Goal: Task Accomplishment & Management: Use online tool/utility

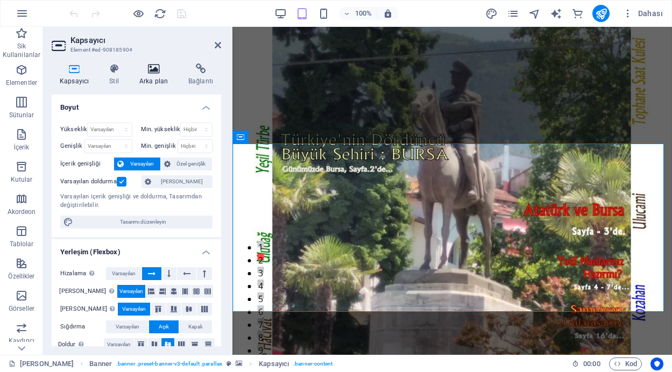
click at [159, 70] on icon at bounding box center [153, 69] width 45 height 11
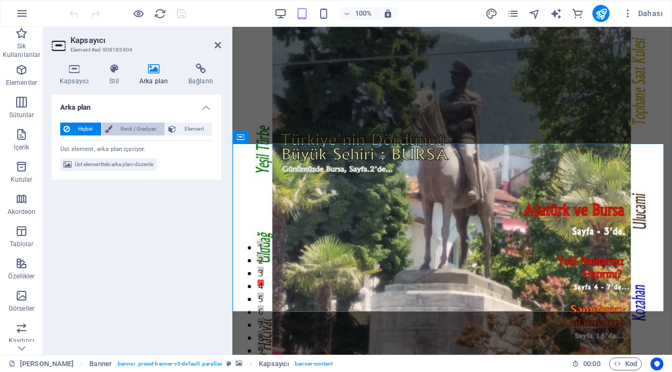
click at [147, 126] on span "Renk / Gradyan" at bounding box center [139, 129] width 46 height 13
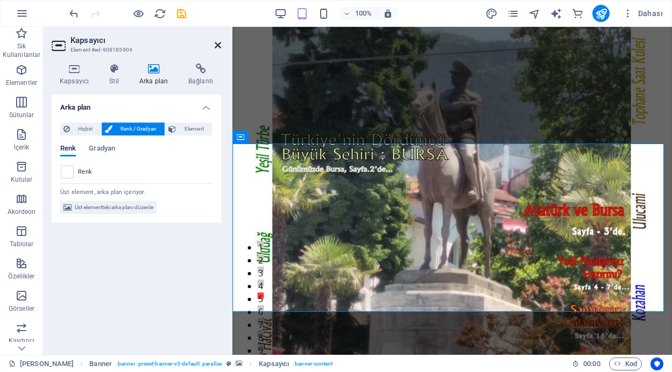
click at [216, 44] on icon at bounding box center [218, 45] width 6 height 9
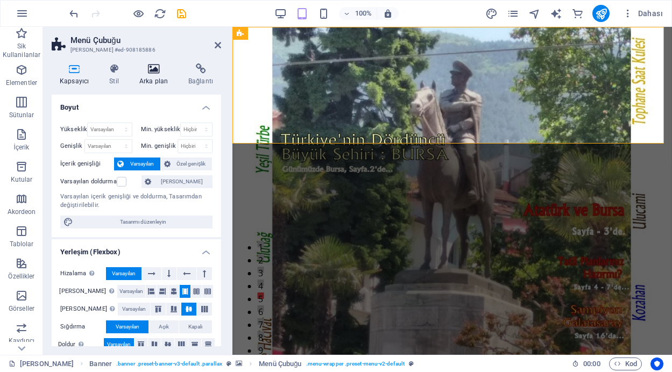
click at [154, 71] on icon at bounding box center [153, 69] width 45 height 11
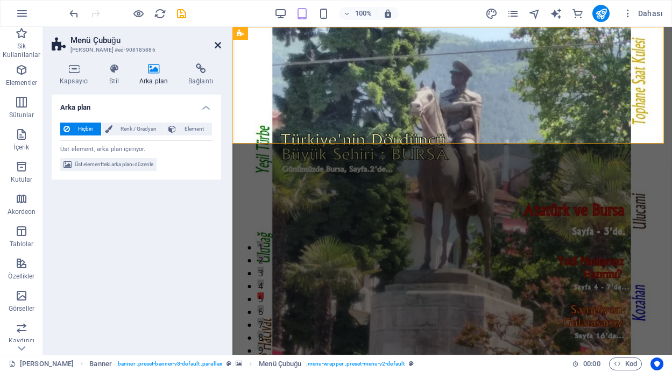
click at [217, 45] on icon at bounding box center [218, 45] width 6 height 9
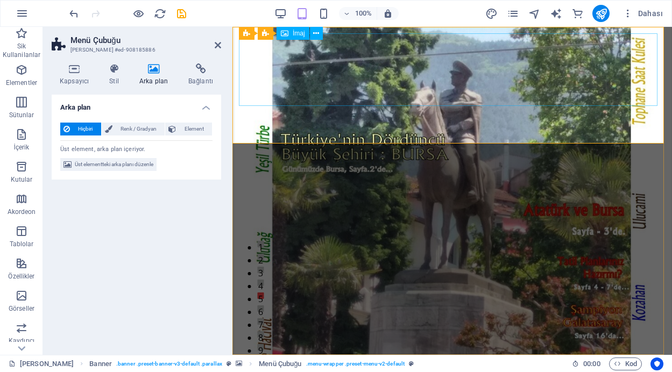
select select "px"
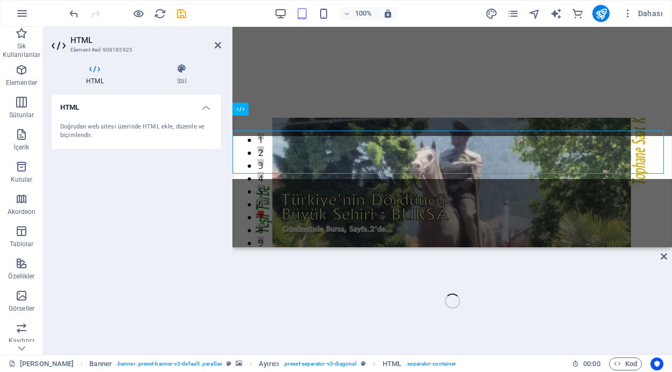
scroll to position [181, 0]
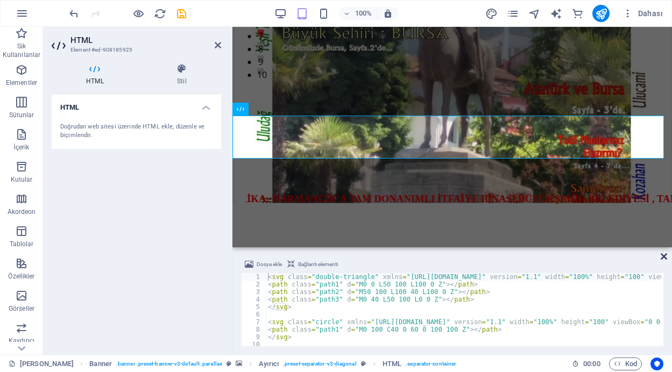
click at [663, 255] on icon at bounding box center [664, 256] width 6 height 9
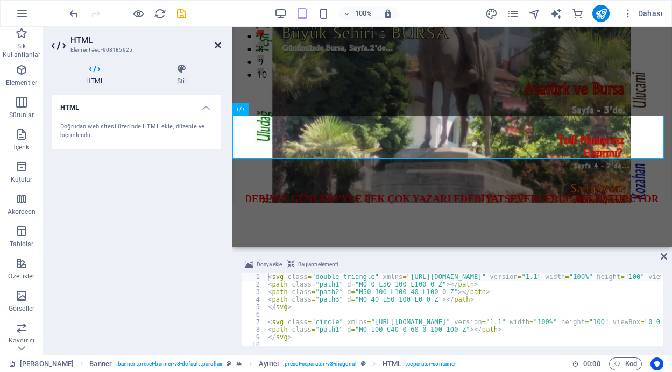
click at [217, 44] on icon at bounding box center [218, 45] width 6 height 9
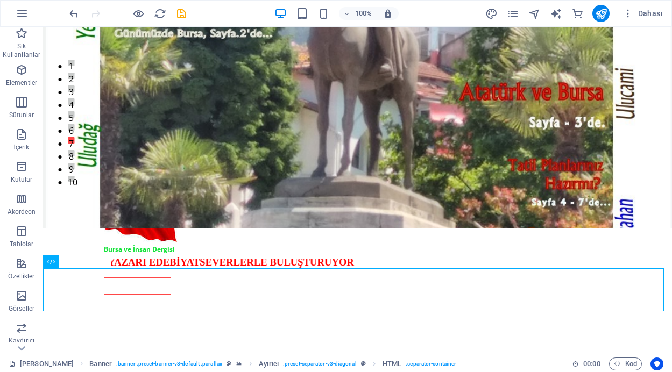
scroll to position [0, 0]
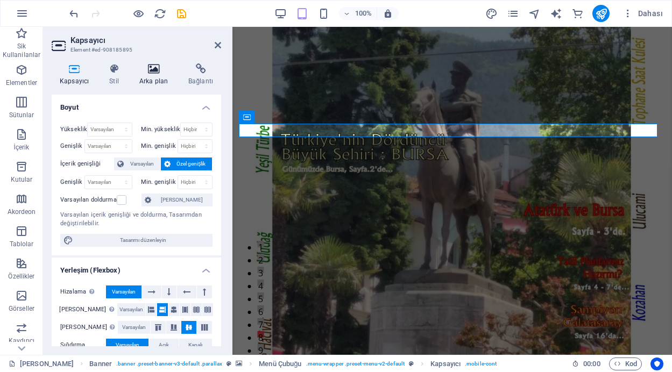
click at [149, 72] on icon at bounding box center [153, 69] width 45 height 11
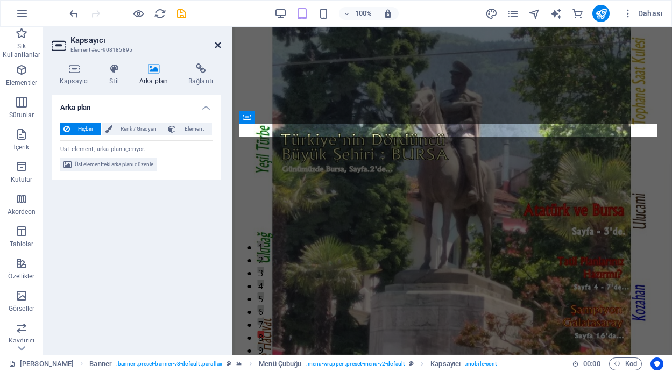
click at [218, 45] on icon at bounding box center [218, 45] width 6 height 9
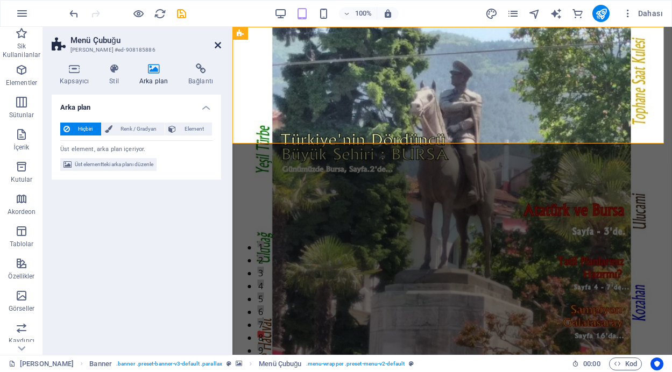
click at [216, 45] on icon at bounding box center [218, 45] width 6 height 9
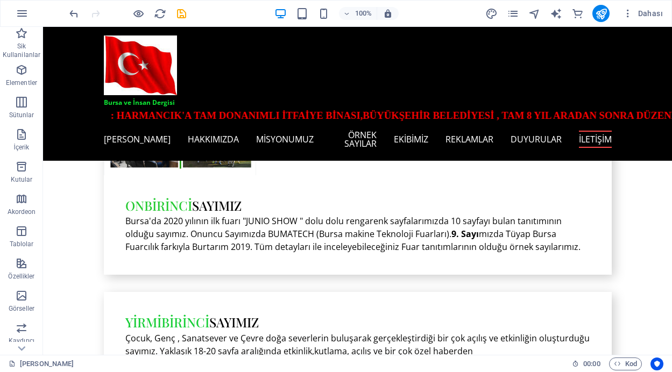
scroll to position [3687, 0]
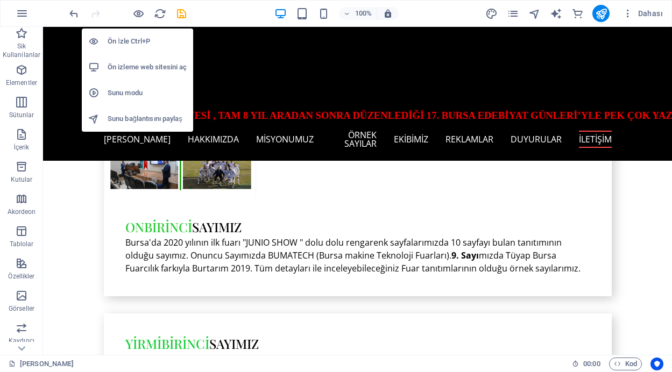
click at [143, 43] on h6 "Ön İzle Ctrl+P" at bounding box center [147, 41] width 79 height 13
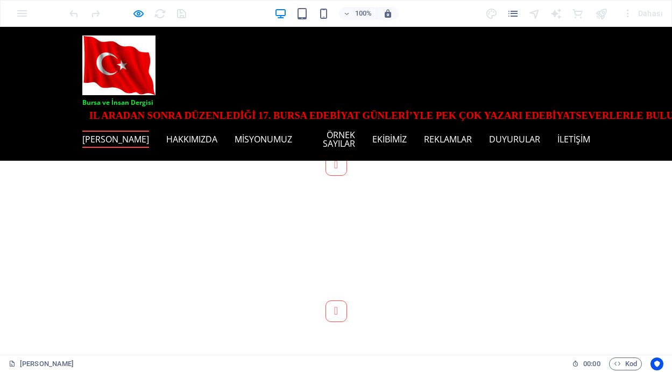
scroll to position [0, 0]
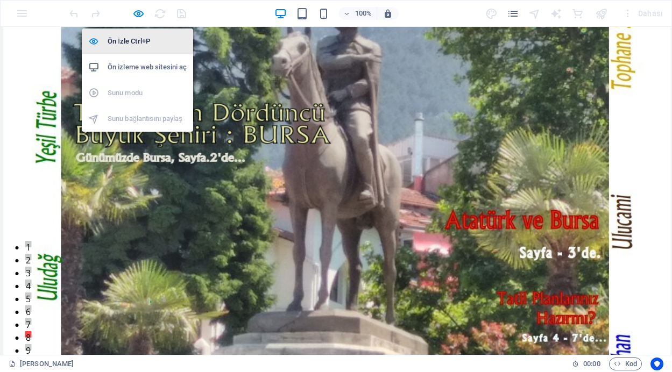
click at [129, 37] on h6 "Ön İzle Ctrl+P" at bounding box center [147, 41] width 79 height 13
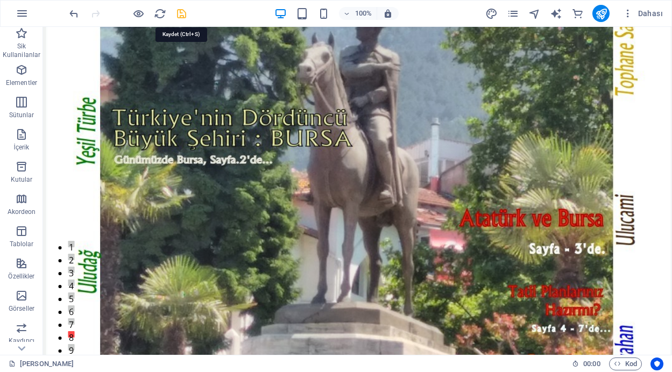
click at [177, 12] on icon "save" at bounding box center [181, 14] width 12 height 12
click at [602, 9] on icon "publish" at bounding box center [601, 14] width 12 height 12
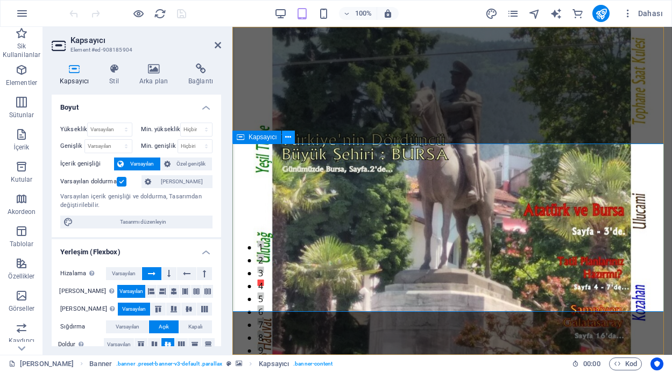
click at [287, 139] on icon at bounding box center [288, 137] width 6 height 11
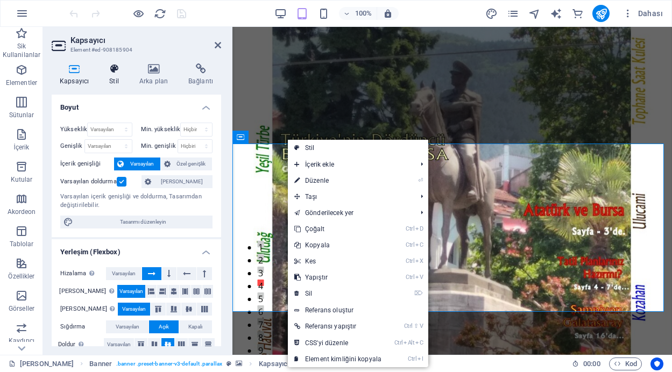
click at [110, 71] on icon at bounding box center [114, 69] width 26 height 11
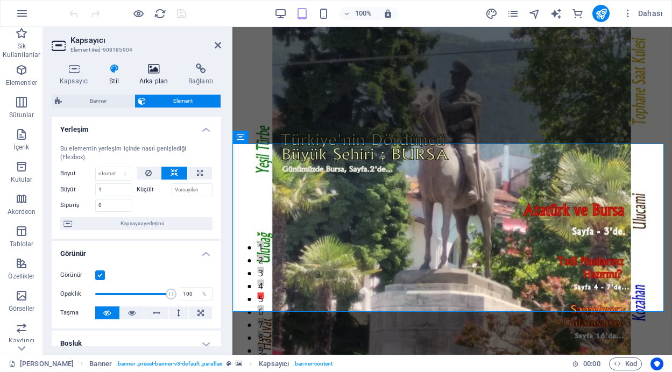
click at [152, 71] on icon at bounding box center [153, 69] width 45 height 11
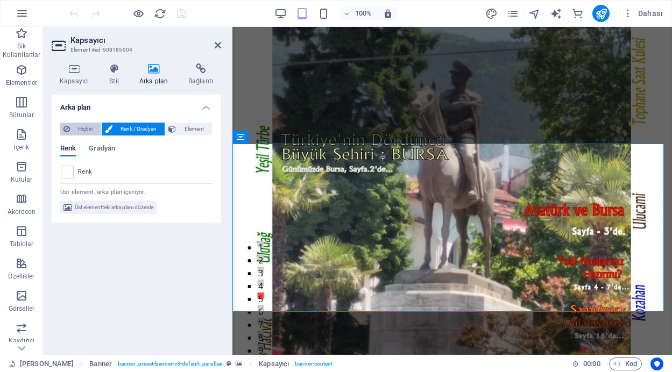
click at [82, 129] on span "Hiçbiri" at bounding box center [85, 129] width 25 height 13
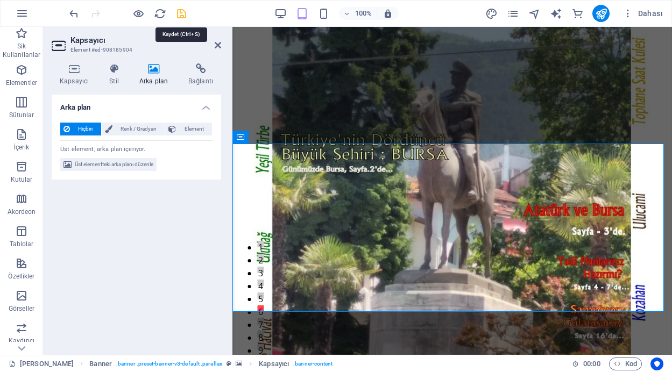
click at [179, 12] on icon "save" at bounding box center [181, 14] width 12 height 12
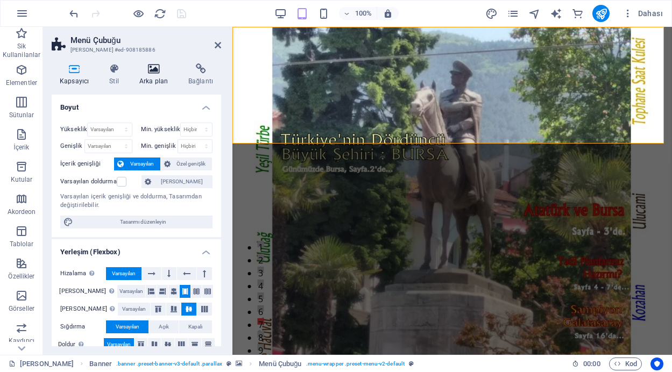
click at [152, 71] on icon at bounding box center [153, 69] width 45 height 11
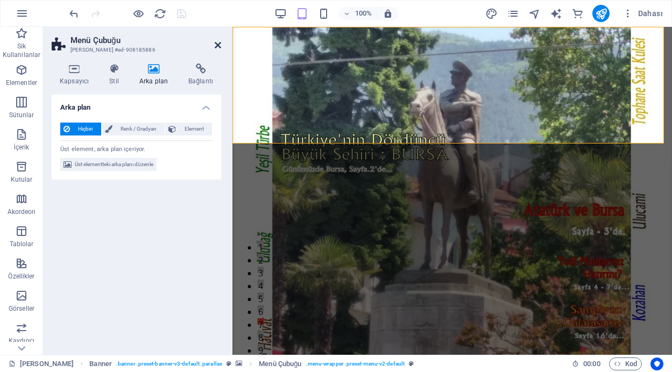
click at [216, 46] on icon at bounding box center [218, 45] width 6 height 9
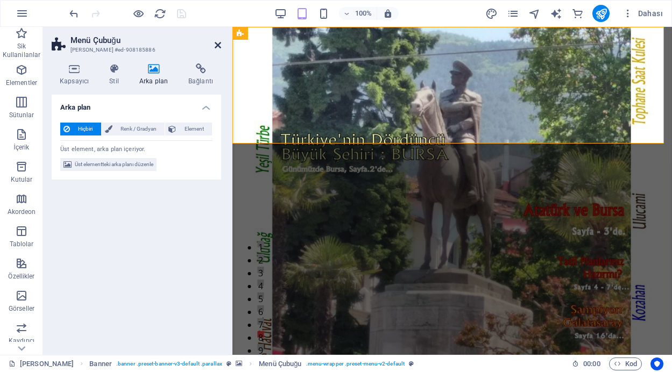
click at [218, 45] on icon at bounding box center [218, 45] width 6 height 9
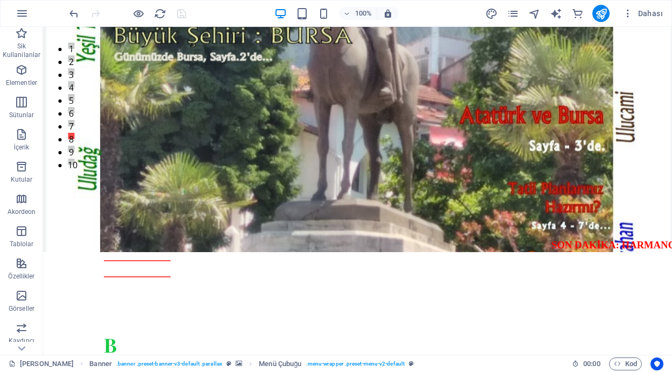
scroll to position [206, 0]
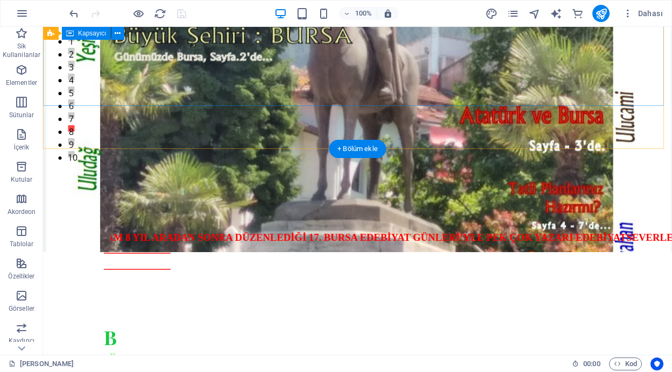
click at [470, 283] on div "B ursa'nın yerel dergisi " B ursa'ya ve insan'a dair herşey " haber akışı" at bounding box center [357, 363] width 629 height 160
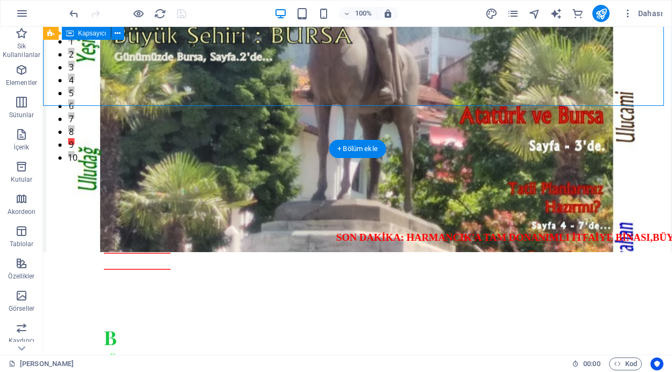
click at [470, 283] on div "B ursa'nın yerel dergisi " B ursa'ya ve insan'a dair herşey " haber akışı" at bounding box center [357, 363] width 629 height 160
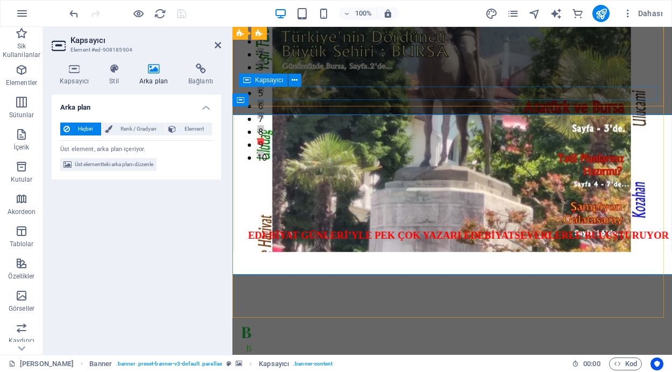
scroll to position [37, 0]
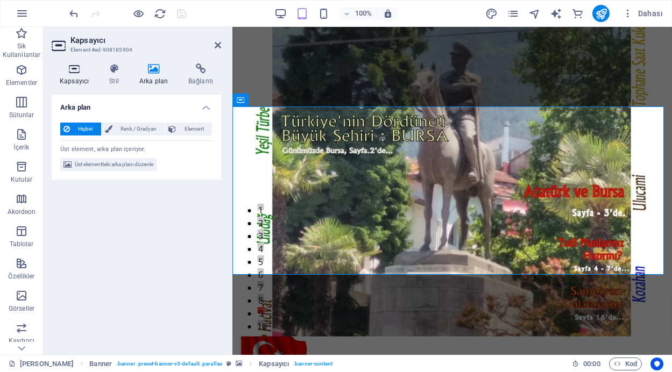
click at [70, 73] on icon at bounding box center [74, 69] width 45 height 11
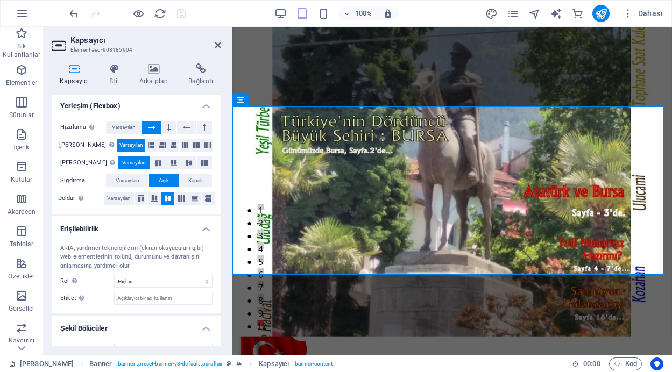
scroll to position [165, 0]
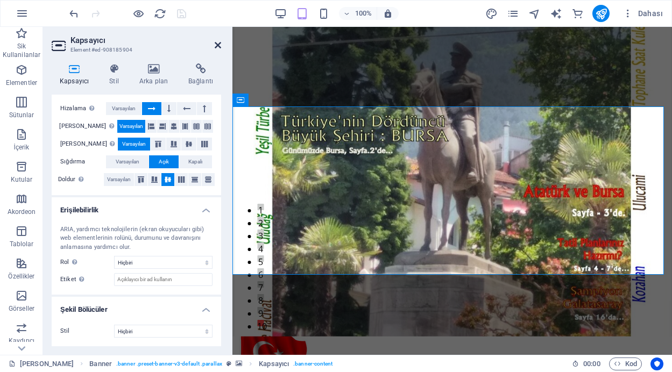
click at [216, 44] on icon at bounding box center [218, 45] width 6 height 9
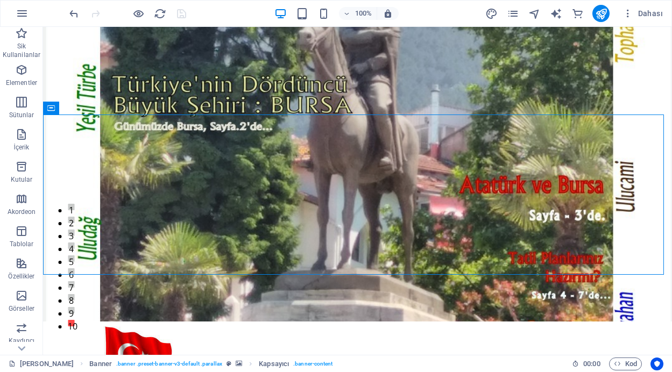
scroll to position [0, 0]
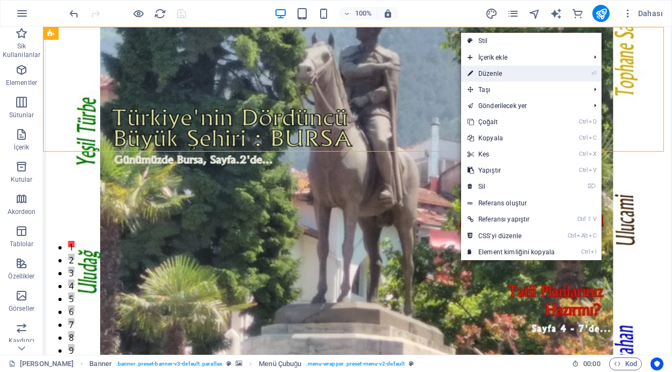
click at [495, 74] on link "⏎ Düzenle" at bounding box center [511, 74] width 100 height 16
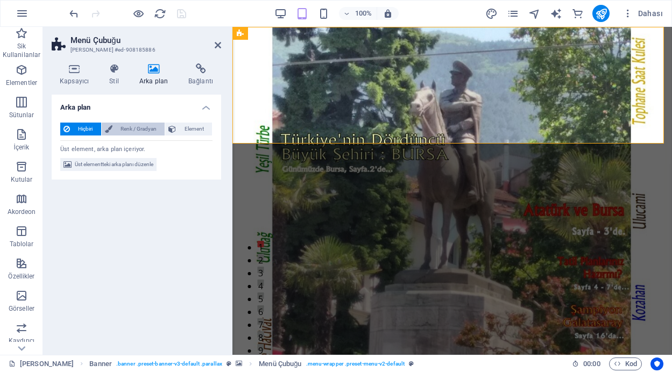
click at [135, 129] on span "Renk / Gradyan" at bounding box center [139, 129] width 46 height 13
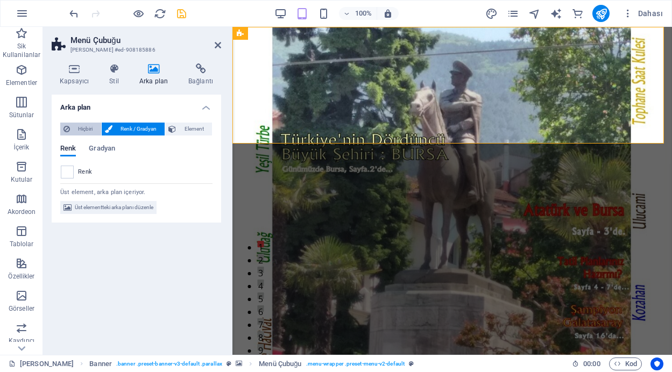
click at [85, 128] on span "Hiçbiri" at bounding box center [85, 129] width 25 height 13
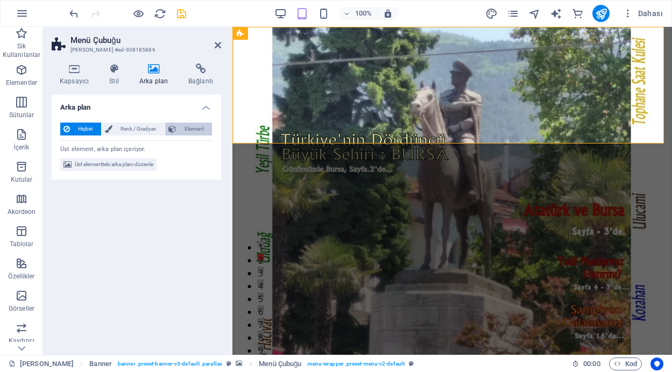
click at [186, 128] on span "Element" at bounding box center [194, 129] width 30 height 13
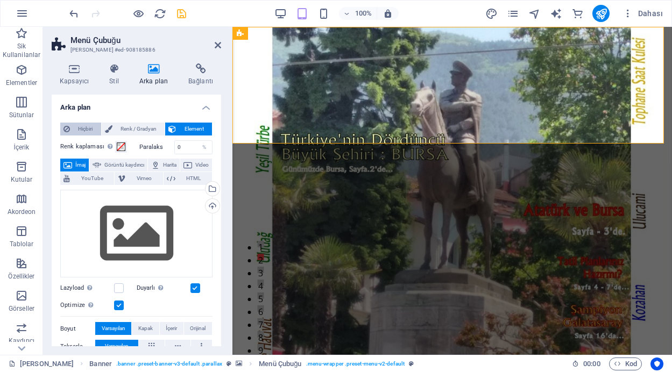
click at [79, 125] on span "Hiçbiri" at bounding box center [85, 129] width 25 height 13
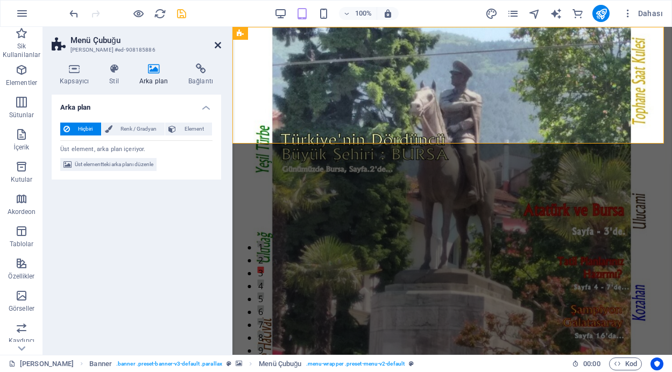
click at [219, 42] on icon at bounding box center [218, 45] width 6 height 9
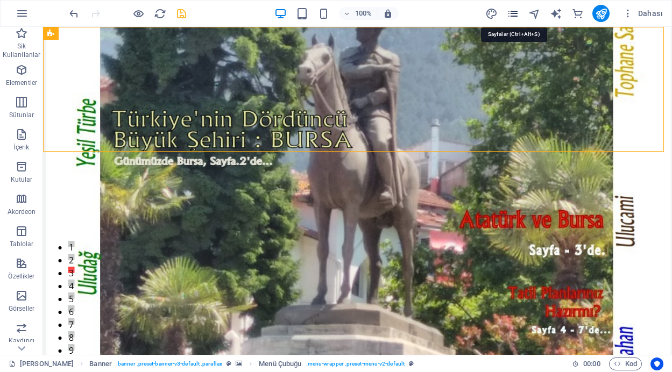
click at [516, 10] on icon "pages" at bounding box center [513, 14] width 12 height 12
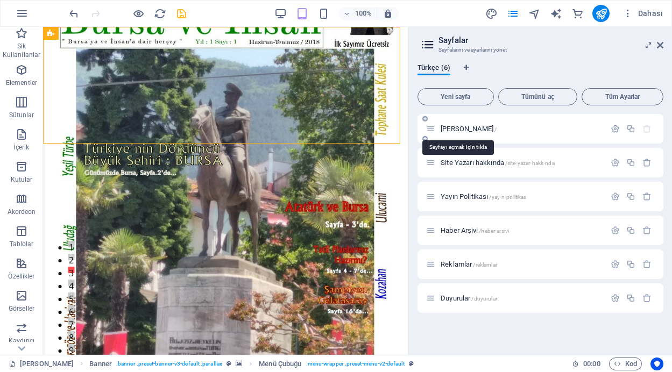
click at [451, 130] on span "Ana Sayfa /" at bounding box center [469, 129] width 56 height 8
click at [612, 129] on icon "button" at bounding box center [615, 128] width 9 height 9
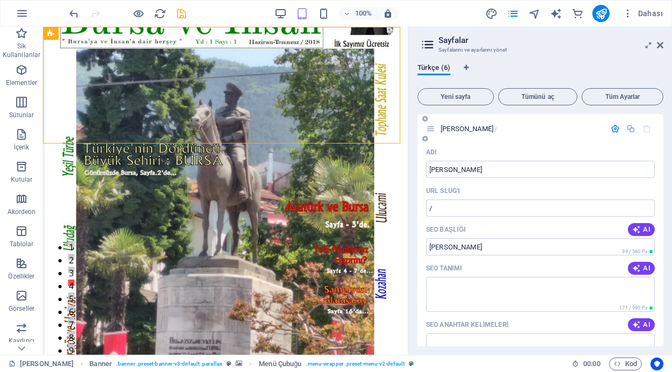
click at [614, 126] on icon "button" at bounding box center [615, 128] width 9 height 9
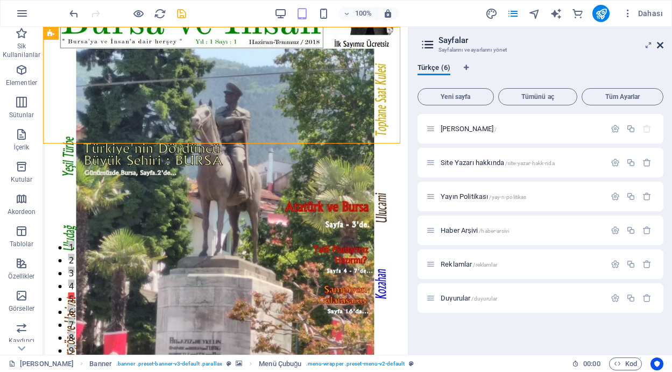
click at [660, 45] on icon at bounding box center [660, 45] width 6 height 9
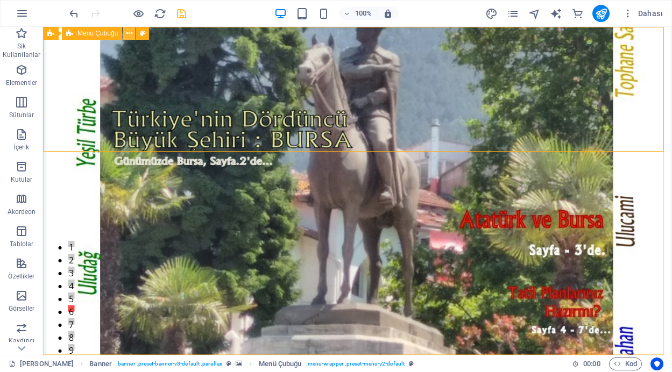
click at [128, 34] on icon at bounding box center [129, 33] width 6 height 11
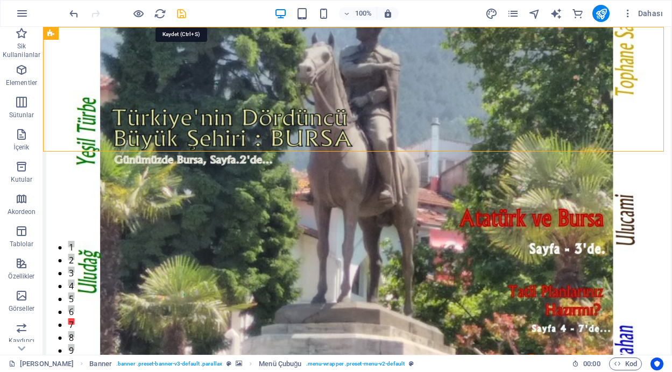
click at [183, 12] on icon "save" at bounding box center [181, 14] width 12 height 12
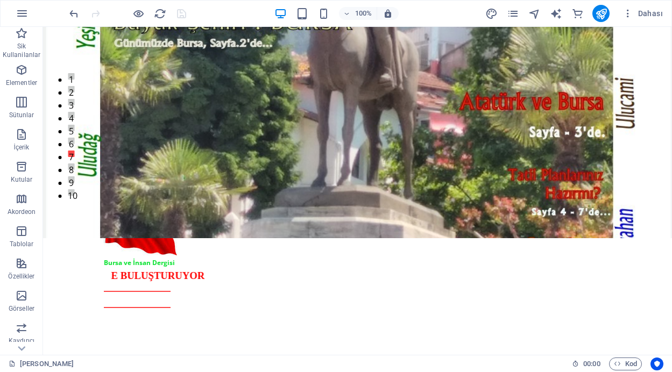
scroll to position [102, 0]
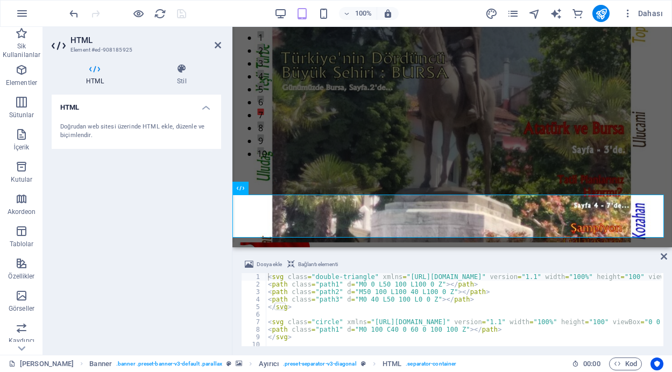
drag, startPoint x: 665, startPoint y: 293, endPoint x: 661, endPoint y: 304, distance: 11.4
click at [661, 304] on div "Dosya ekle Bağlantı elementi <svg class="double-triangle" xmlns="http://www.w3.…" at bounding box center [453, 302] width 440 height 105
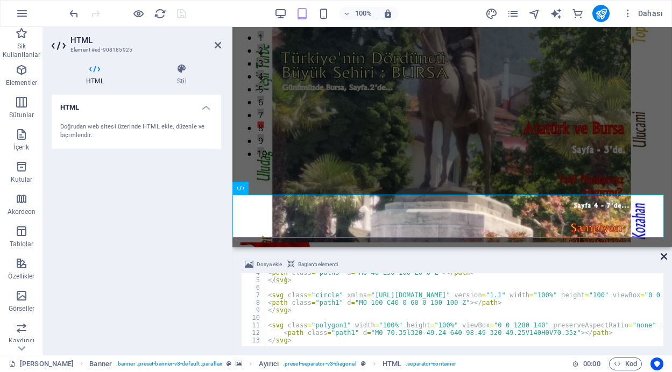
click at [664, 259] on icon at bounding box center [664, 256] width 6 height 9
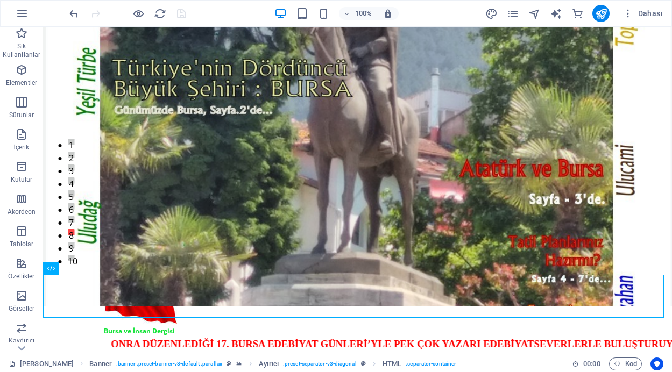
scroll to position [0, 0]
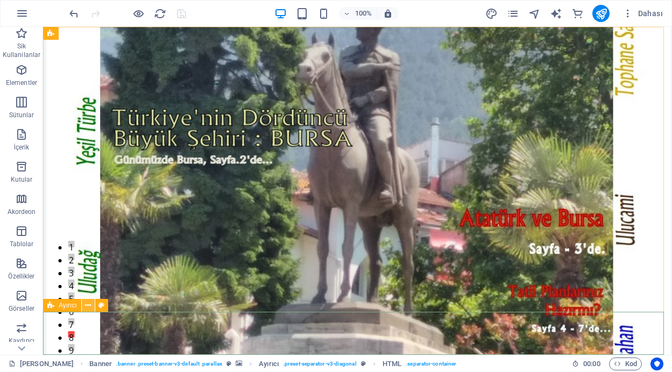
click at [88, 307] on icon at bounding box center [88, 305] width 6 height 11
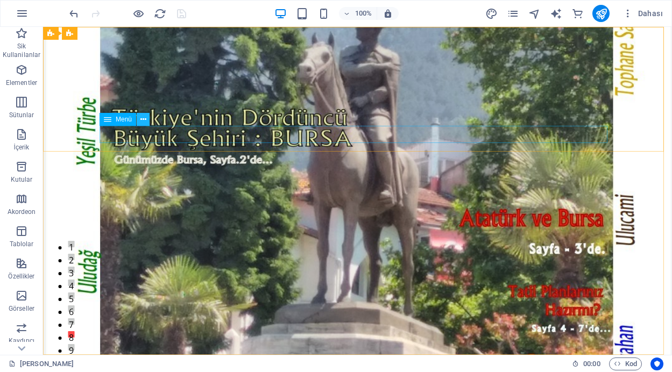
click at [144, 119] on icon at bounding box center [143, 119] width 6 height 11
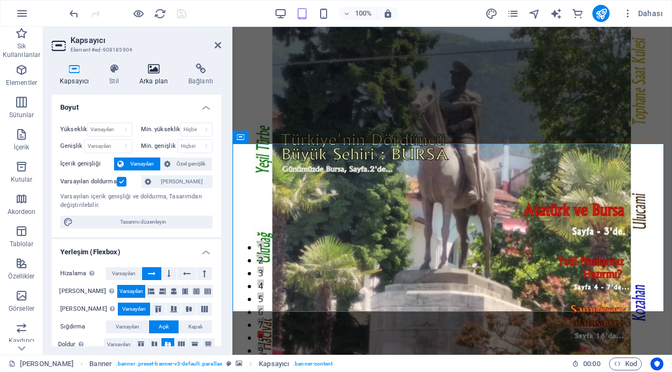
click at [149, 67] on icon at bounding box center [153, 69] width 45 height 11
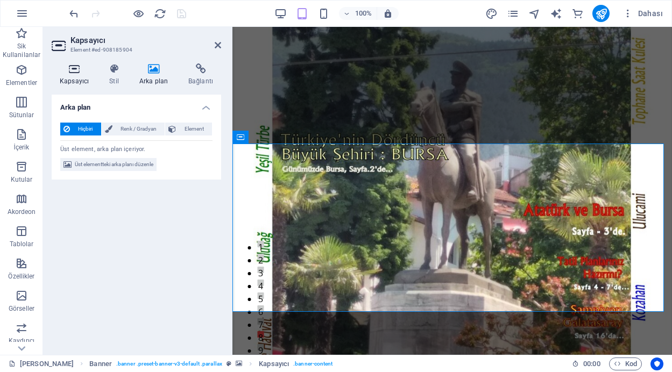
click at [73, 69] on icon at bounding box center [74, 69] width 45 height 11
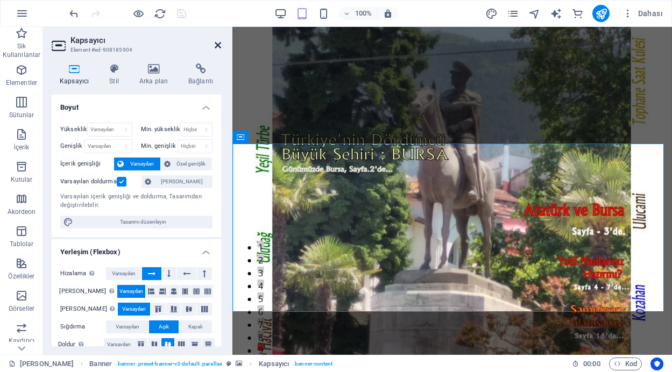
click at [219, 43] on icon at bounding box center [218, 45] width 6 height 9
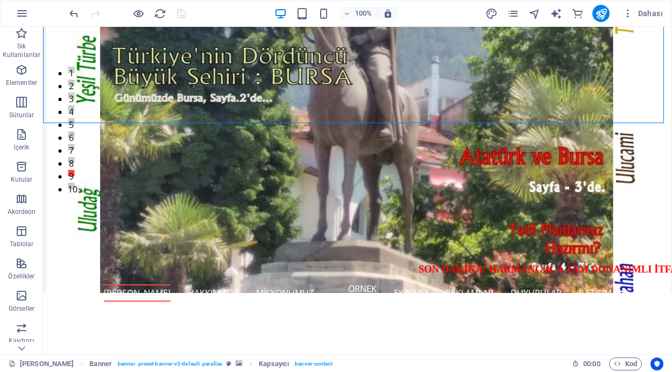
scroll to position [255, 0]
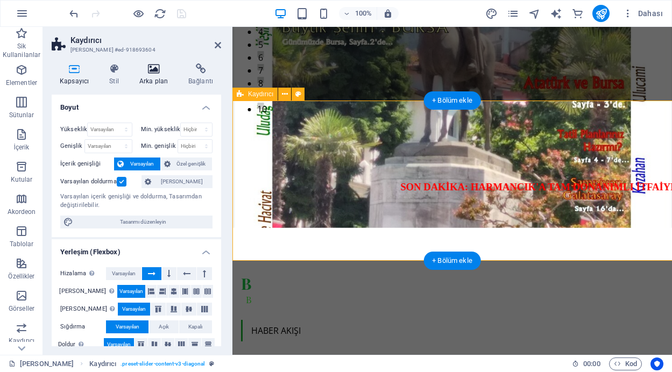
click at [152, 64] on icon at bounding box center [153, 69] width 45 height 11
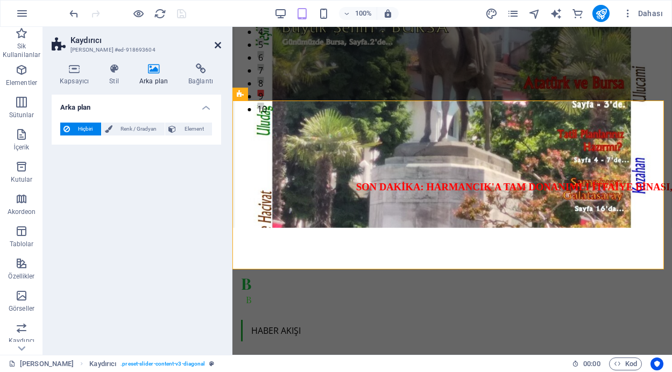
click at [216, 44] on icon at bounding box center [218, 45] width 6 height 9
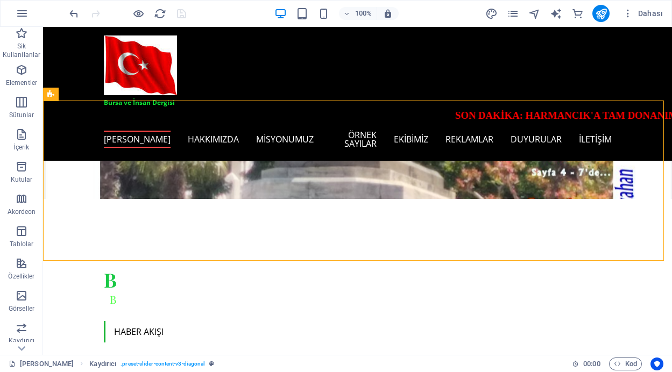
scroll to position [0, 0]
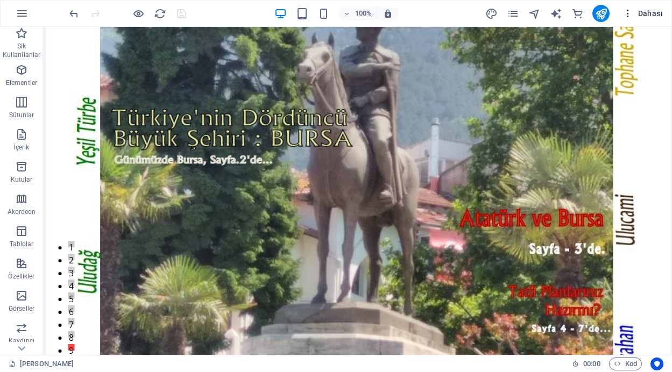
click at [629, 11] on icon "button" at bounding box center [628, 13] width 11 height 11
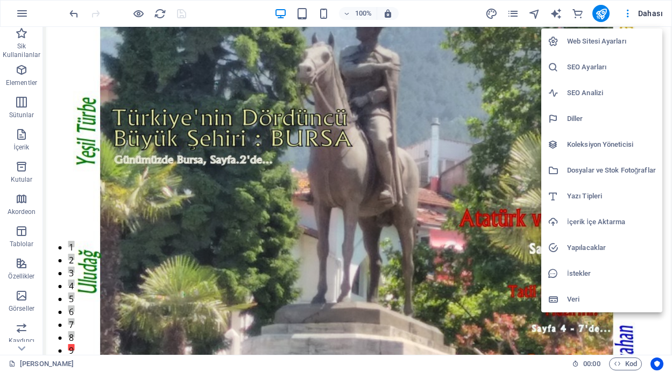
click at [470, 86] on div at bounding box center [336, 186] width 672 height 372
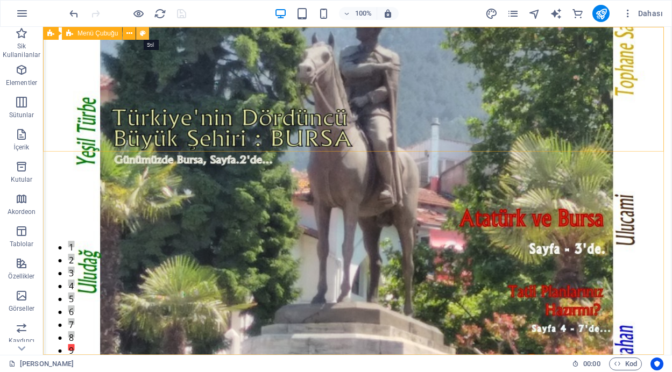
click at [140, 33] on icon at bounding box center [143, 33] width 6 height 11
select select "rem"
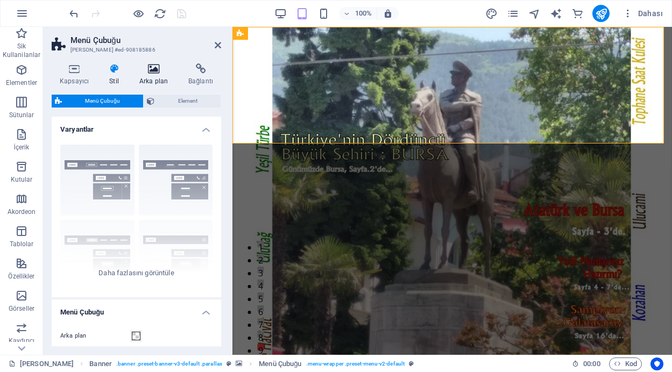
click at [153, 72] on icon at bounding box center [153, 69] width 45 height 11
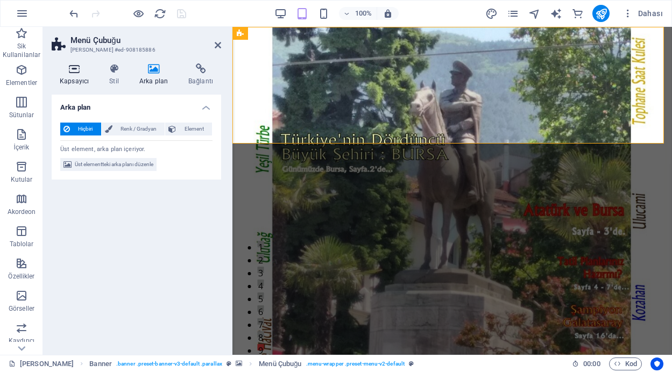
click at [78, 73] on icon at bounding box center [74, 69] width 45 height 11
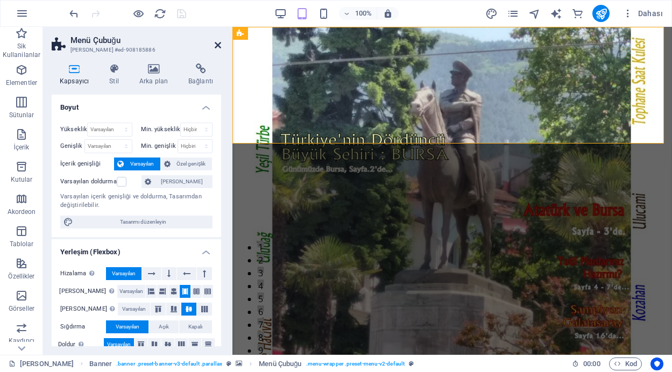
click at [215, 44] on icon at bounding box center [218, 45] width 6 height 9
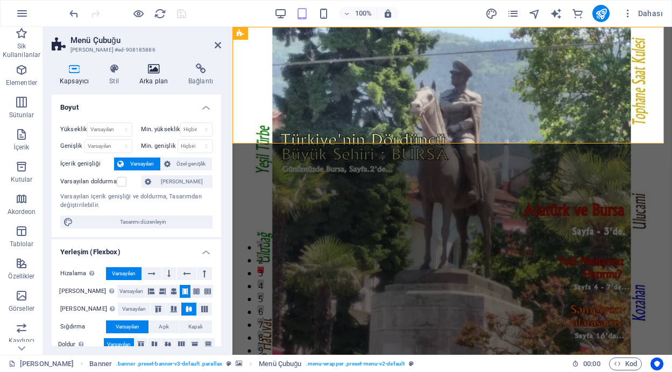
click at [151, 67] on icon at bounding box center [153, 69] width 45 height 11
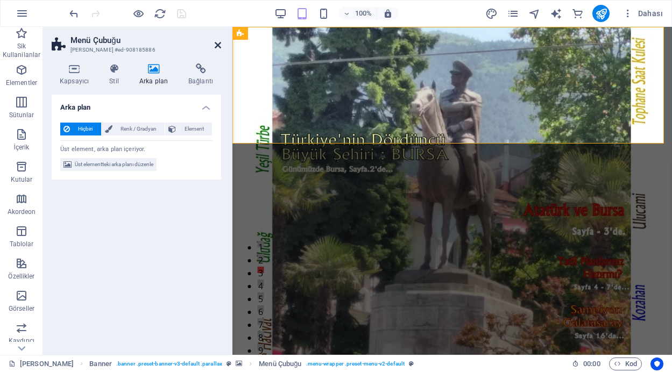
click at [215, 44] on icon at bounding box center [218, 45] width 6 height 9
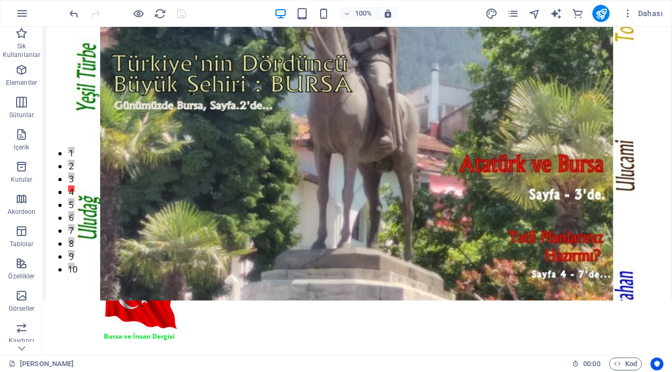
scroll to position [51, 0]
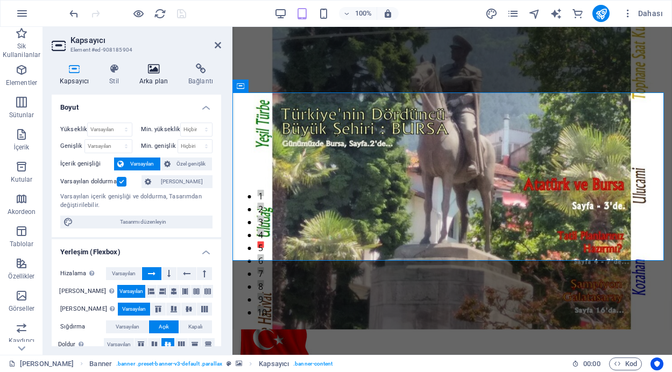
click at [155, 74] on icon at bounding box center [153, 69] width 45 height 11
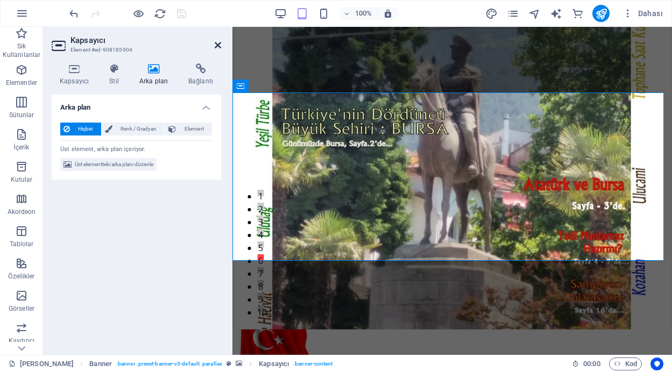
click at [215, 41] on icon at bounding box center [218, 45] width 6 height 9
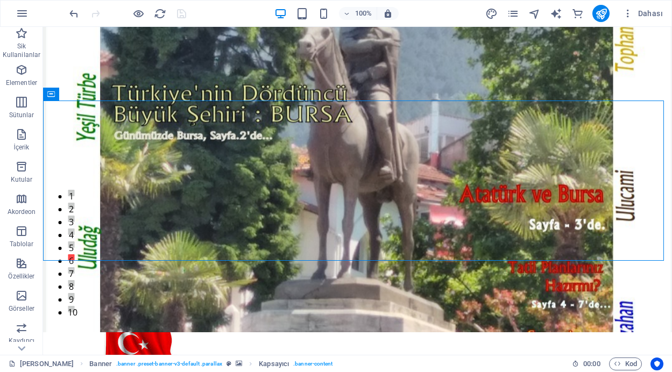
scroll to position [0, 0]
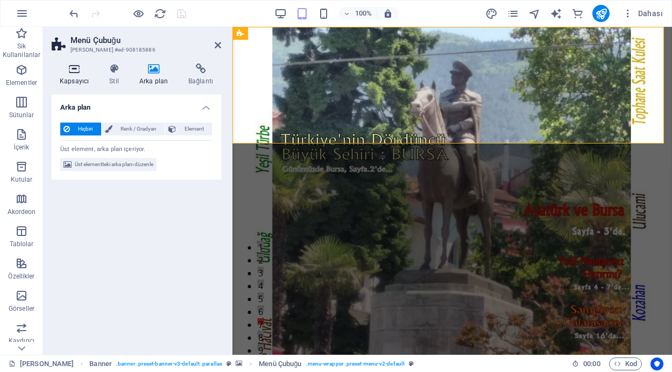
click at [75, 67] on icon at bounding box center [74, 69] width 45 height 11
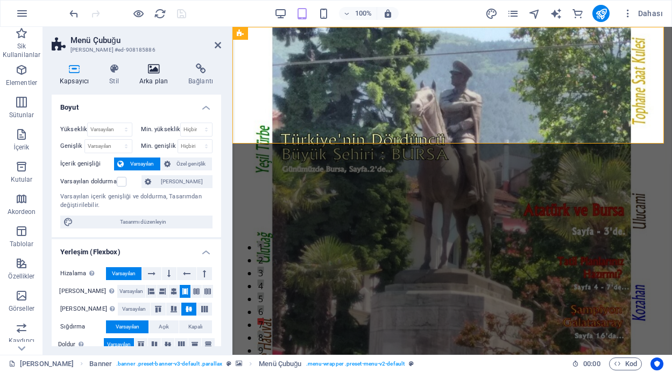
click at [156, 72] on icon at bounding box center [153, 69] width 45 height 11
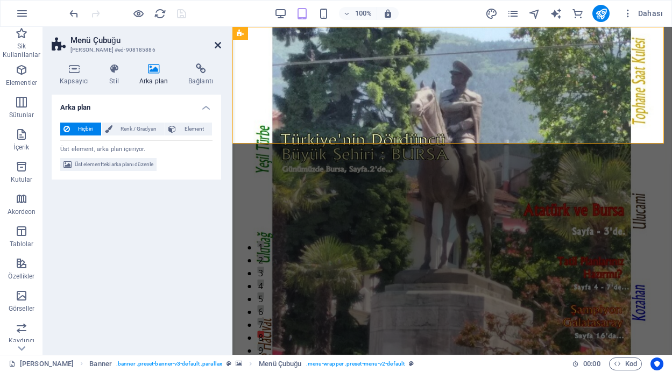
click at [215, 45] on icon at bounding box center [218, 45] width 6 height 9
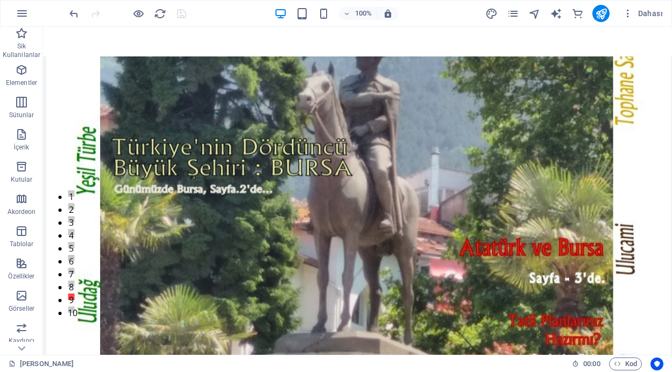
scroll to position [160, 0]
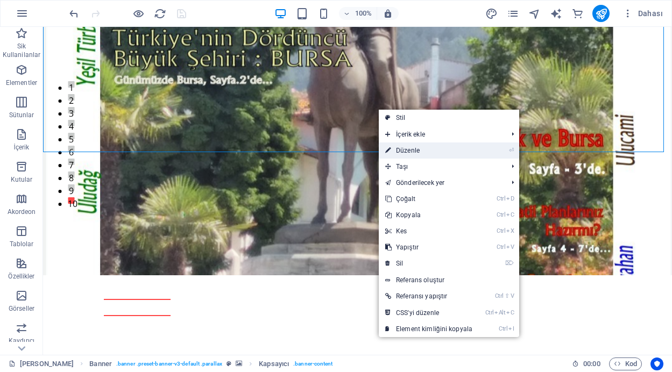
click at [403, 150] on link "⏎ Düzenle" at bounding box center [429, 151] width 100 height 16
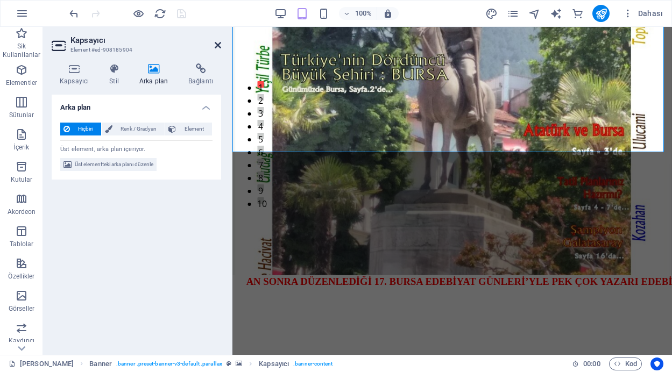
click at [219, 43] on icon at bounding box center [218, 45] width 6 height 9
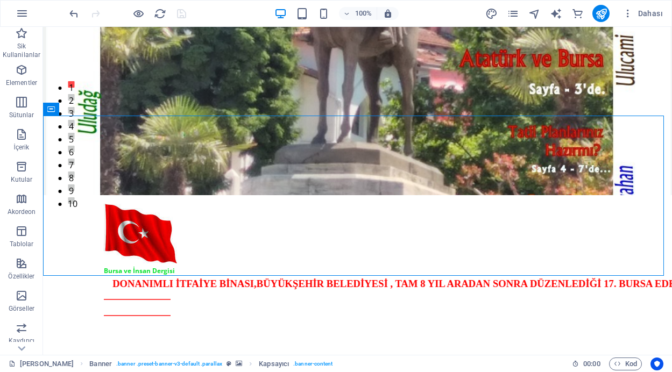
scroll to position [0, 0]
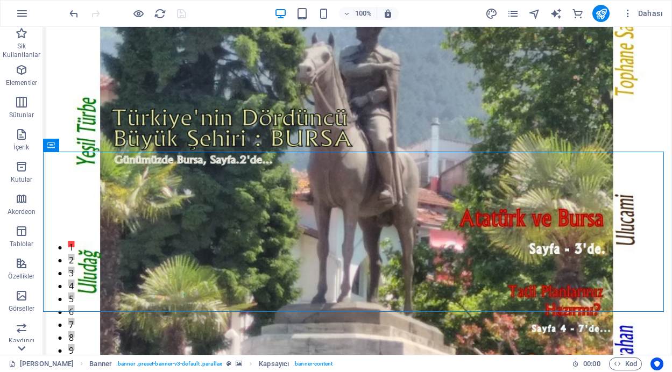
click at [21, 349] on icon at bounding box center [21, 348] width 15 height 15
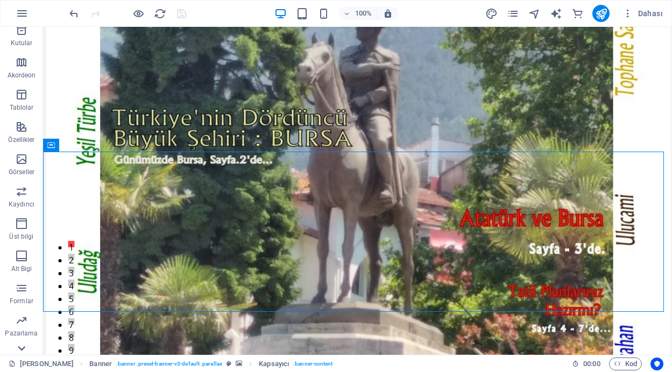
scroll to position [188, 0]
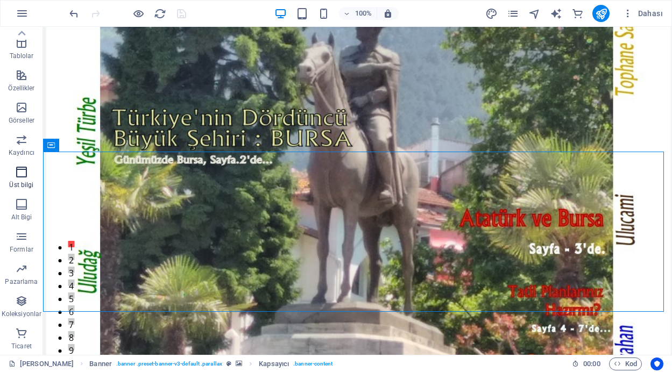
click at [20, 175] on icon "button" at bounding box center [21, 172] width 13 height 13
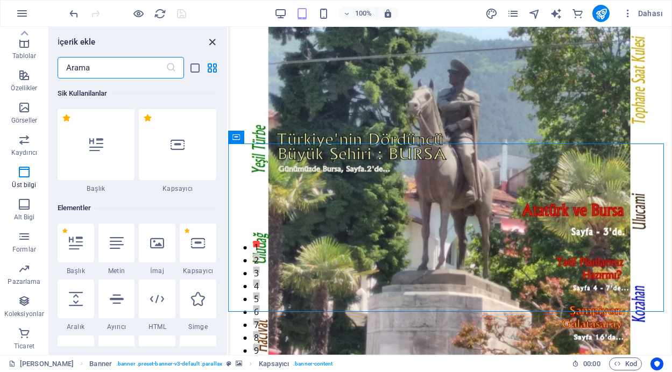
scroll to position [6481, 0]
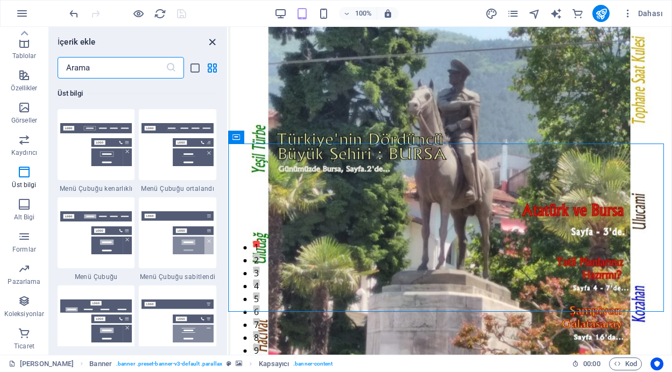
click at [215, 40] on icon "close panel" at bounding box center [212, 42] width 12 height 12
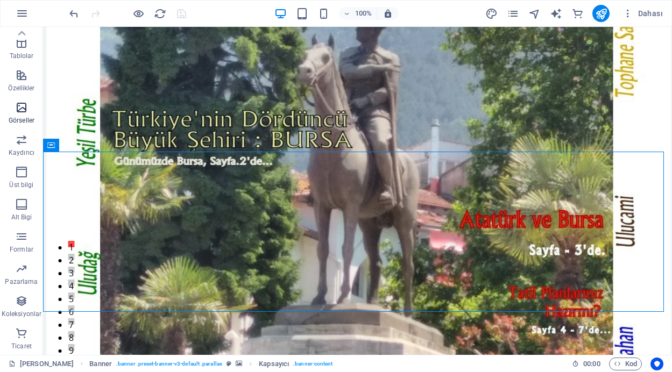
click at [18, 111] on icon "button" at bounding box center [21, 107] width 13 height 13
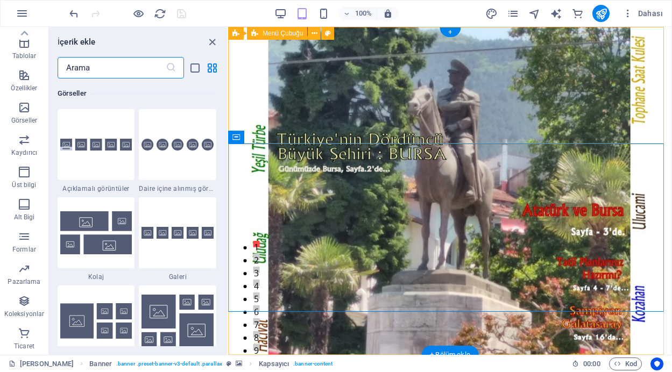
scroll to position [5457, 0]
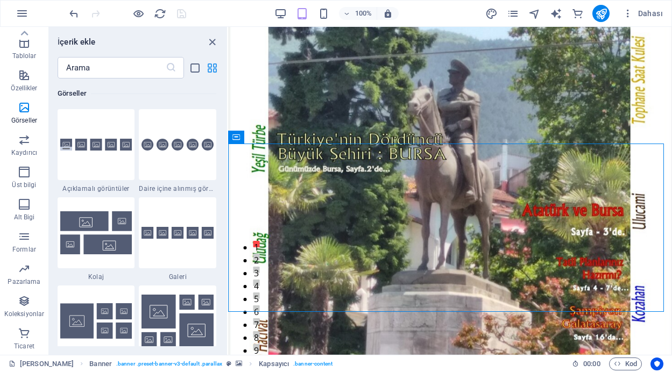
click at [211, 66] on icon "grid-view" at bounding box center [212, 68] width 12 height 12
click at [210, 67] on icon "grid-view" at bounding box center [212, 68] width 12 height 12
click at [196, 66] on icon "list-view" at bounding box center [195, 68] width 12 height 12
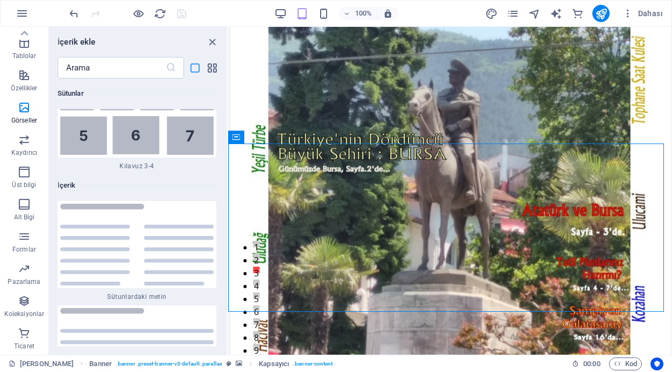
scroll to position [12854, 0]
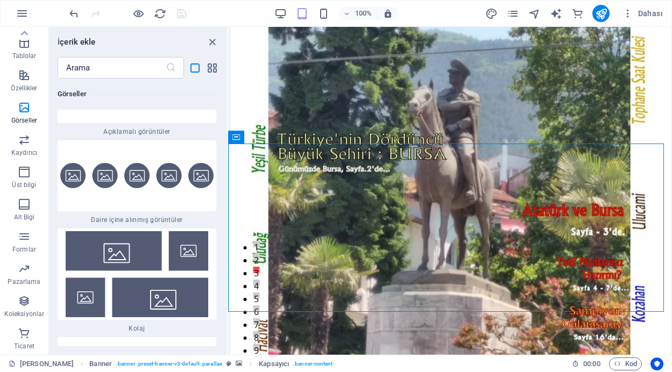
drag, startPoint x: 224, startPoint y: 225, endPoint x: 223, endPoint y: 269, distance: 44.1
click at [223, 269] on div "Sik Kullanilanlar 1 Star Başlık 1 Star Kapsayıcı Elementler 1 Star Başlık 1 Sta…" at bounding box center [138, 213] width 178 height 268
click at [213, 40] on icon "close panel" at bounding box center [212, 42] width 12 height 12
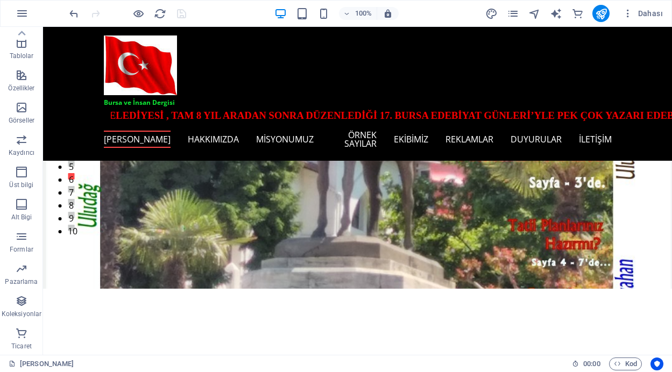
scroll to position [0, 0]
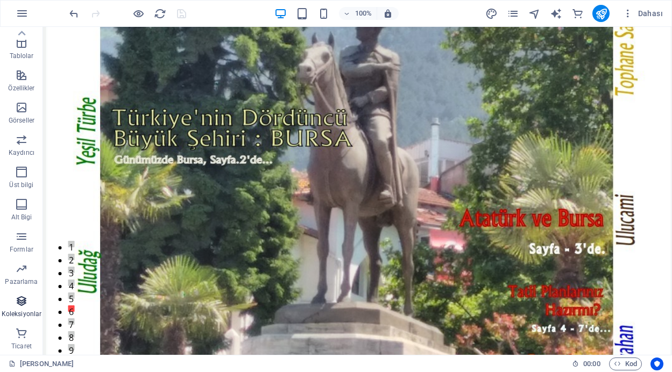
click at [25, 301] on icon "button" at bounding box center [21, 301] width 13 height 13
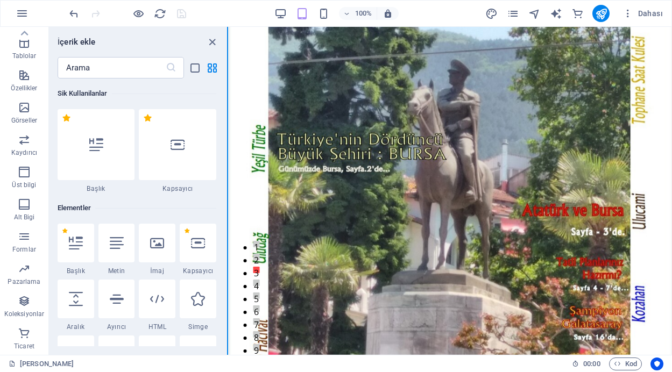
click at [227, 83] on button at bounding box center [227, 191] width 1 height 328
drag, startPoint x: 224, startPoint y: 82, endPoint x: 223, endPoint y: 76, distance: 6.1
click at [223, 76] on div "İçerik ekle ​ Sik Kullanilanlar 1 Star Başlık 1 Star Kapsayıcı Elementler 1 Sta…" at bounding box center [138, 191] width 178 height 328
click at [211, 41] on icon "close panel" at bounding box center [212, 42] width 12 height 12
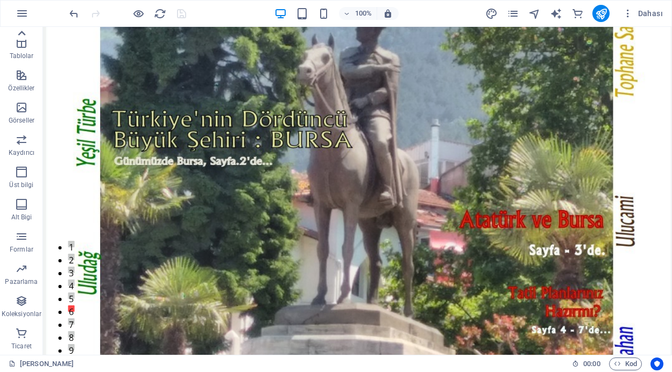
click at [17, 30] on icon at bounding box center [21, 33] width 15 height 15
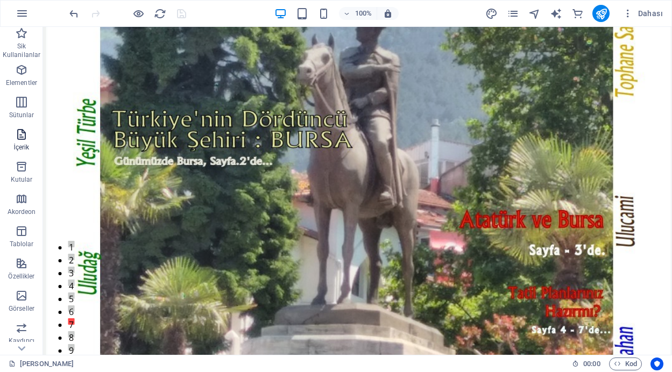
click at [19, 136] on icon "button" at bounding box center [21, 134] width 13 height 13
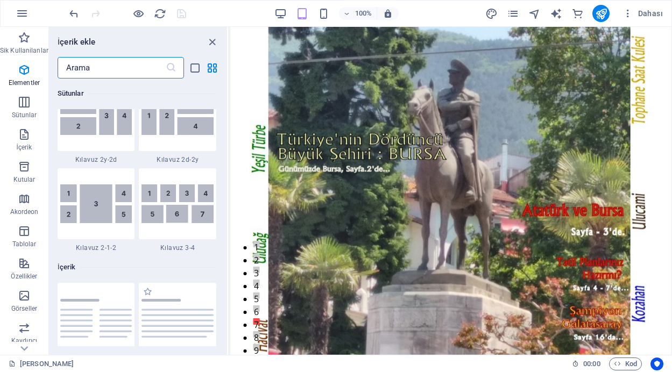
scroll to position [1883, 0]
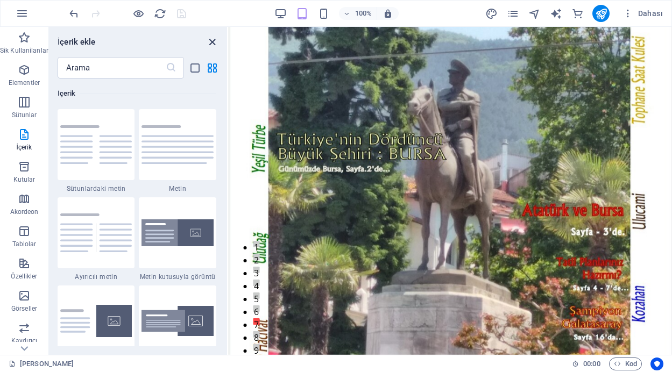
click at [211, 43] on icon "close panel" at bounding box center [212, 42] width 12 height 12
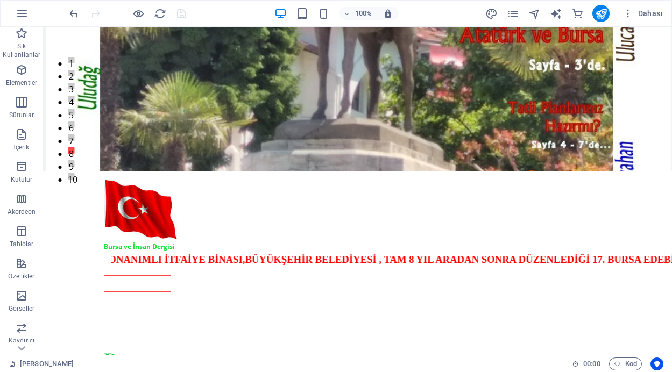
scroll to position [0, 0]
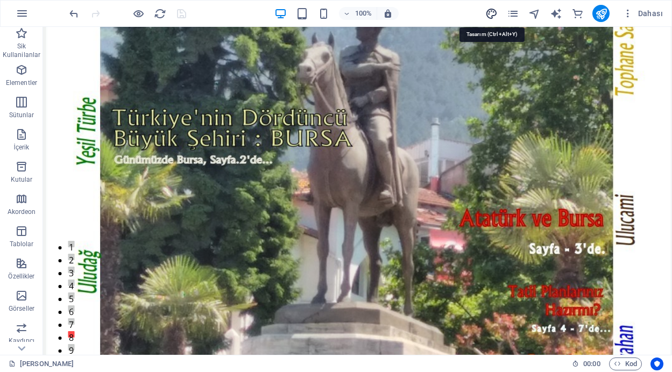
click at [491, 11] on icon "design" at bounding box center [491, 14] width 12 height 12
select select "px"
select select "400"
select select "px"
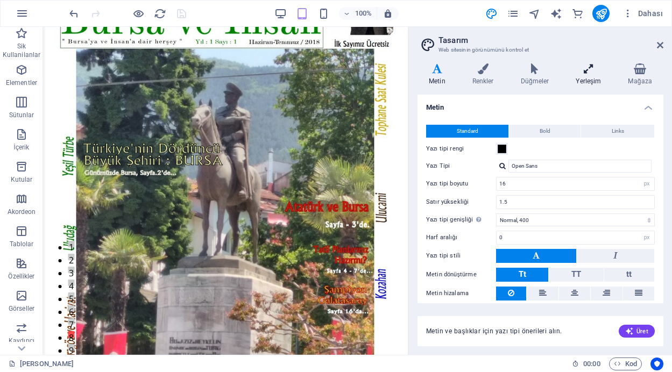
click at [589, 74] on h4 "Yerleşim" at bounding box center [591, 75] width 52 height 23
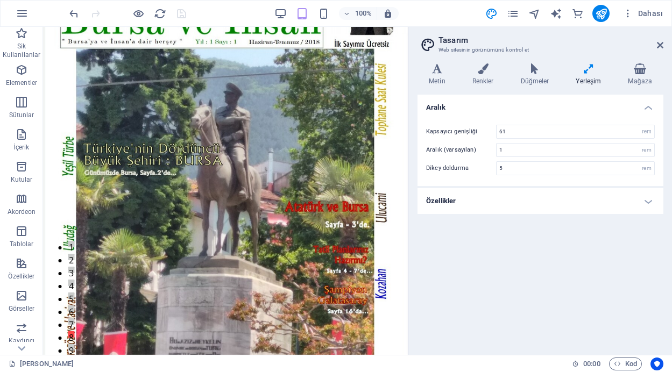
click at [641, 202] on h4 "Özellikler" at bounding box center [541, 201] width 246 height 26
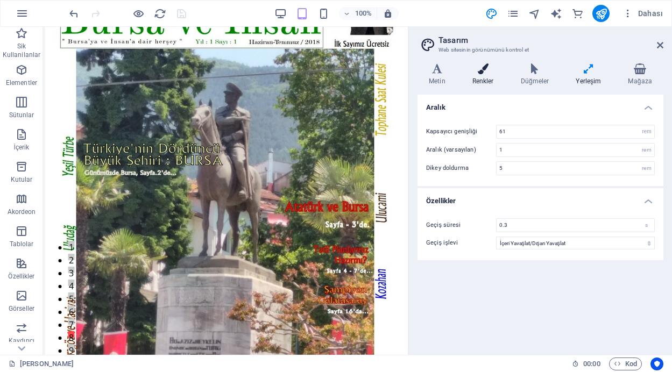
click at [482, 73] on icon at bounding box center [483, 69] width 44 height 11
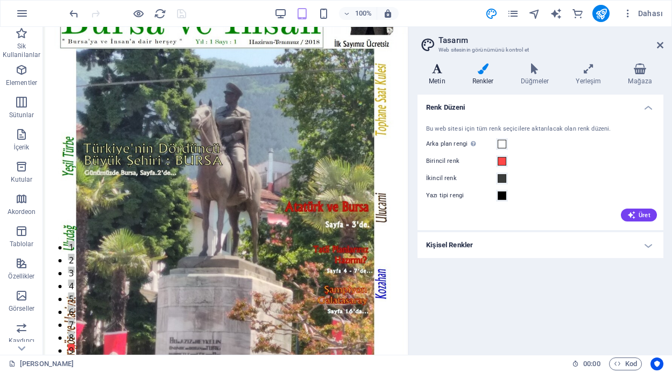
click at [433, 72] on icon at bounding box center [437, 69] width 39 height 11
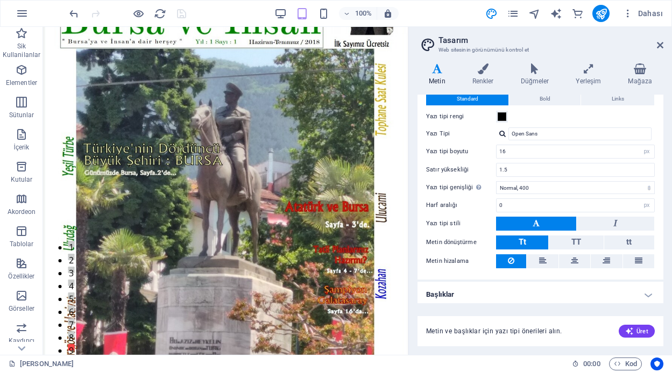
scroll to position [37, 0]
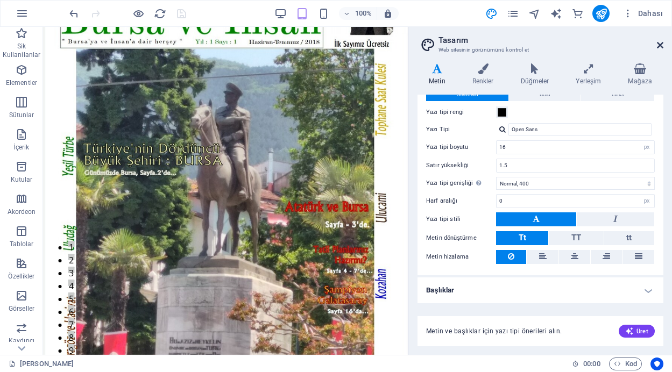
click at [659, 43] on icon at bounding box center [660, 45] width 6 height 9
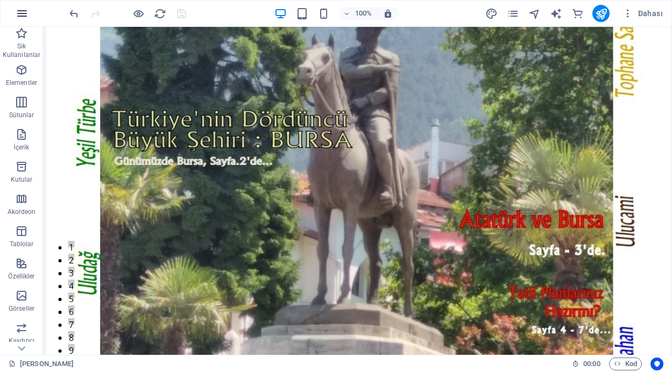
click at [24, 15] on icon "button" at bounding box center [22, 13] width 13 height 13
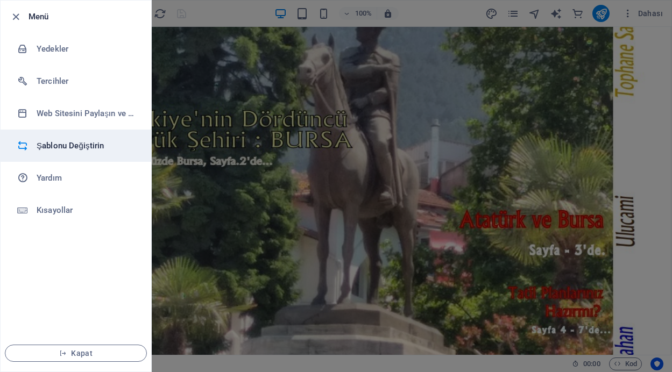
click at [84, 145] on h6 "Şablonu Değiştirin" at bounding box center [87, 145] width 100 height 13
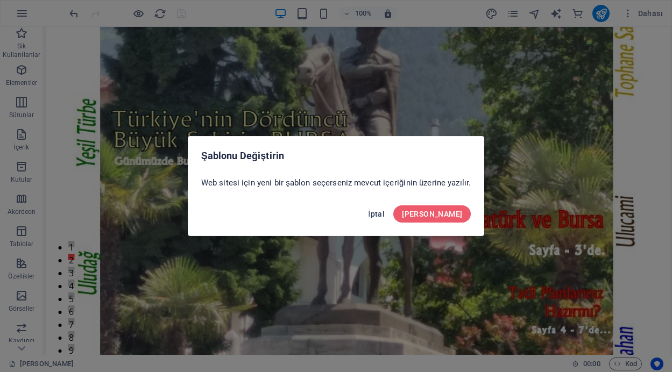
click at [385, 214] on span "İptal" at bounding box center [376, 214] width 17 height 9
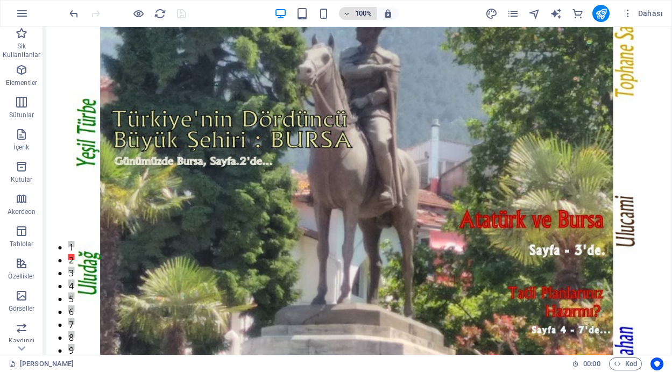
click at [349, 13] on icon "button" at bounding box center [347, 13] width 8 height 7
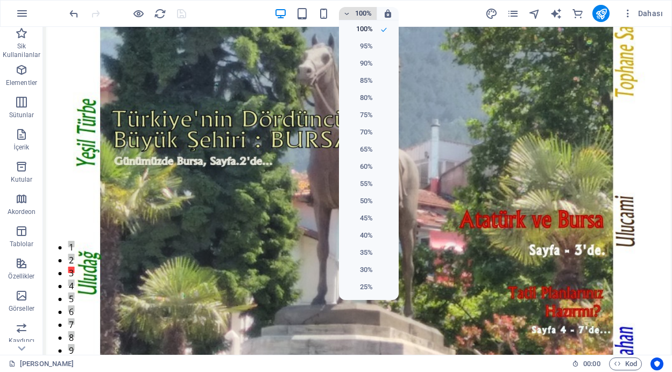
click at [349, 13] on div at bounding box center [336, 186] width 672 height 372
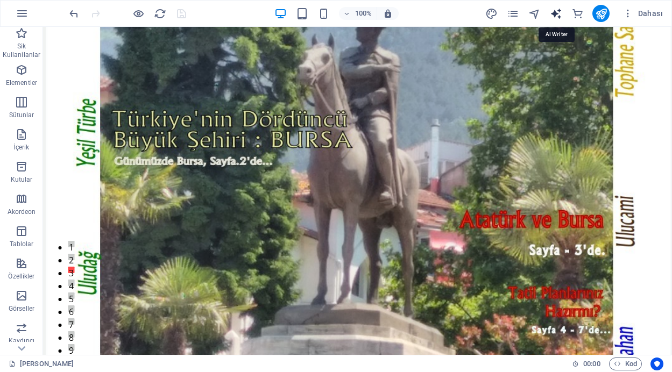
click at [560, 12] on icon "text_generator" at bounding box center [556, 14] width 12 height 12
select select "English"
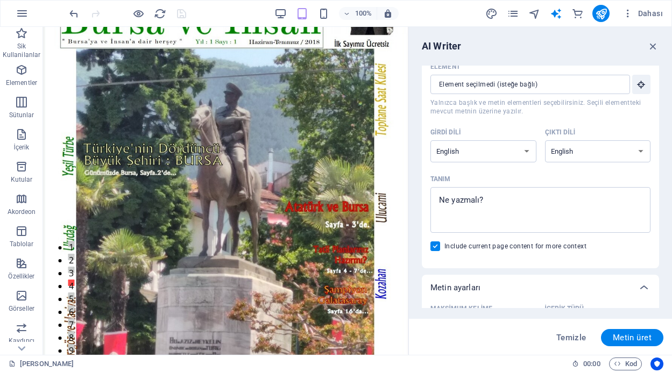
scroll to position [0, 0]
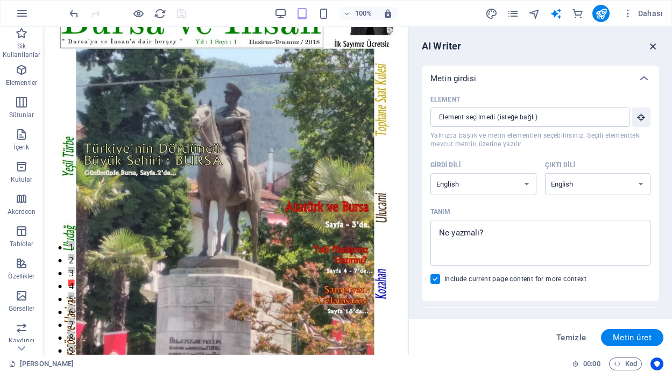
click at [650, 46] on icon "button" at bounding box center [653, 46] width 12 height 12
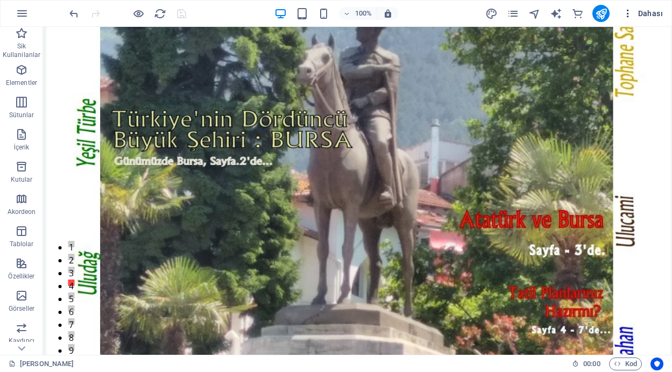
click at [647, 12] on span "Dahası" at bounding box center [643, 13] width 40 height 11
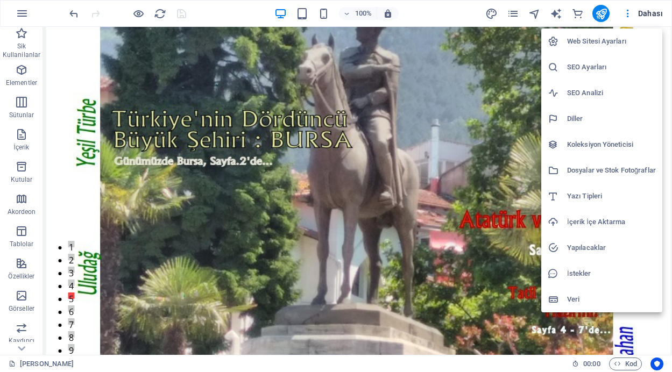
click at [581, 40] on h6 "Web Sitesi Ayarları" at bounding box center [611, 41] width 89 height 13
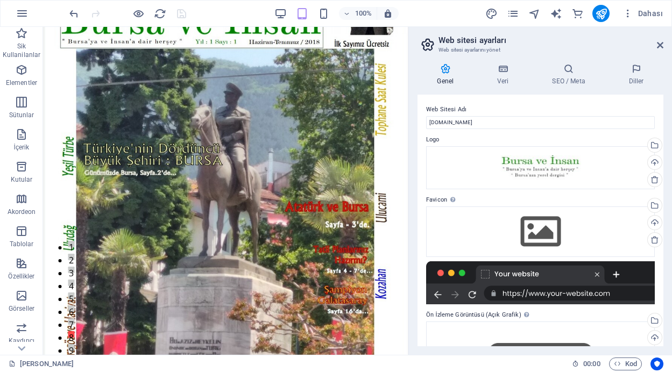
drag, startPoint x: 661, startPoint y: 160, endPoint x: 661, endPoint y: 206, distance: 46.3
click at [661, 206] on div "Web Sitesi Adı bursaveinsandergisi.com.tr Logo Dosyaları buraya sürükleyin, dos…" at bounding box center [541, 221] width 246 height 252
click at [506, 74] on icon at bounding box center [503, 69] width 51 height 11
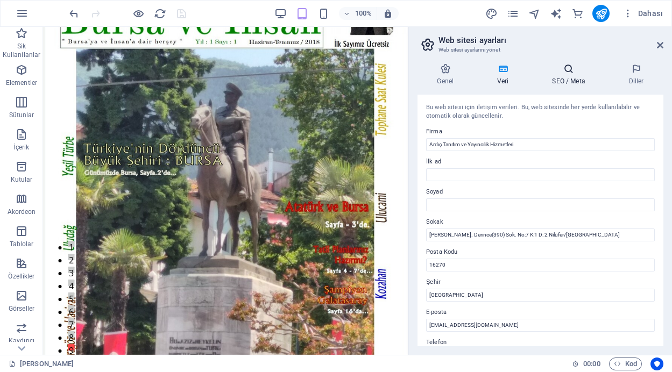
click at [573, 75] on h4 "SEO / Meta" at bounding box center [571, 75] width 76 height 23
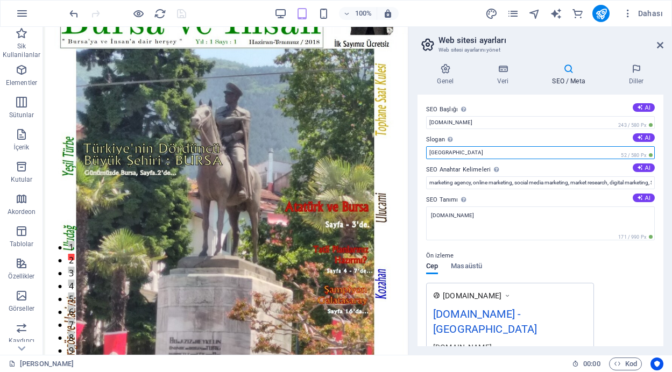
click at [452, 149] on input "Berlin" at bounding box center [540, 152] width 229 height 13
click at [429, 153] on input "Bursa"ya ve İnsan'a dair her şey" at bounding box center [540, 152] width 229 height 13
type input "" Bursa"ya ve İnsan'a dair her şey ""
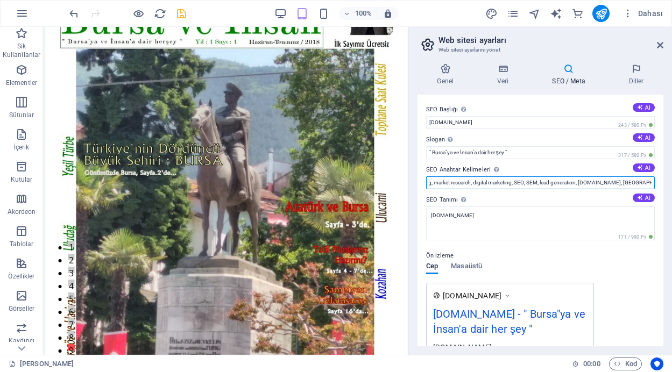
scroll to position [0, 154]
drag, startPoint x: 428, startPoint y: 181, endPoint x: 652, endPoint y: 180, distance: 223.4
click at [652, 180] on input "marketing agency, online marketing, social media marketing, market research, di…" at bounding box center [540, 183] width 229 height 13
click at [567, 184] on input "marketing agency, online marketing, social media marketing, market research, di…" at bounding box center [540, 183] width 229 height 13
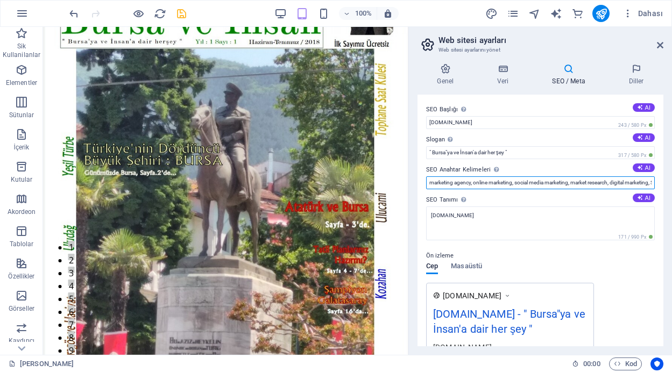
drag, startPoint x: 568, startPoint y: 184, endPoint x: 419, endPoint y: 182, distance: 148.6
click at [419, 182] on div "SEO Başlığı Web sitenin başlığı - onu arama motoru sonuçlarında öne çıkan bir ş…" at bounding box center [541, 221] width 246 height 252
drag, startPoint x: 524, startPoint y: 183, endPoint x: 499, endPoint y: 182, distance: 24.8
click at [499, 182] on input "bursaveinsandergisi.com.tr, Berlin" at bounding box center [540, 183] width 229 height 13
type input "bursaveinsandergisi.com.tr, bursa ve insan, dergi, bursa, insan"
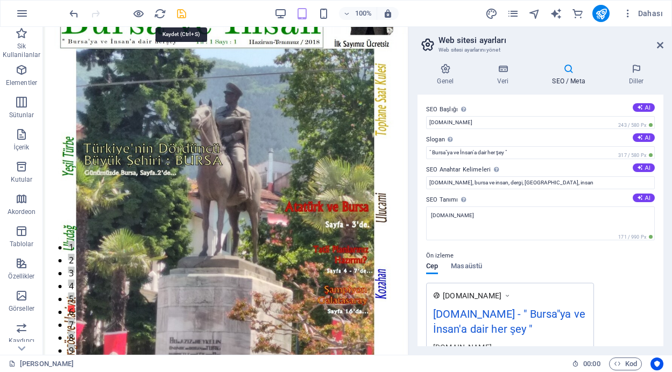
click at [181, 14] on icon "save" at bounding box center [181, 14] width 12 height 12
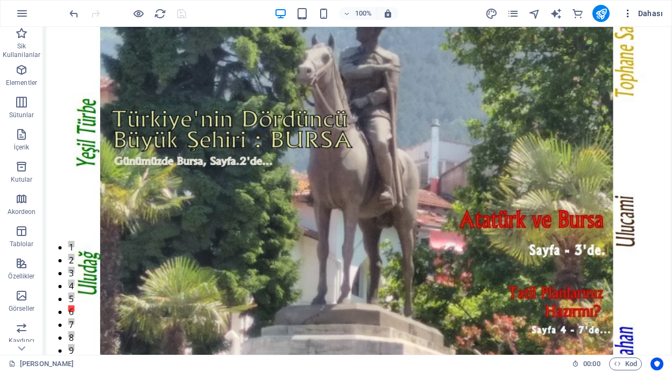
click at [629, 11] on icon "button" at bounding box center [628, 13] width 11 height 11
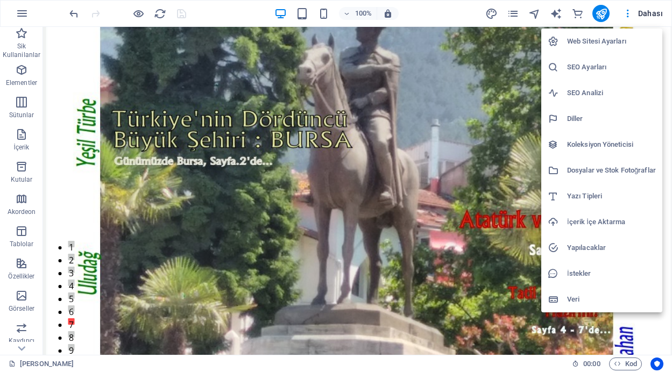
click at [588, 41] on h6 "Web Sitesi Ayarları" at bounding box center [611, 41] width 89 height 13
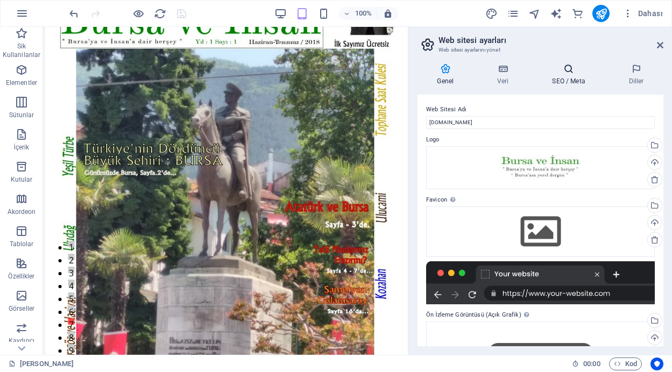
click at [565, 76] on h4 "SEO / Meta" at bounding box center [571, 75] width 76 height 23
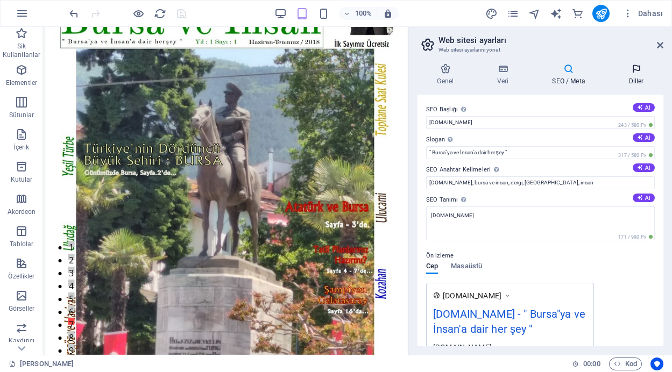
click at [633, 71] on icon at bounding box center [636, 69] width 54 height 11
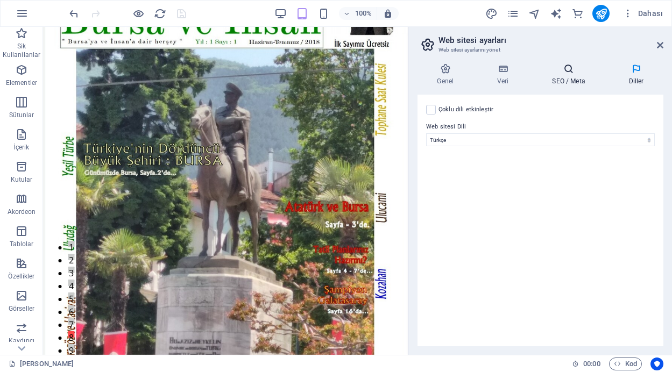
click at [569, 75] on h4 "SEO / Meta" at bounding box center [571, 75] width 76 height 23
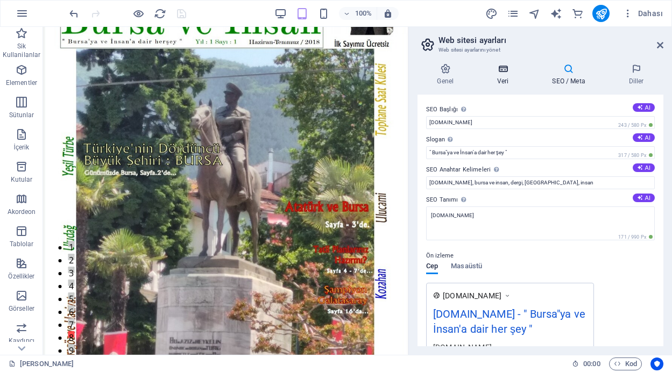
click at [503, 73] on icon at bounding box center [503, 69] width 51 height 11
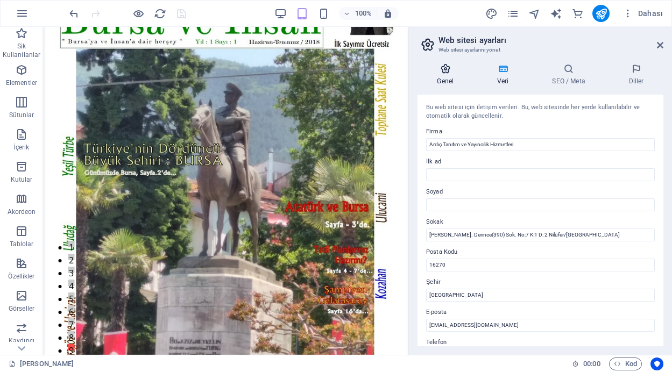
click at [450, 69] on icon at bounding box center [446, 69] width 56 height 11
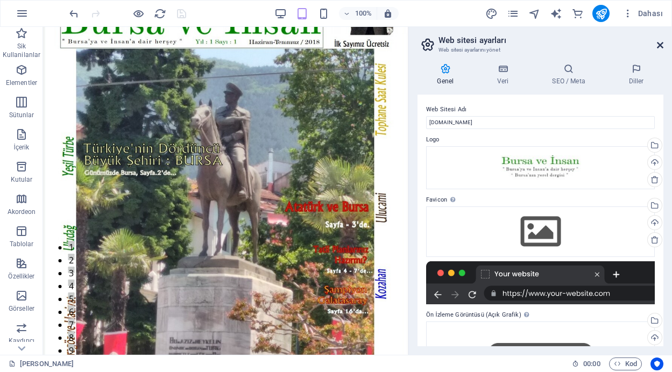
click at [660, 47] on icon at bounding box center [660, 45] width 6 height 9
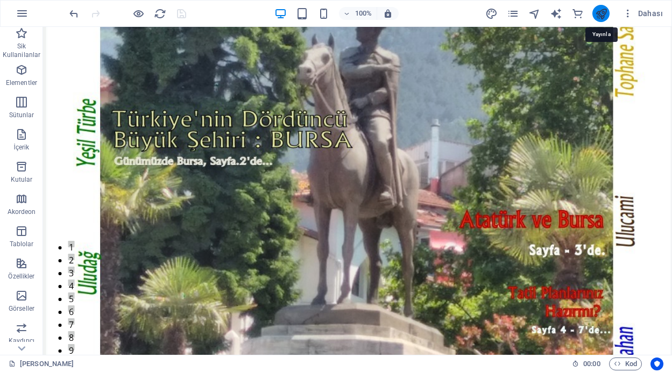
click at [600, 12] on icon "publish" at bounding box center [601, 14] width 12 height 12
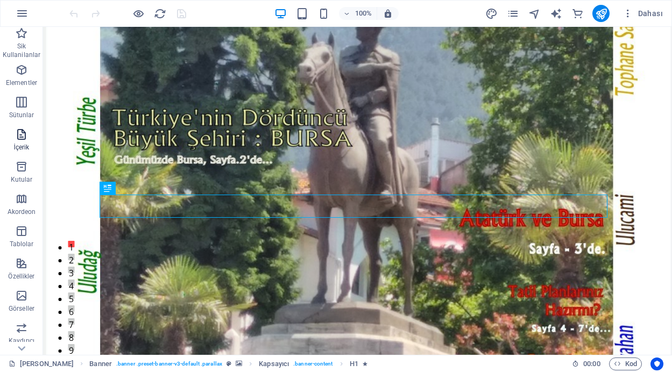
click at [21, 136] on icon "button" at bounding box center [21, 134] width 13 height 13
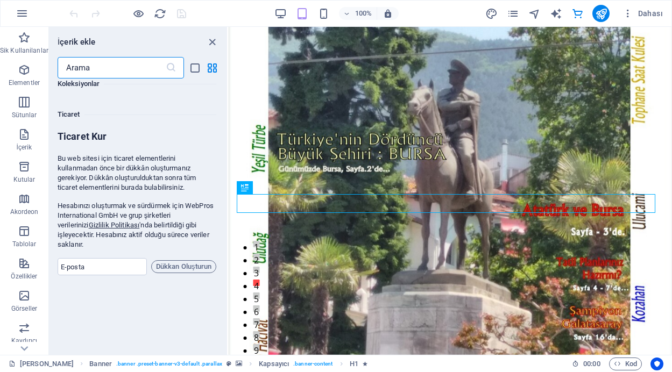
scroll to position [10394, 0]
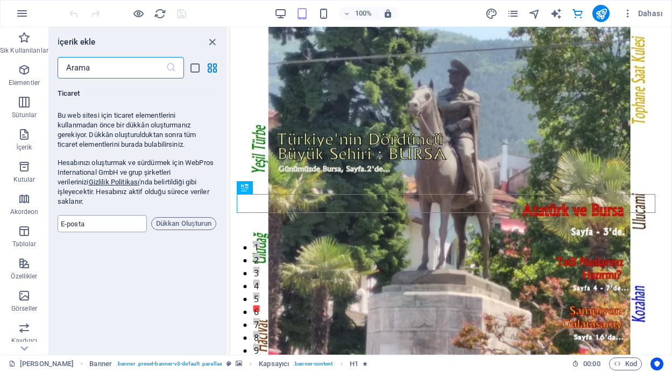
click at [98, 215] on input "email" at bounding box center [102, 223] width 89 height 17
click at [20, 10] on icon "button" at bounding box center [22, 13] width 13 height 13
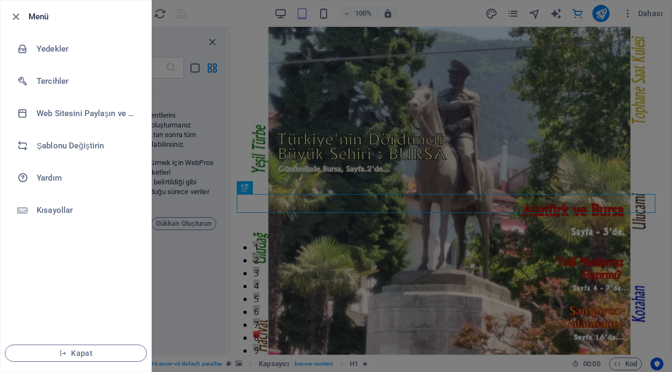
click at [197, 272] on div at bounding box center [336, 186] width 672 height 372
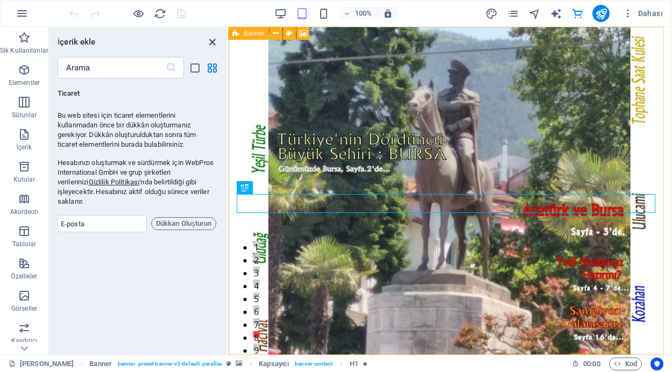
click at [210, 41] on icon "close panel" at bounding box center [212, 42] width 12 height 12
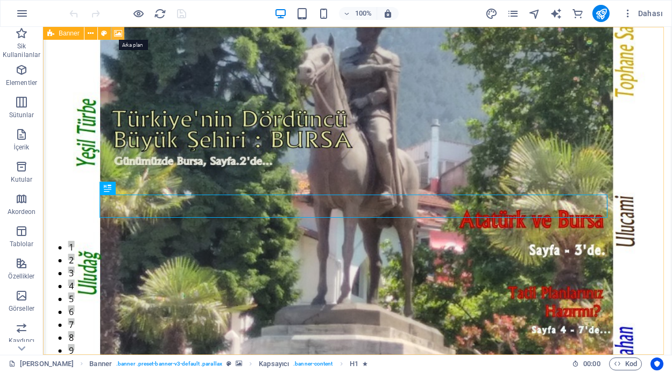
click at [116, 33] on icon at bounding box center [118, 33] width 8 height 11
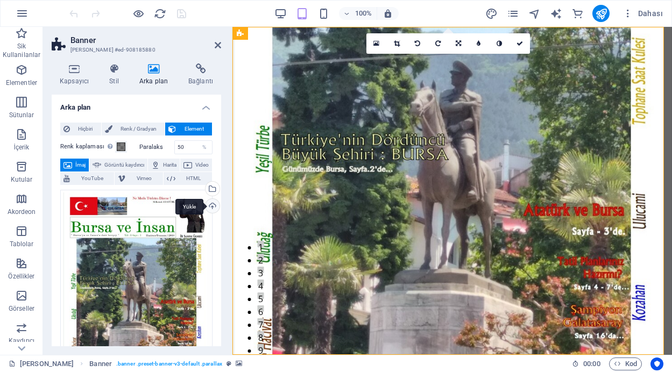
click at [209, 205] on div "Yükle" at bounding box center [211, 207] width 16 height 16
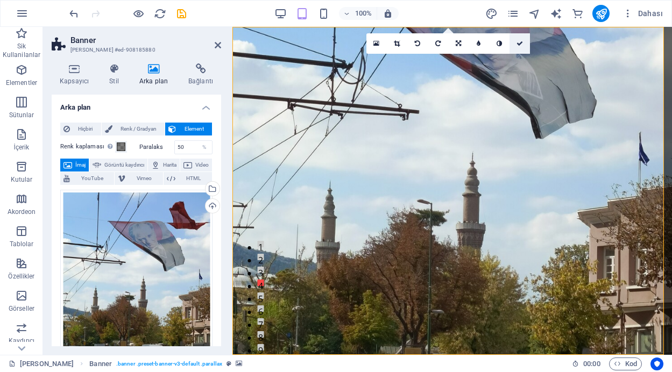
click at [518, 42] on icon at bounding box center [520, 43] width 6 height 6
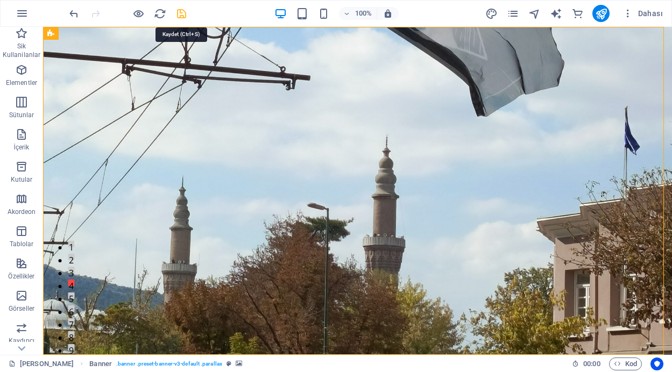
click at [180, 11] on icon "save" at bounding box center [181, 14] width 12 height 12
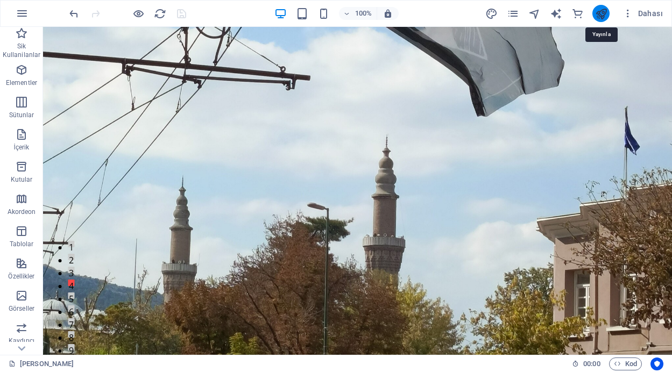
click at [603, 11] on icon "publish" at bounding box center [601, 14] width 12 height 12
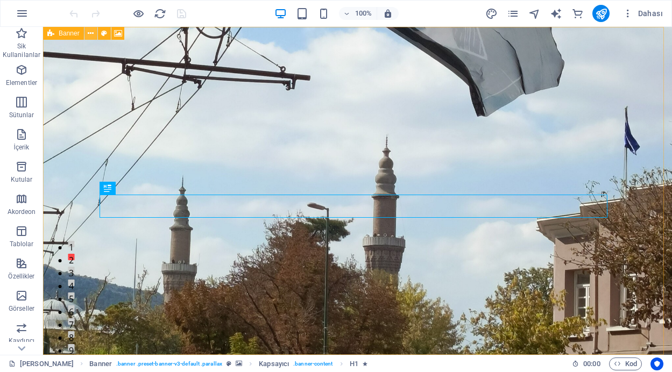
click at [90, 33] on icon at bounding box center [91, 33] width 6 height 11
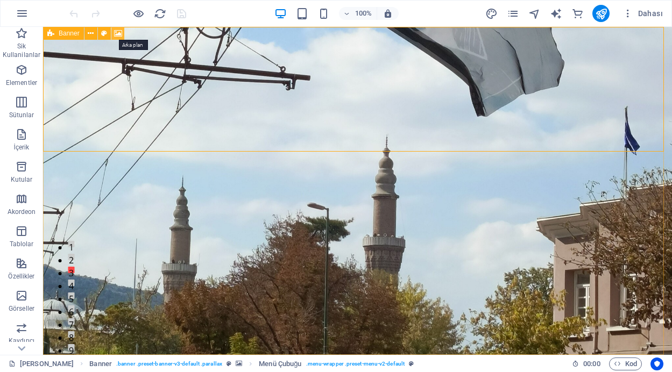
click at [116, 33] on icon at bounding box center [118, 33] width 8 height 11
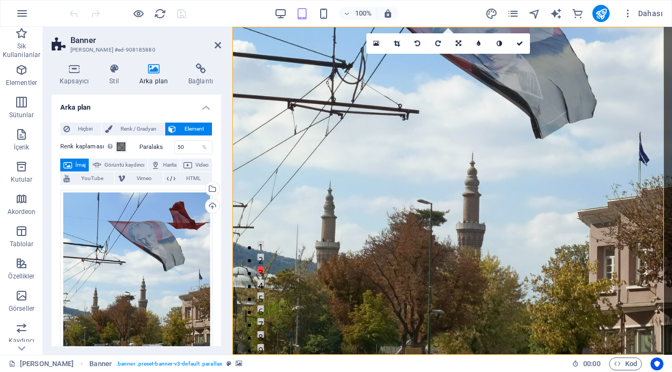
drag, startPoint x: 219, startPoint y: 144, endPoint x: 220, endPoint y: 161, distance: 17.3
click at [220, 161] on div "Arka plan Hiçbiri Renk / Gradyan Element Arka planı tam genişliğe genişlet Renk…" at bounding box center [137, 221] width 170 height 252
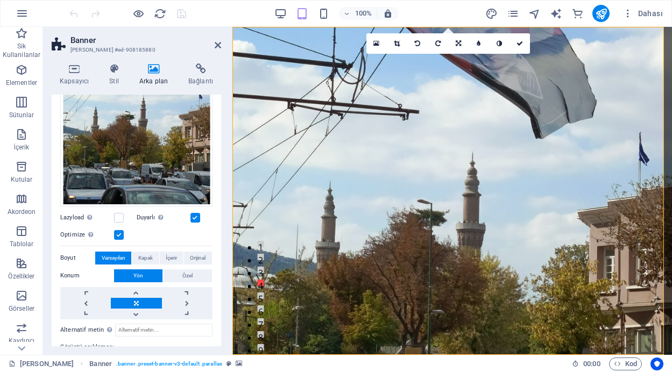
scroll to position [182, 0]
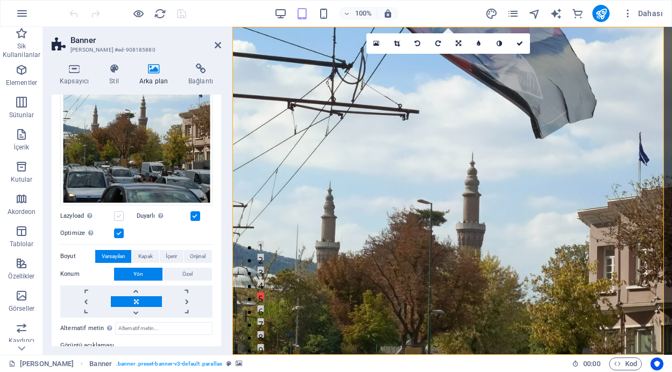
click at [117, 214] on label at bounding box center [119, 217] width 10 height 10
click at [0, 0] on input "Lazyload Sayfa yüklendikten sonra görüntülerin yüklenmesi, sayfa hızını artırır." at bounding box center [0, 0] width 0 height 0
click at [117, 214] on label at bounding box center [119, 217] width 10 height 10
click at [0, 0] on input "Lazyload Sayfa yüklendikten sonra görüntülerin yüklenmesi, sayfa hızını artırır." at bounding box center [0, 0] width 0 height 0
click at [195, 214] on label at bounding box center [196, 217] width 10 height 10
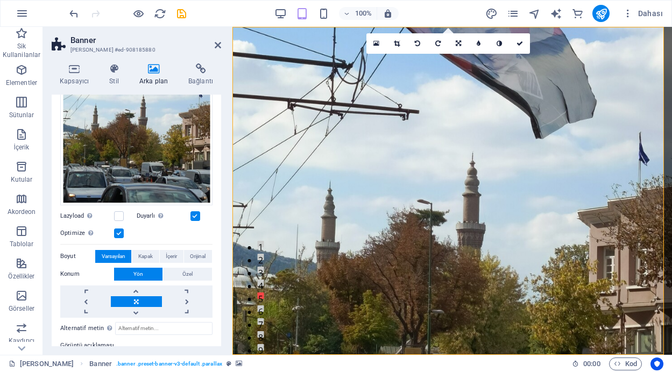
click at [0, 0] on input "Duyarlı Retina görüntüsünü ve akıllı telefon için optimize edilmiş boyutları ot…" at bounding box center [0, 0] width 0 height 0
click at [117, 229] on label at bounding box center [119, 234] width 10 height 10
click at [0, 0] on input "Optimize Görseller, sayfa hızını iyileştirmek için sıkıştırılmıştır." at bounding box center [0, 0] width 0 height 0
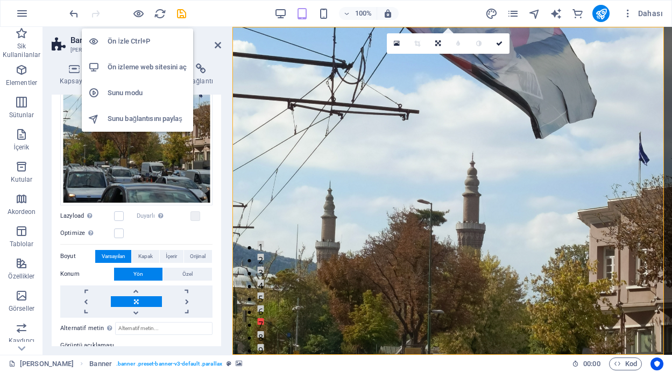
click at [137, 39] on h6 "Ön İzle Ctrl+P" at bounding box center [147, 41] width 79 height 13
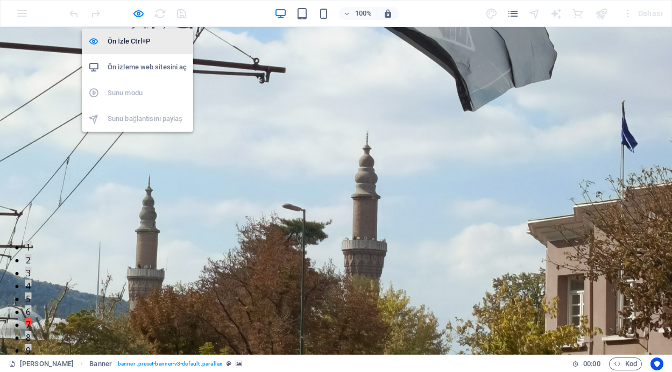
click at [133, 42] on h6 "Ön İzle Ctrl+P" at bounding box center [147, 41] width 79 height 13
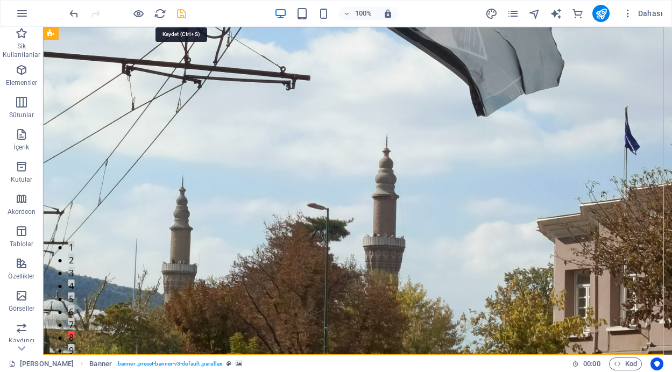
click at [182, 12] on icon "save" at bounding box center [181, 14] width 12 height 12
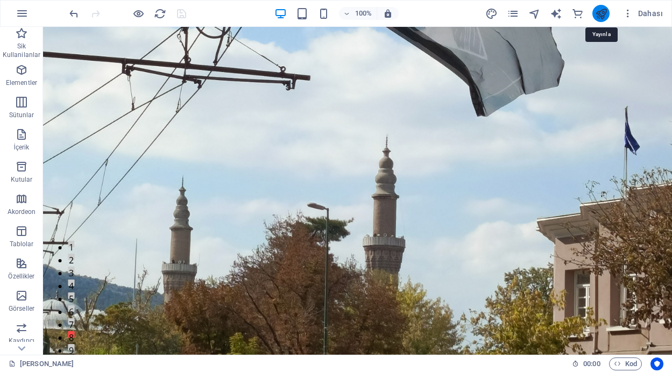
click at [598, 10] on icon "publish" at bounding box center [601, 14] width 12 height 12
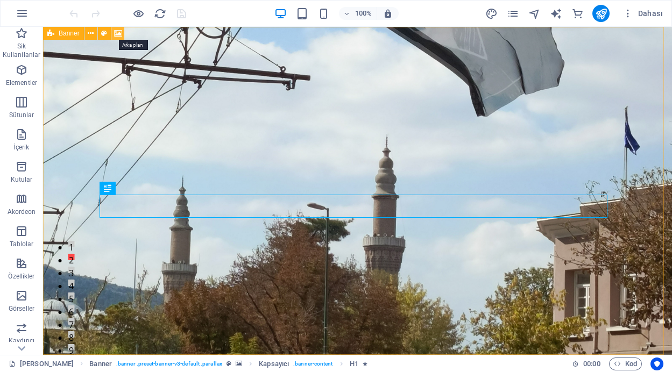
click at [117, 33] on icon at bounding box center [118, 33] width 8 height 11
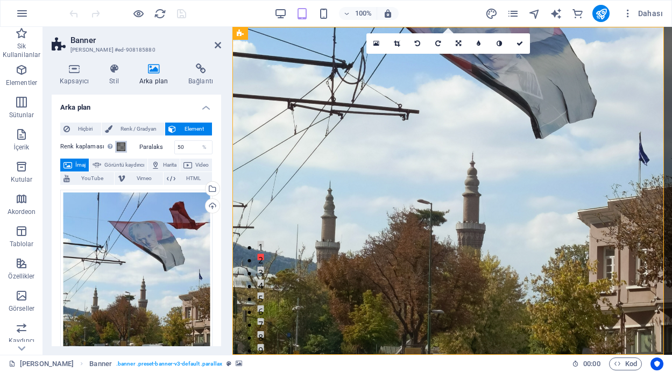
click at [119, 146] on span at bounding box center [121, 147] width 9 height 9
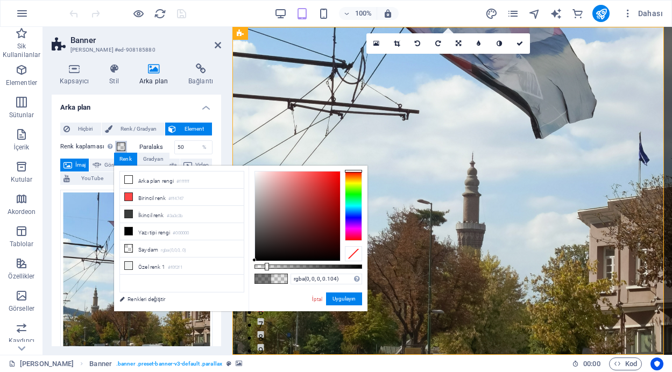
type input "rgba(0, 0, 0, 0.099)"
drag, startPoint x: 312, startPoint y: 268, endPoint x: 265, endPoint y: 267, distance: 46.3
click at [265, 267] on div at bounding box center [266, 267] width 4 height 8
click at [346, 300] on button "Uygulayın" at bounding box center [344, 299] width 36 height 13
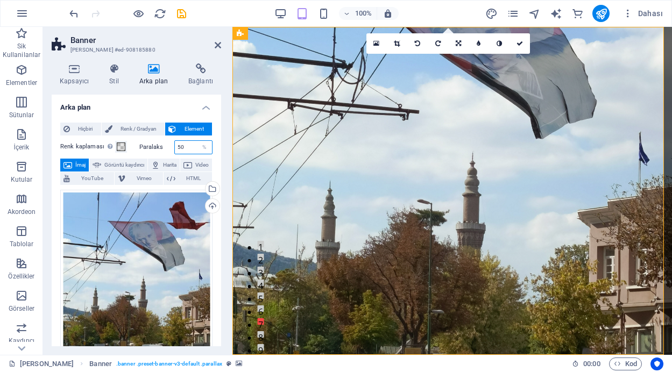
click at [182, 147] on input "50" at bounding box center [194, 147] width 38 height 13
click at [138, 130] on span "Renk / Gradyan" at bounding box center [139, 129] width 46 height 13
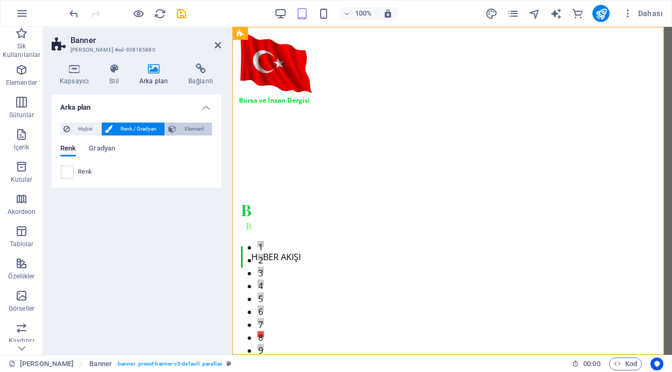
click at [177, 130] on button "Element" at bounding box center [188, 129] width 47 height 13
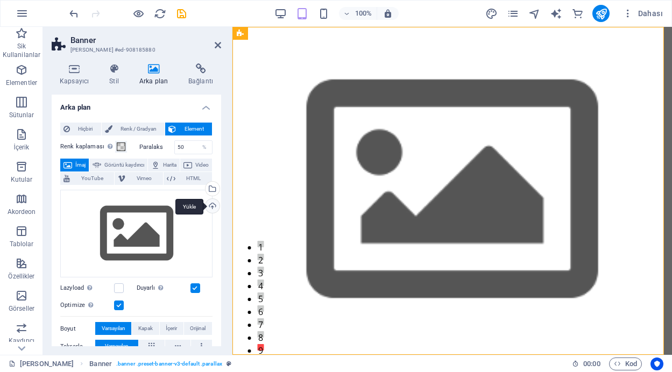
click at [209, 206] on div "Yükle" at bounding box center [211, 207] width 16 height 16
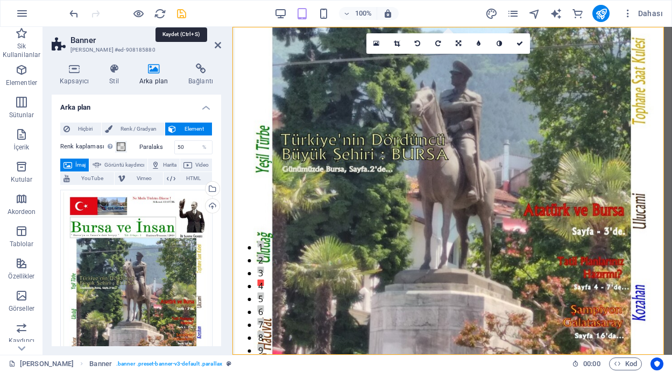
click at [181, 13] on icon "save" at bounding box center [181, 14] width 12 height 12
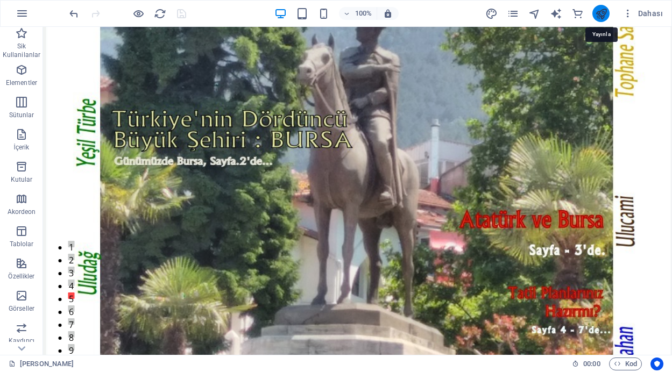
click at [601, 15] on icon "publish" at bounding box center [601, 14] width 12 height 12
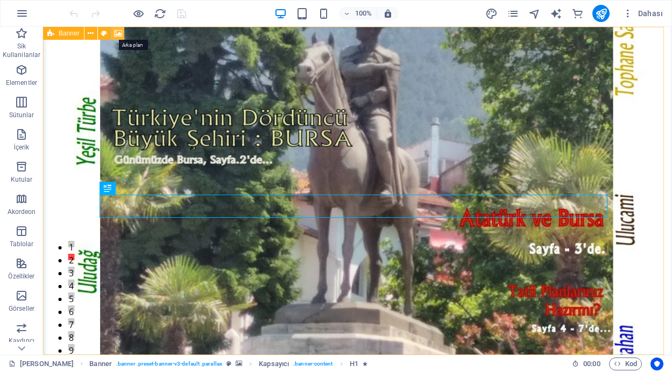
click at [115, 31] on icon at bounding box center [118, 33] width 8 height 11
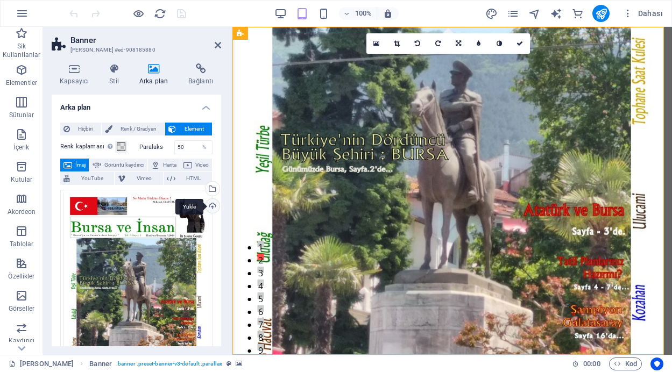
click at [209, 207] on div "Yükle" at bounding box center [211, 207] width 16 height 16
drag, startPoint x: 219, startPoint y: 135, endPoint x: 222, endPoint y: 164, distance: 29.8
click at [222, 164] on div "Kapsayıcı Stil Arka plan Bağlantı Boyut Yükseklik Varsayılan px rem % vh vw Min…" at bounding box center [136, 205] width 187 height 300
drag, startPoint x: 219, startPoint y: 147, endPoint x: 220, endPoint y: 190, distance: 42.5
click at [220, 190] on div "Arka plan Hiçbiri Renk / Gradyan Element Arka planı tam genişliğe genişlet Renk…" at bounding box center [137, 221] width 170 height 252
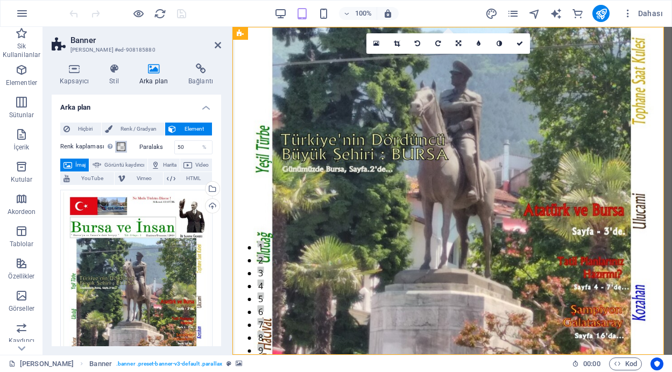
click at [117, 147] on span at bounding box center [121, 147] width 9 height 9
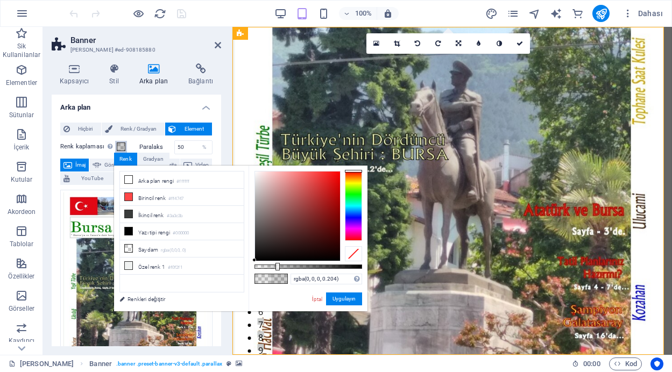
type input "rgba(0, 0, 0, 0.199)"
drag, startPoint x: 265, startPoint y: 267, endPoint x: 276, endPoint y: 269, distance: 10.9
click at [276, 269] on div at bounding box center [277, 267] width 4 height 8
click at [151, 126] on span "Renk / Gradyan" at bounding box center [139, 129] width 46 height 13
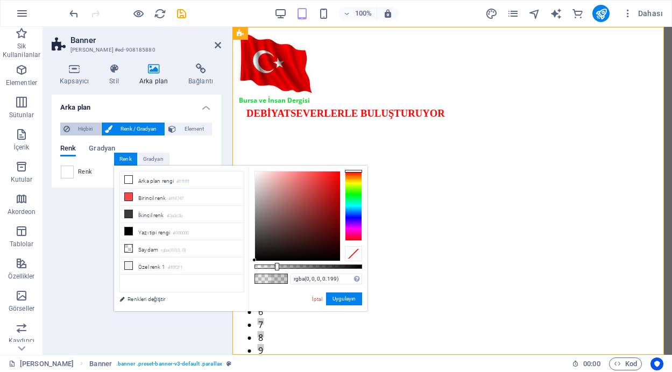
click at [89, 125] on span "Hiçbiri" at bounding box center [85, 129] width 25 height 13
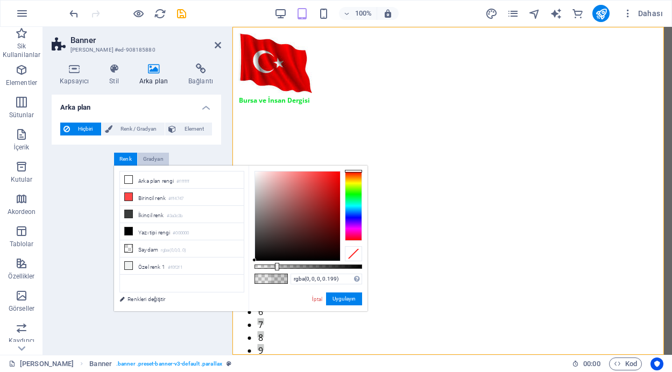
click at [155, 158] on div "Gradyan" at bounding box center [153, 159] width 31 height 13
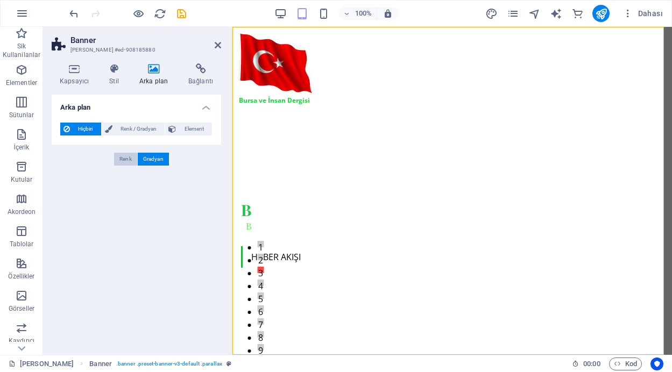
click at [133, 156] on div "Renk" at bounding box center [125, 159] width 23 height 13
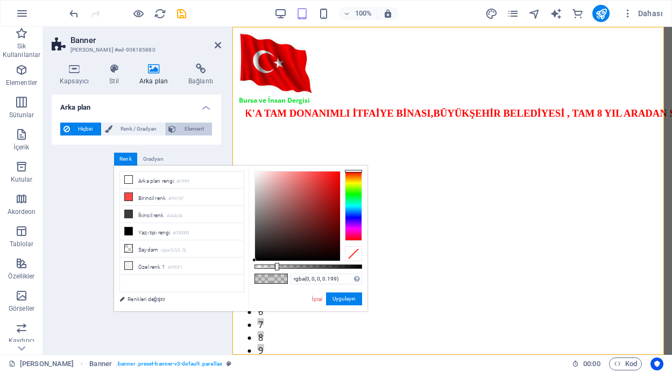
click at [194, 129] on span "Element" at bounding box center [194, 129] width 30 height 13
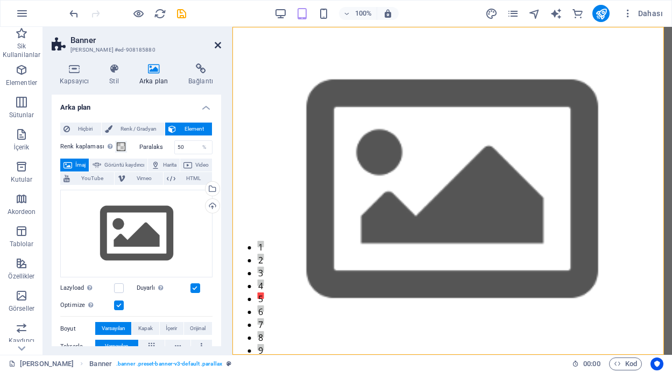
click at [217, 44] on icon at bounding box center [218, 45] width 6 height 9
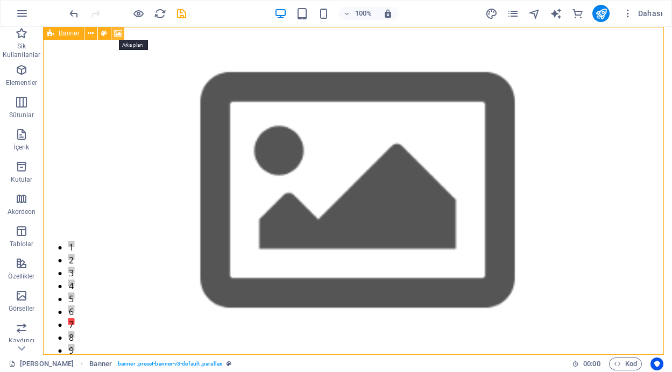
click at [116, 34] on icon at bounding box center [118, 33] width 8 height 11
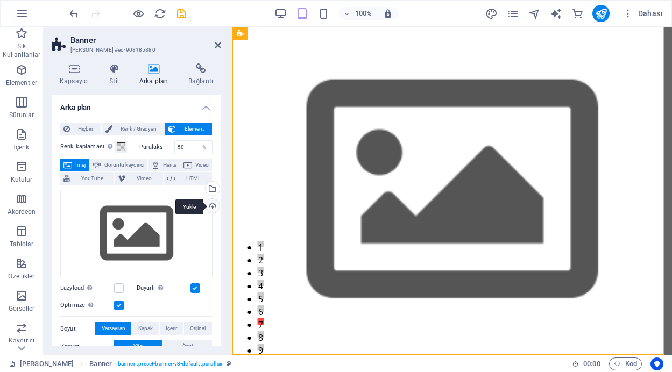
click at [207, 205] on div "Yükle" at bounding box center [211, 207] width 16 height 16
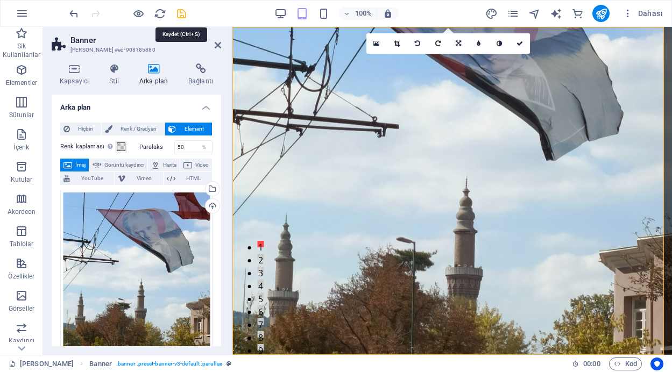
click at [180, 10] on icon "save" at bounding box center [181, 14] width 12 height 12
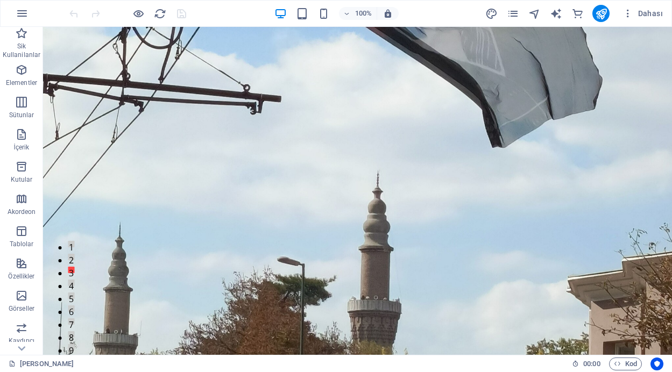
drag, startPoint x: 668, startPoint y: 51, endPoint x: 715, endPoint y: 50, distance: 46.8
click at [91, 36] on icon at bounding box center [91, 33] width 6 height 11
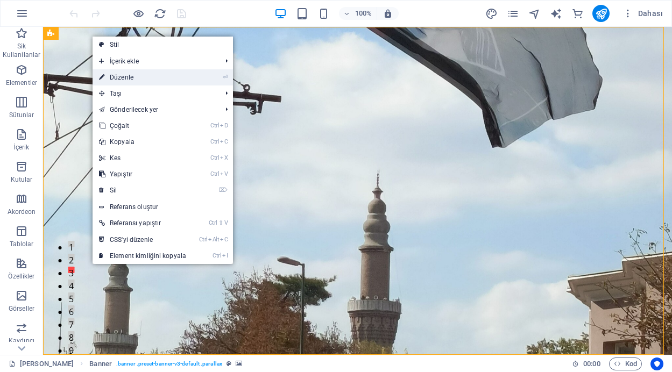
drag, startPoint x: 129, startPoint y: 76, endPoint x: 40, endPoint y: 104, distance: 93.8
click at [129, 76] on link "⏎ Düzenle" at bounding box center [143, 77] width 100 height 16
select select "vh"
select select "header"
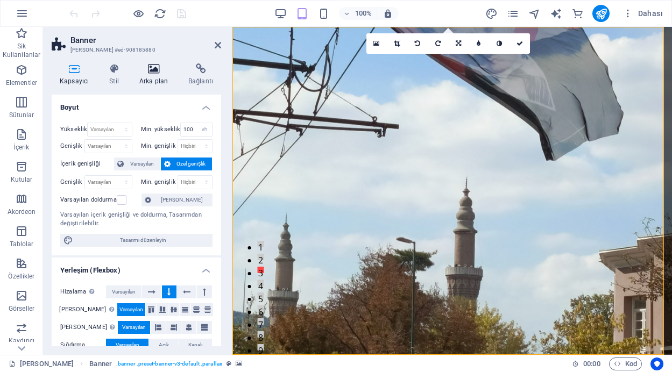
click at [153, 72] on icon at bounding box center [153, 69] width 45 height 11
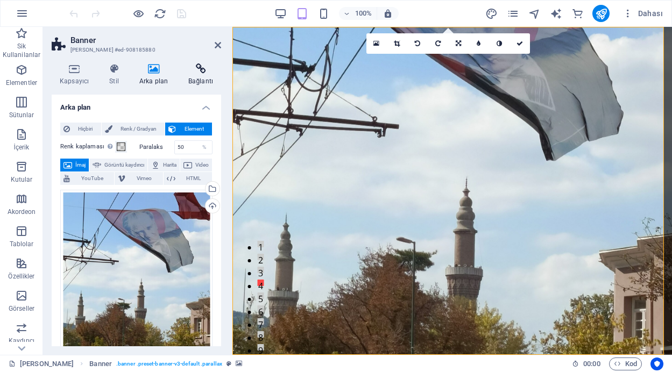
click at [200, 65] on icon at bounding box center [200, 69] width 41 height 11
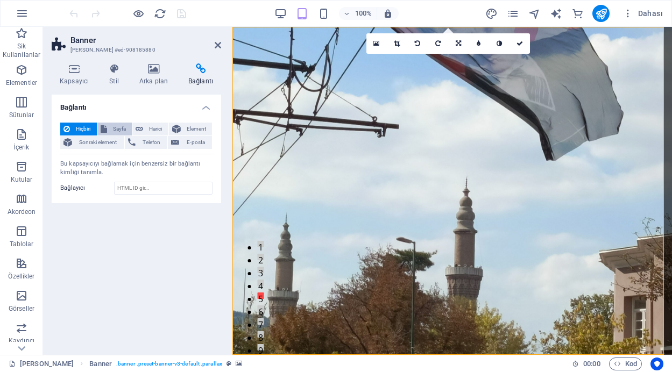
click at [116, 127] on span "Sayfa" at bounding box center [119, 129] width 19 height 13
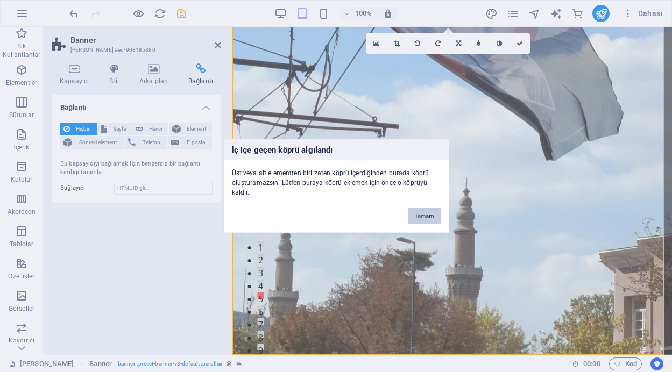
click at [427, 220] on button "Tamam" at bounding box center [424, 216] width 32 height 16
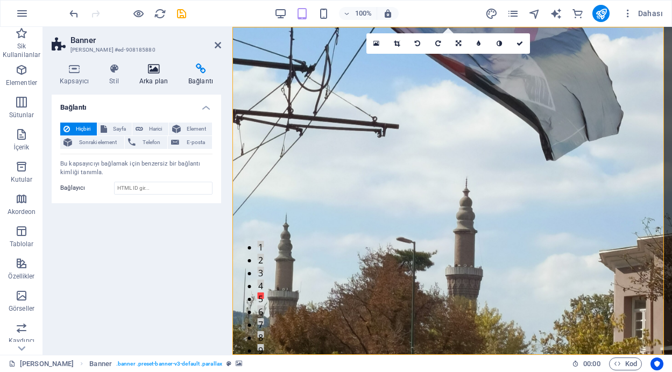
click at [156, 74] on h4 "Arka plan" at bounding box center [155, 75] width 49 height 23
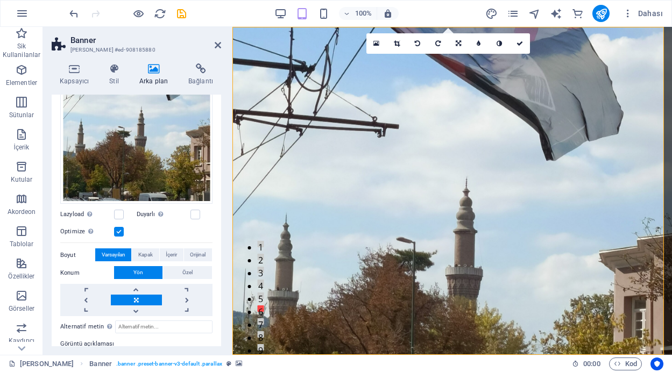
scroll to position [178, 0]
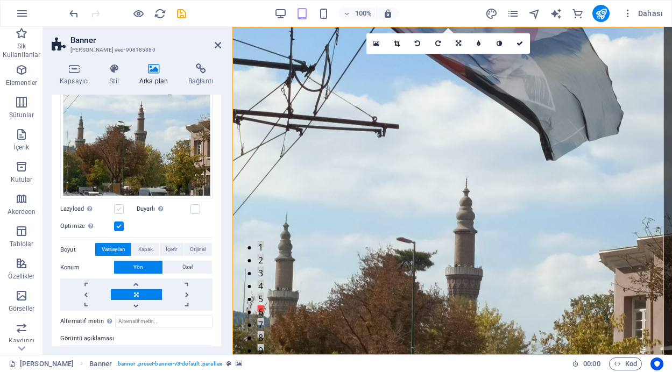
click at [119, 207] on label at bounding box center [119, 210] width 10 height 10
click at [0, 0] on input "Lazyload Sayfa yüklendikten sonra görüntülerin yüklenmesi, sayfa hızını artırır." at bounding box center [0, 0] width 0 height 0
click at [119, 222] on label at bounding box center [119, 227] width 10 height 10
click at [0, 0] on input "Optimize Görseller, sayfa hızını iyileştirmek için sıkıştırılmıştır." at bounding box center [0, 0] width 0 height 0
click at [117, 223] on label at bounding box center [119, 227] width 10 height 10
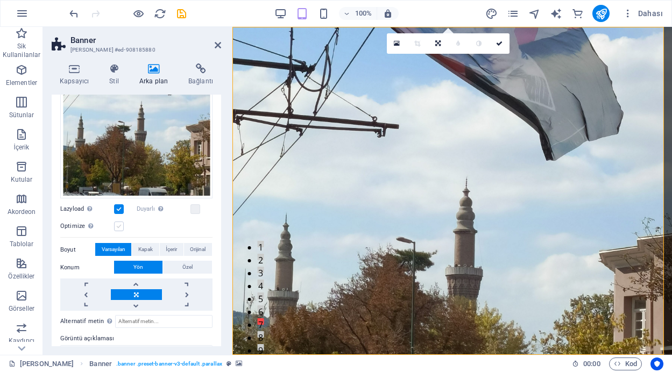
click at [0, 0] on input "Optimize Görseller, sayfa hızını iyileştirmek için sıkıştırılmıştır." at bounding box center [0, 0] width 0 height 0
click at [117, 223] on label at bounding box center [119, 227] width 10 height 10
click at [0, 0] on input "Optimize Görseller, sayfa hızını iyileştirmek için sıkıştırılmıştır." at bounding box center [0, 0] width 0 height 0
click at [120, 205] on label at bounding box center [119, 210] width 10 height 10
click at [0, 0] on input "Lazyload Sayfa yüklendikten sonra görüntülerin yüklenmesi, sayfa hızını artırır." at bounding box center [0, 0] width 0 height 0
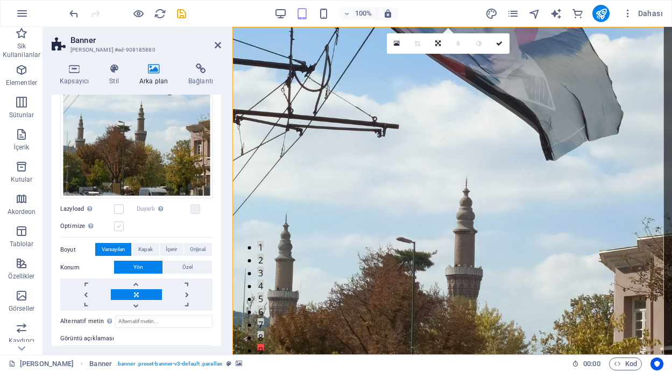
click at [117, 224] on label at bounding box center [119, 227] width 10 height 10
click at [0, 0] on input "Optimize Görseller, sayfa hızını iyileştirmek için sıkıştırılmıştır." at bounding box center [0, 0] width 0 height 0
click at [394, 41] on icon at bounding box center [397, 43] width 6 height 6
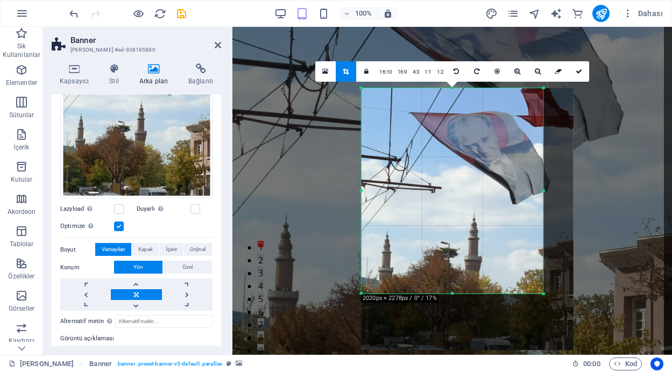
drag, startPoint x: 559, startPoint y: 323, endPoint x: 529, endPoint y: 266, distance: 64.8
click at [529, 266] on div "180 170 160 150 140 130 120 110 100 90 80 70 60 50 40 30 20 10 0 -10 -20 -30 -4…" at bounding box center [452, 191] width 182 height 206
click at [578, 73] on icon at bounding box center [579, 71] width 6 height 6
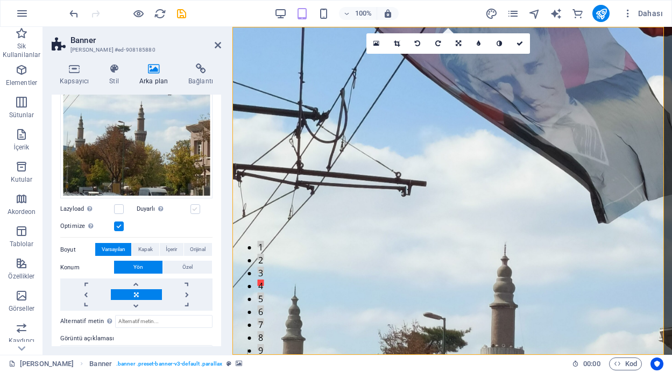
click at [191, 205] on label at bounding box center [196, 210] width 10 height 10
click at [0, 0] on input "Duyarlı Retina görüntüsünü ve akıllı telefon için optimize edilmiş boyutları ot…" at bounding box center [0, 0] width 0 height 0
click at [140, 247] on span "Kapak" at bounding box center [145, 249] width 15 height 13
click at [168, 248] on span "İçerir" at bounding box center [171, 249] width 11 height 13
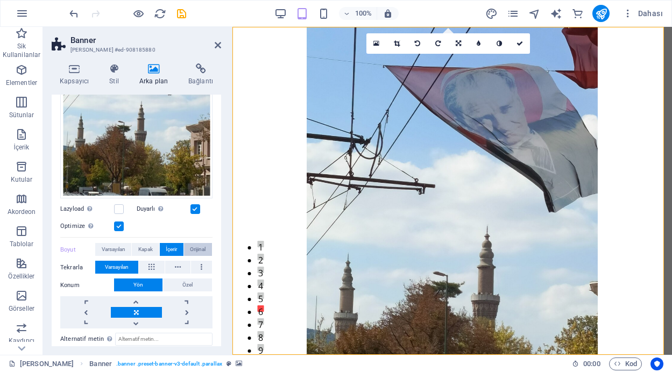
click at [194, 248] on span "Orijinal" at bounding box center [198, 249] width 16 height 13
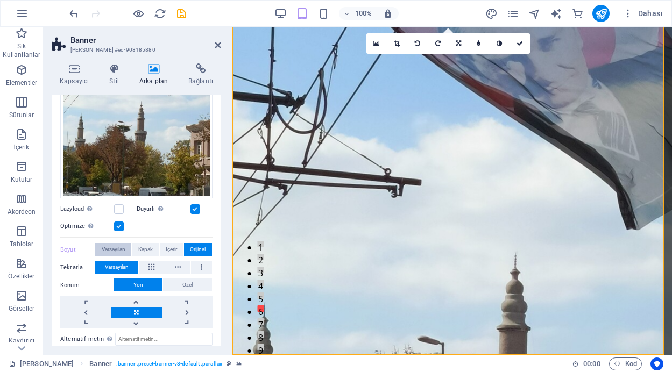
click at [123, 246] on span "Varsayılan" at bounding box center [114, 249] width 24 height 13
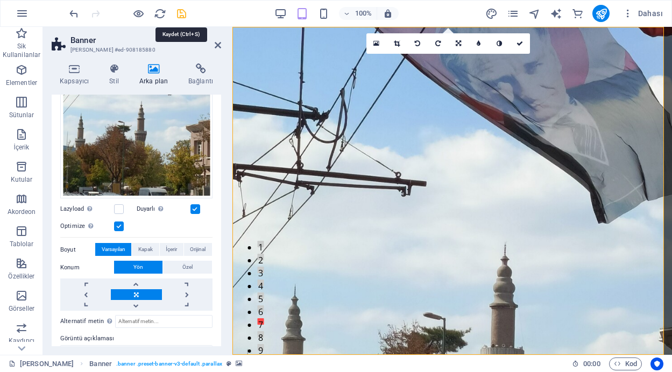
click at [181, 10] on icon "save" at bounding box center [181, 14] width 12 height 12
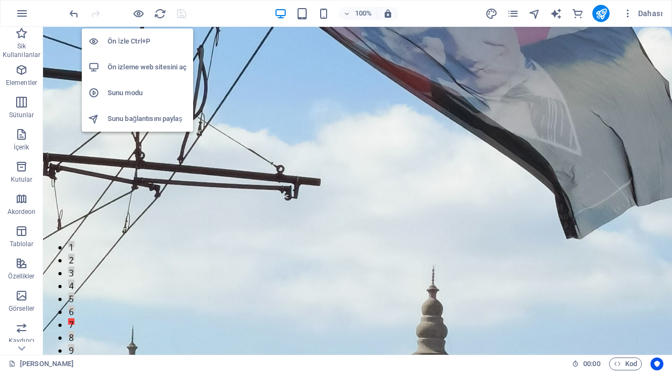
click at [133, 38] on h6 "Ön İzle Ctrl+P" at bounding box center [147, 41] width 79 height 13
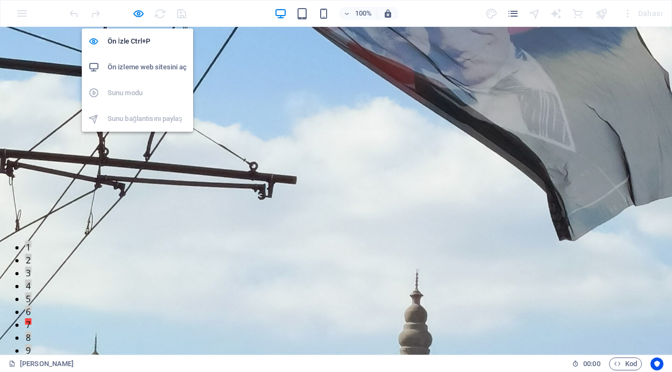
click at [137, 64] on h6 "Ön izleme web sitesini aç" at bounding box center [147, 67] width 79 height 13
click at [132, 41] on h6 "Ön İzle Ctrl+P" at bounding box center [147, 41] width 79 height 13
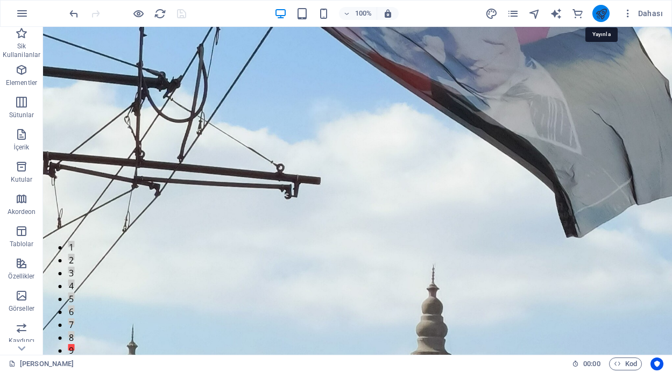
click at [604, 11] on icon "publish" at bounding box center [601, 14] width 12 height 12
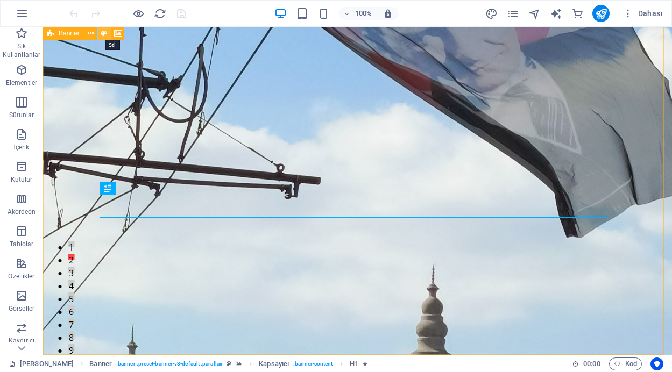
drag, startPoint x: 103, startPoint y: 34, endPoint x: 21, endPoint y: 116, distance: 115.7
click at [103, 34] on icon at bounding box center [104, 33] width 6 height 11
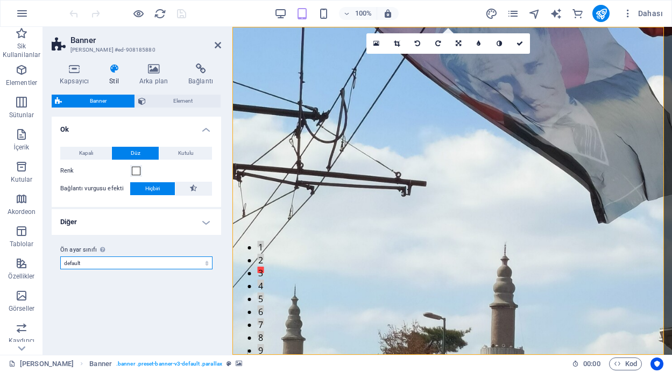
click at [200, 264] on select "default Ön ayar sınıfı ekle" at bounding box center [136, 263] width 152 height 13
click at [202, 225] on h4 "Diğer" at bounding box center [137, 222] width 170 height 26
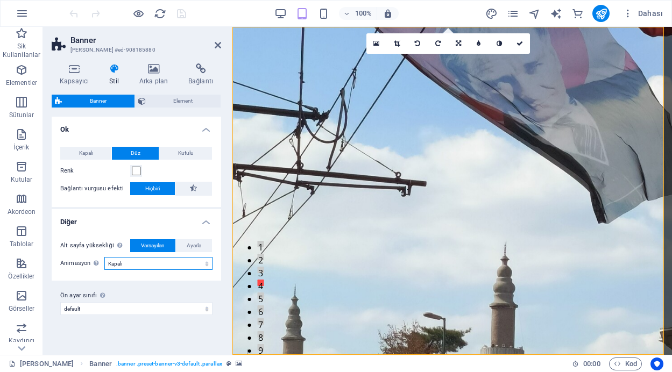
click at [200, 265] on select "Kapalı Zoom: Yakınlaştır ve Uzaklaştır Kaydır: soldan sağa Kaydır: yukarıdan aş…" at bounding box center [158, 263] width 108 height 13
click at [207, 227] on h4 "Diğer" at bounding box center [137, 218] width 170 height 19
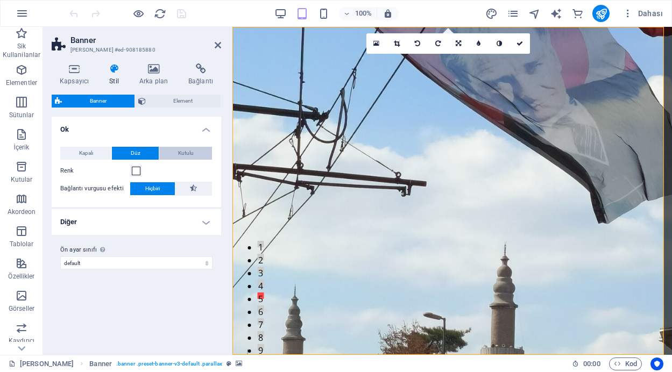
click at [188, 151] on span "Kutulu" at bounding box center [186, 153] width 16 height 13
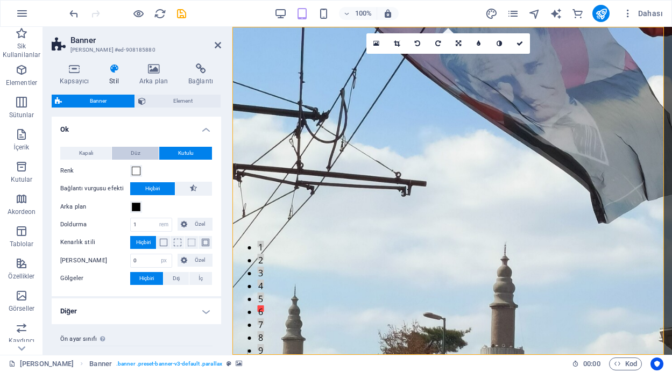
click at [140, 150] on button "Düz" at bounding box center [135, 153] width 47 height 13
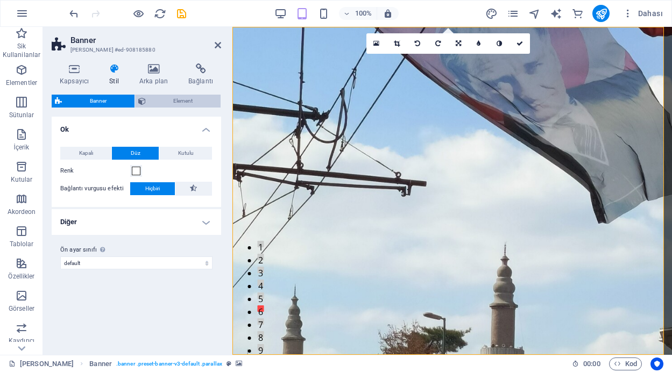
click at [185, 99] on span "Element" at bounding box center [183, 101] width 69 height 13
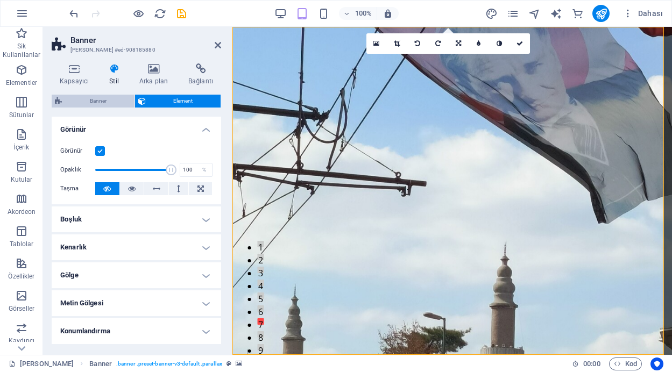
click at [100, 102] on span "Banner" at bounding box center [98, 101] width 66 height 13
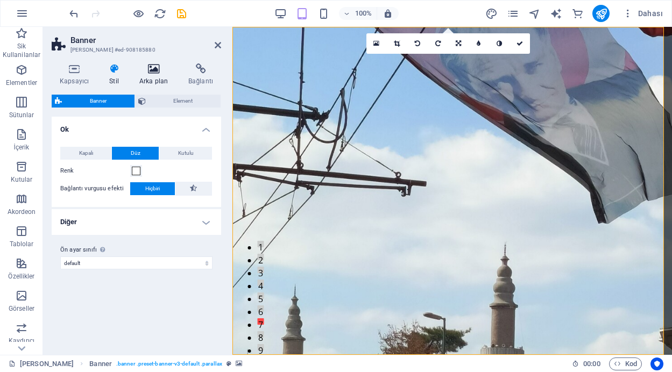
click at [149, 73] on icon at bounding box center [153, 69] width 45 height 11
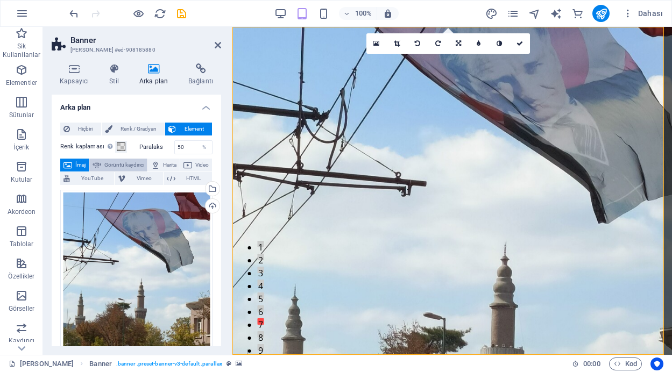
click at [140, 167] on span "Görüntü kaydırıcı" at bounding box center [124, 165] width 40 height 13
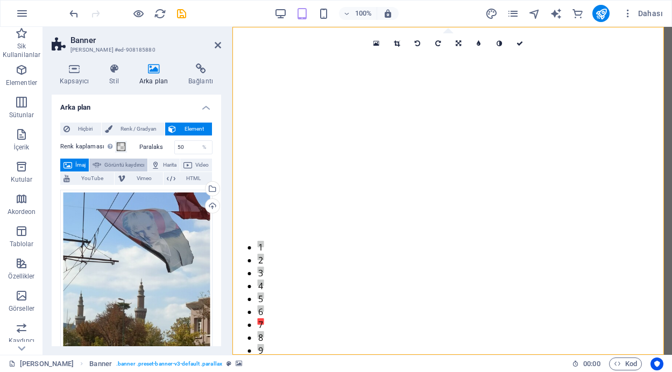
select select "ms"
select select "s"
select select "progressive"
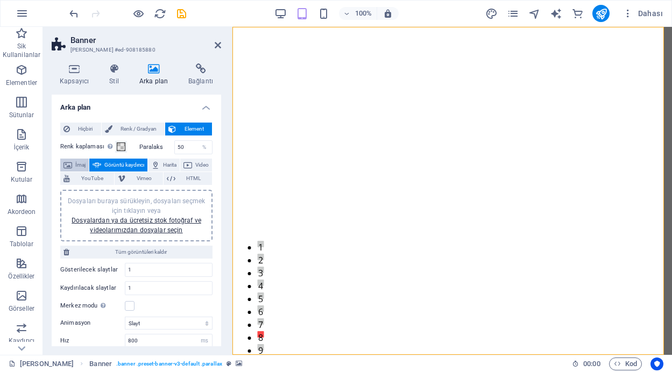
click at [80, 165] on span "İmaj" at bounding box center [80, 165] width 10 height 13
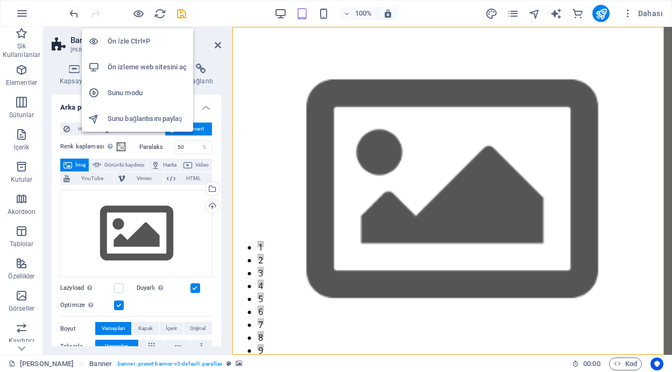
click at [132, 39] on h6 "Ön İzle Ctrl+P" at bounding box center [147, 41] width 79 height 13
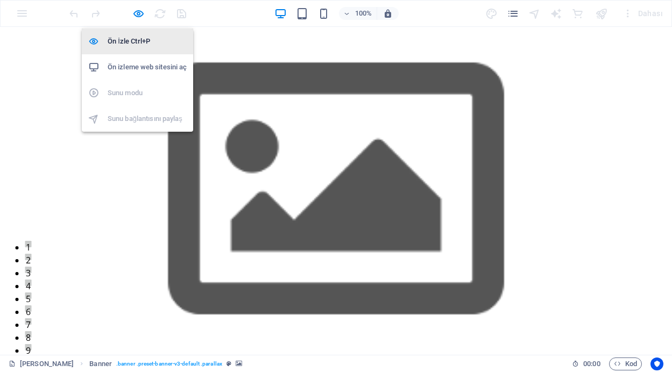
click at [137, 41] on h6 "Ön İzle Ctrl+P" at bounding box center [147, 41] width 79 height 13
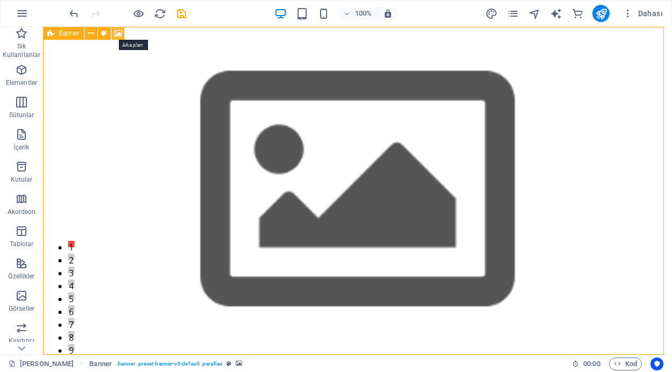
click at [121, 34] on icon at bounding box center [118, 33] width 8 height 11
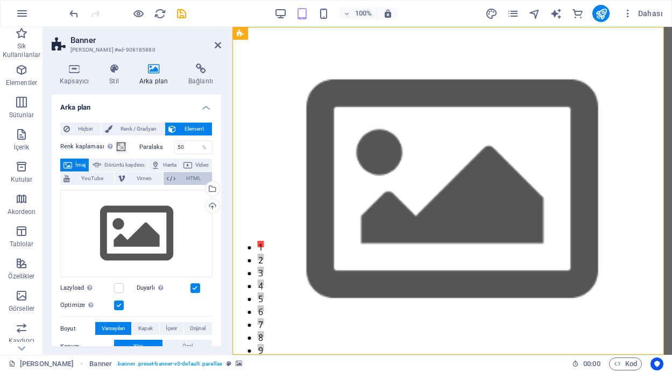
click at [193, 181] on span "HTML" at bounding box center [194, 178] width 30 height 13
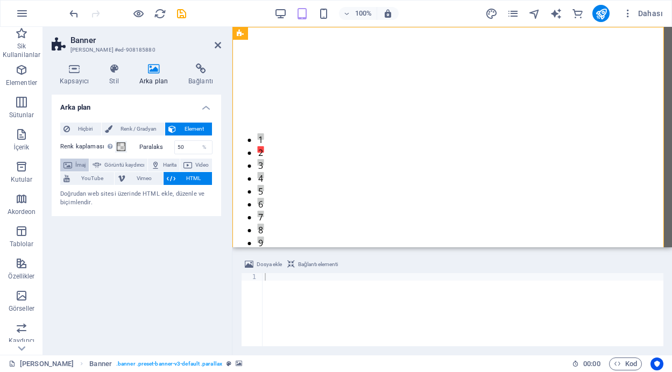
click at [66, 164] on icon at bounding box center [68, 165] width 9 height 13
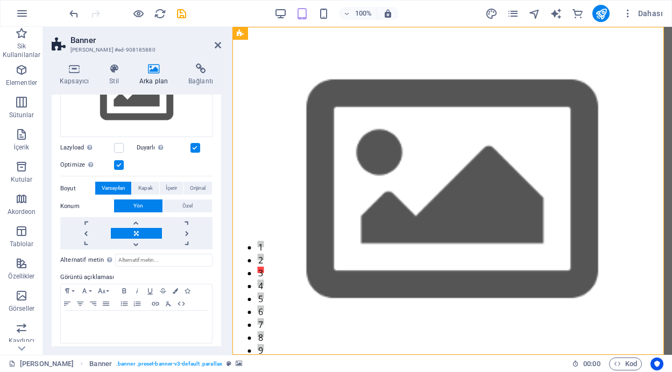
scroll to position [146, 0]
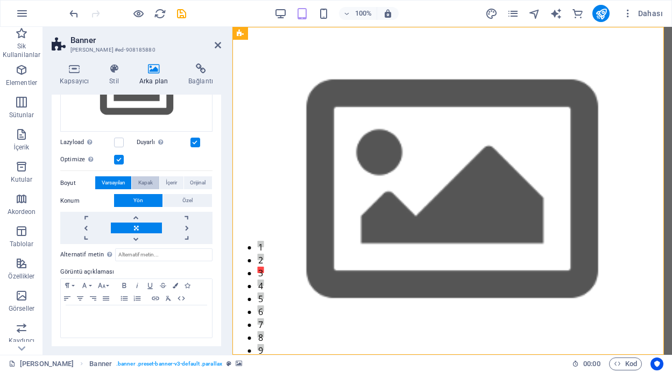
click at [145, 179] on span "Kapak" at bounding box center [145, 183] width 15 height 13
click at [166, 181] on span "İçerir" at bounding box center [171, 183] width 11 height 13
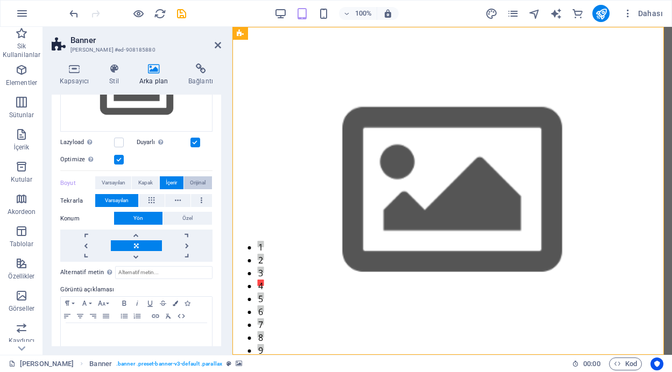
click at [201, 183] on span "Orijinal" at bounding box center [198, 183] width 16 height 13
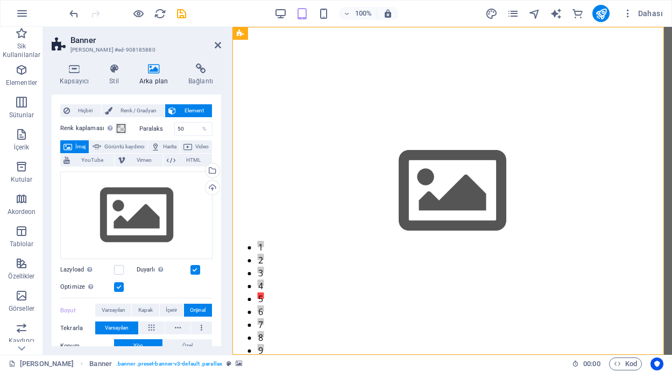
scroll to position [0, 0]
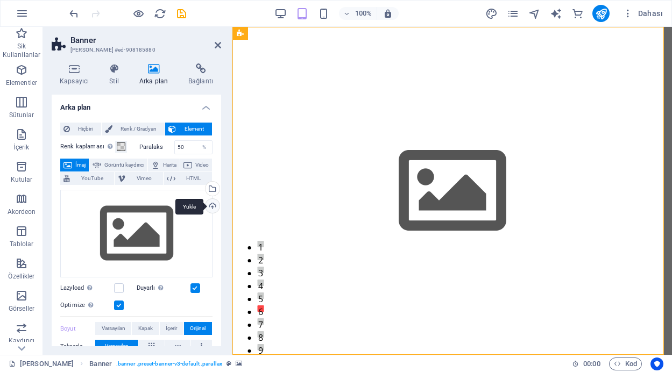
click at [210, 205] on div "Yükle" at bounding box center [211, 207] width 16 height 16
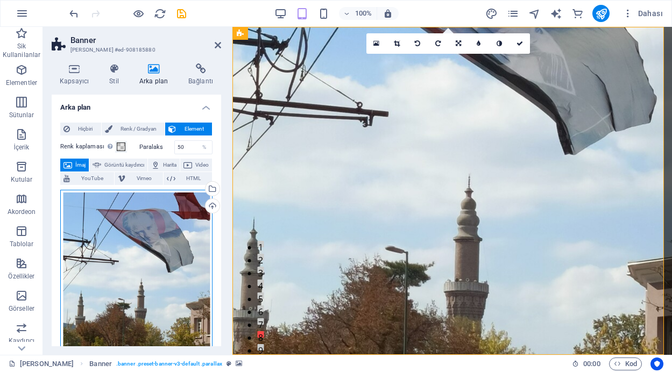
drag, startPoint x: 159, startPoint y: 242, endPoint x: 172, endPoint y: 247, distance: 14.3
click at [172, 247] on div "Dosyaları buraya sürükleyin, dosyaları seçmek için tıklayın veya Dosyalardan ya…" at bounding box center [136, 283] width 152 height 186
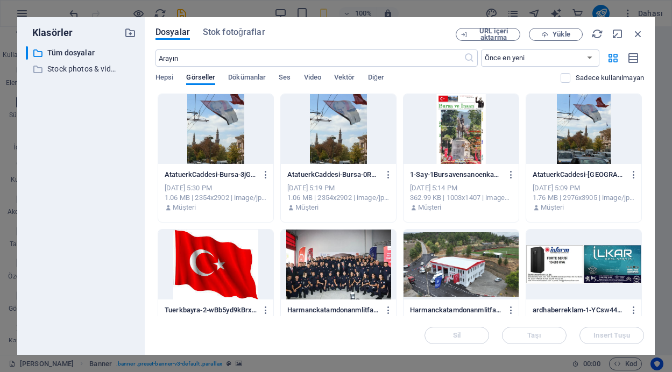
click at [218, 130] on div at bounding box center [215, 129] width 115 height 70
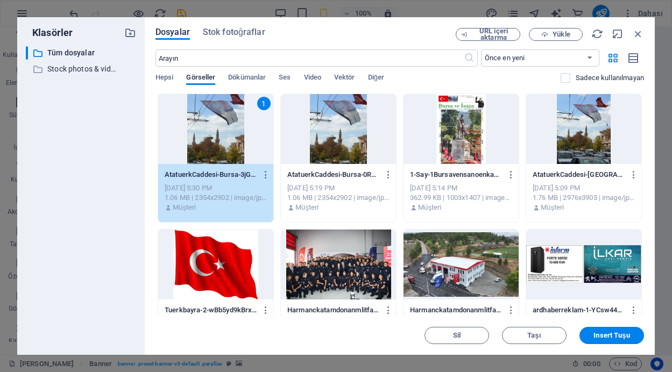
click at [218, 130] on div "1" at bounding box center [215, 129] width 115 height 70
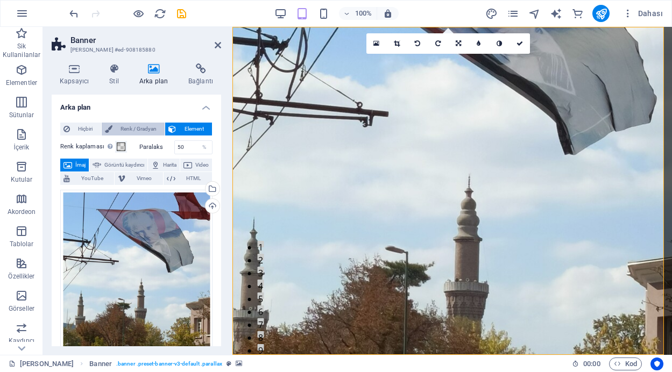
click at [132, 128] on span "Renk / Gradyan" at bounding box center [139, 129] width 46 height 13
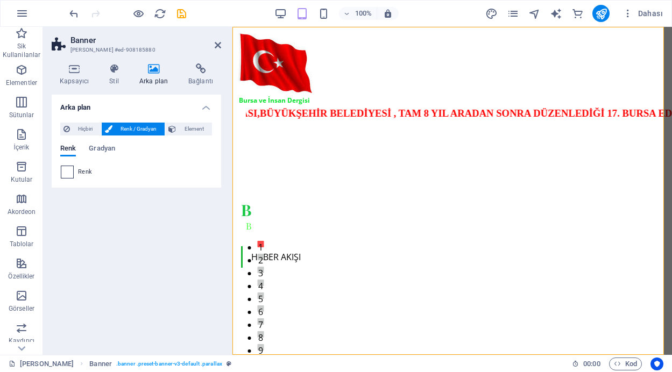
click at [67, 170] on span at bounding box center [67, 172] width 12 height 12
type input "#ffffff"
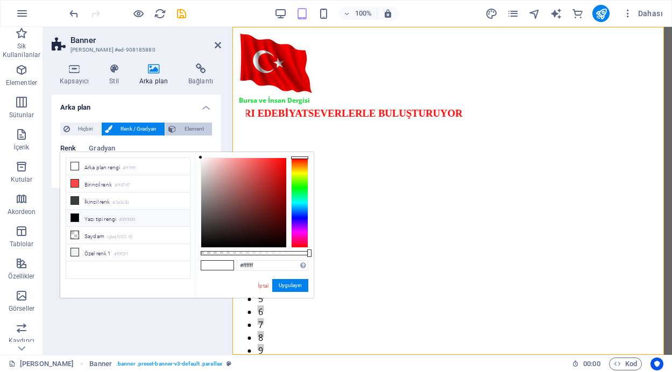
click at [192, 129] on span "Element" at bounding box center [194, 129] width 30 height 13
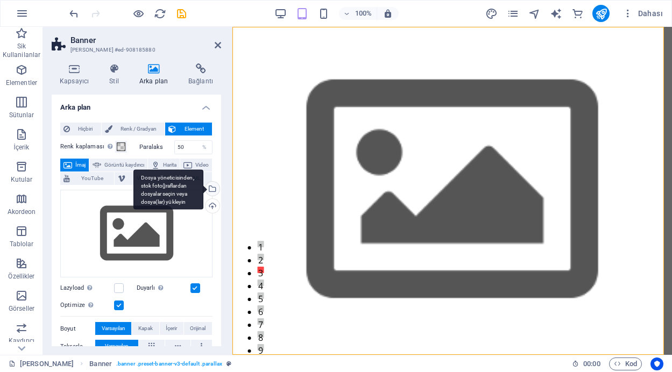
click at [210, 188] on div "Dosya yöneticisinden, stok fotoğraflardan dosyalar seçin veya dosya(lar) yükley…" at bounding box center [211, 190] width 16 height 16
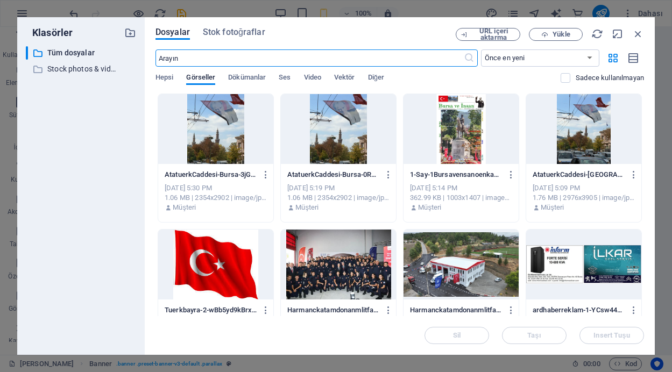
click at [214, 149] on div at bounding box center [215, 129] width 115 height 70
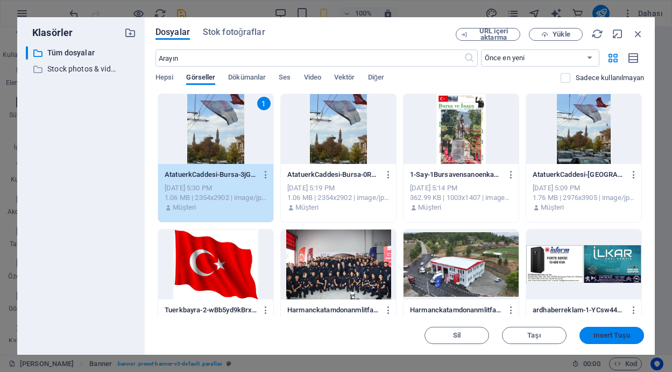
click at [616, 333] on span "Insert Tuşu" at bounding box center [612, 336] width 36 height 6
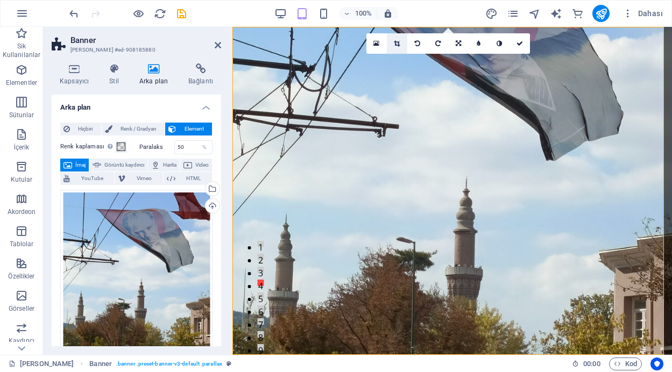
click at [397, 42] on icon at bounding box center [397, 43] width 6 height 6
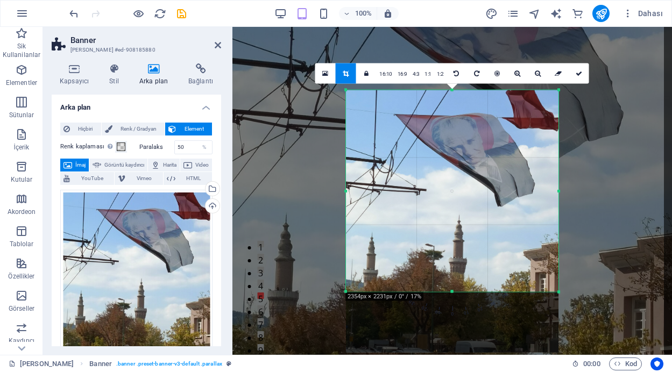
drag, startPoint x: 454, startPoint y: 322, endPoint x: 458, endPoint y: 262, distance: 61.0
click at [458, 262] on div "180 170 160 150 140 130 120 110 100 90 80 70 60 50 40 30 20 10 0 -10 -20 -30 -4…" at bounding box center [452, 191] width 213 height 202
click at [576, 74] on icon at bounding box center [579, 74] width 6 height 6
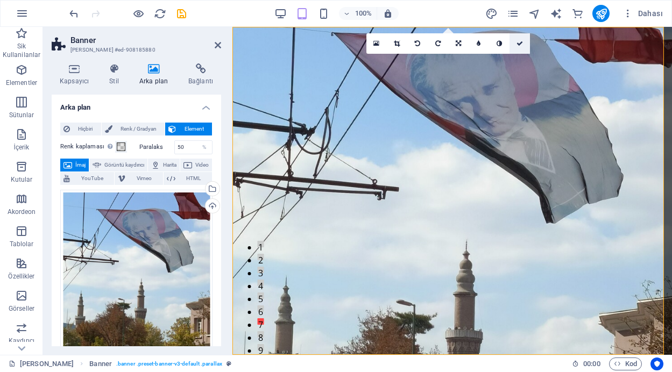
click at [520, 42] on icon at bounding box center [520, 43] width 6 height 6
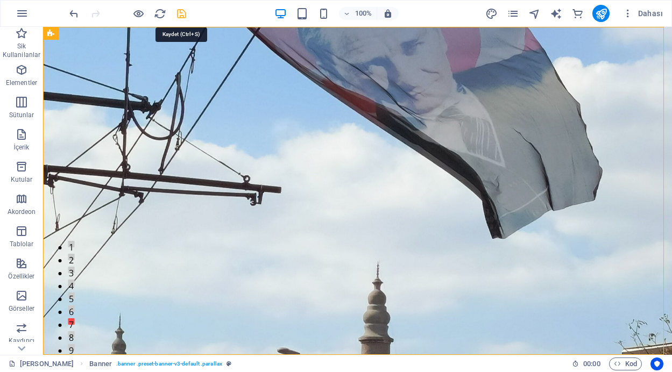
click at [178, 13] on icon "save" at bounding box center [181, 14] width 12 height 12
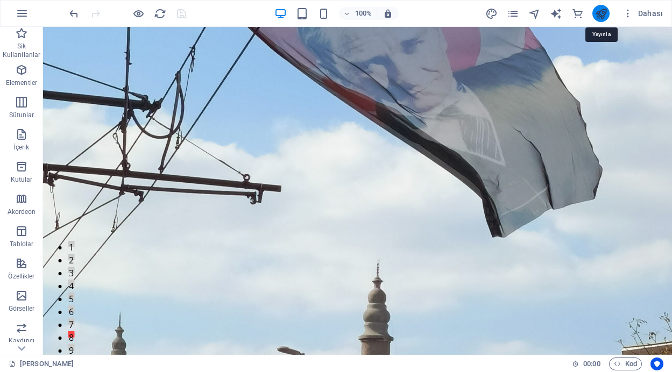
click at [601, 14] on icon "publish" at bounding box center [601, 14] width 12 height 12
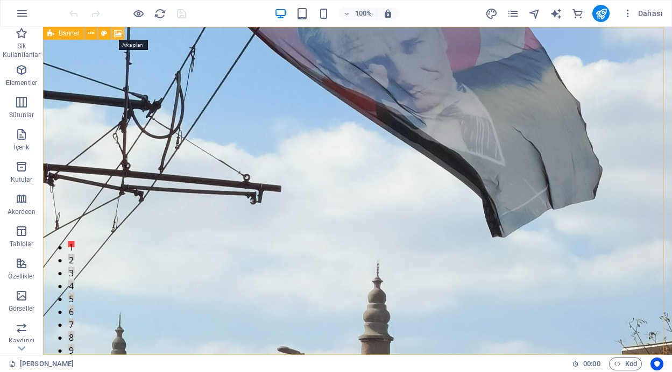
click at [118, 32] on icon at bounding box center [118, 33] width 8 height 11
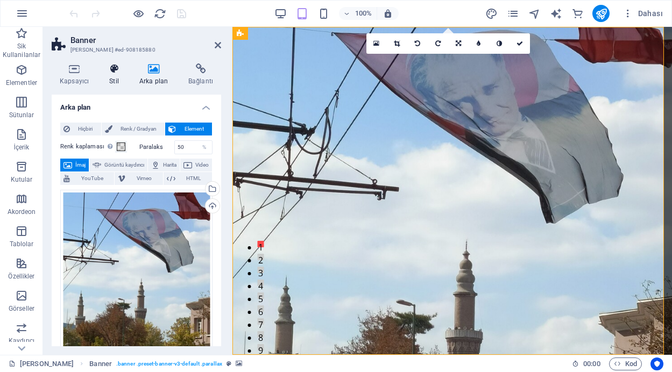
click at [112, 74] on h4 "Stil" at bounding box center [116, 75] width 30 height 23
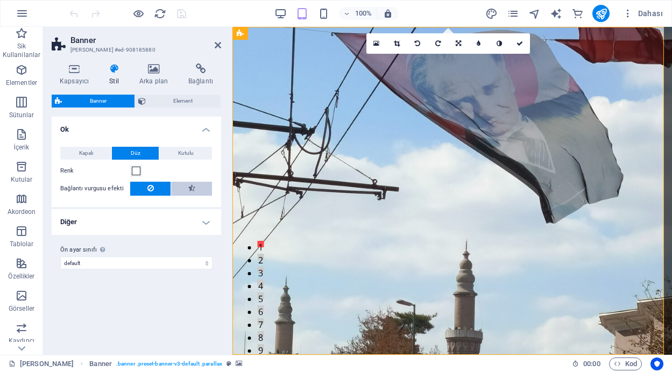
click at [193, 189] on icon at bounding box center [191, 188] width 7 height 13
click at [153, 186] on icon at bounding box center [150, 188] width 6 height 13
click at [134, 171] on span at bounding box center [136, 171] width 9 height 9
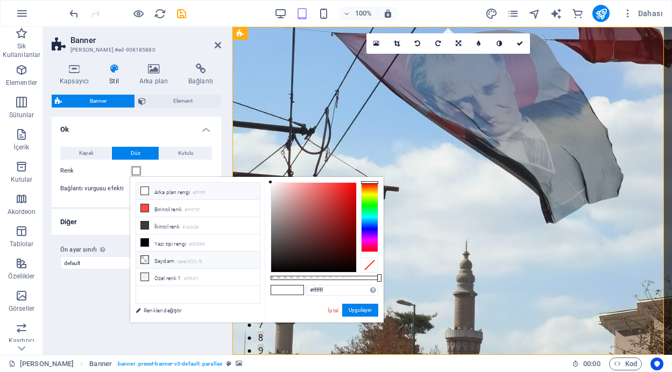
click at [149, 259] on li "Saydam rgba(0,0,0,.0)" at bounding box center [198, 260] width 124 height 17
click at [147, 207] on icon at bounding box center [145, 209] width 8 height 8
type input "#ff4747"
click at [91, 151] on span "Kapalı" at bounding box center [86, 153] width 14 height 13
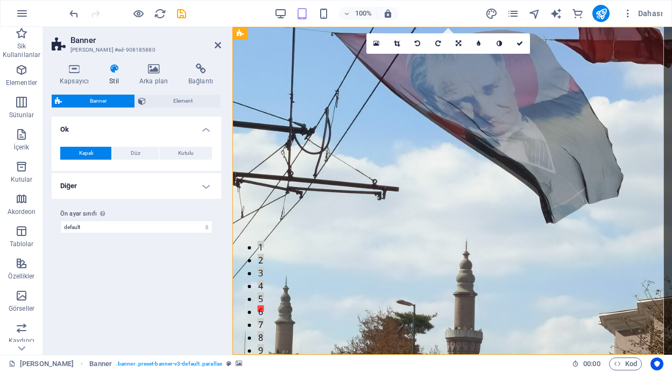
click at [206, 188] on h4 "Diğer" at bounding box center [137, 186] width 170 height 26
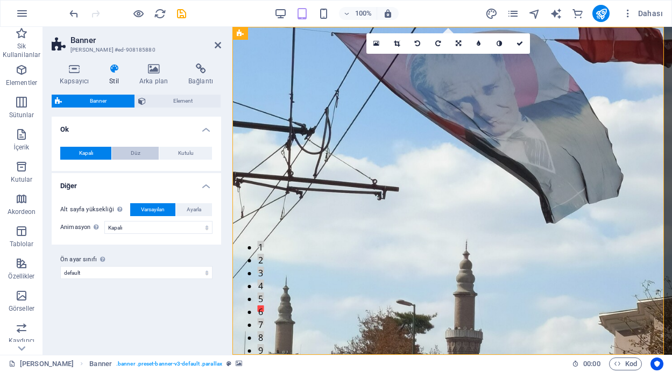
click at [142, 154] on button "Düz" at bounding box center [135, 153] width 47 height 13
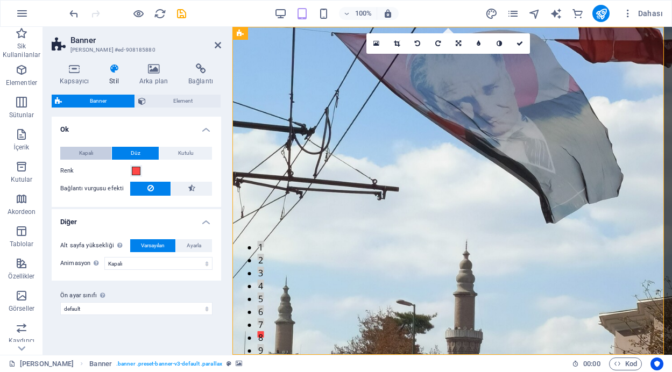
click at [97, 154] on button "Kapalı" at bounding box center [85, 153] width 51 height 13
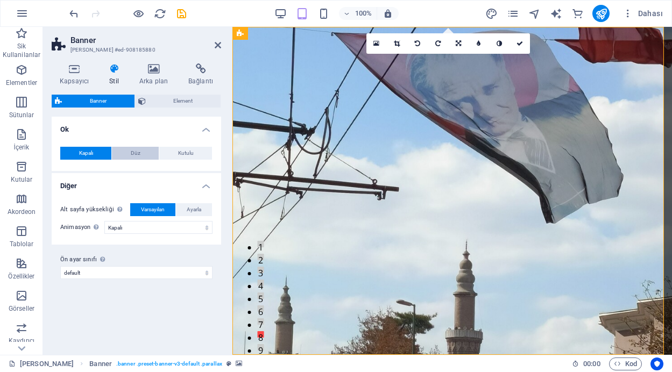
click at [125, 153] on button "Düz" at bounding box center [135, 153] width 47 height 13
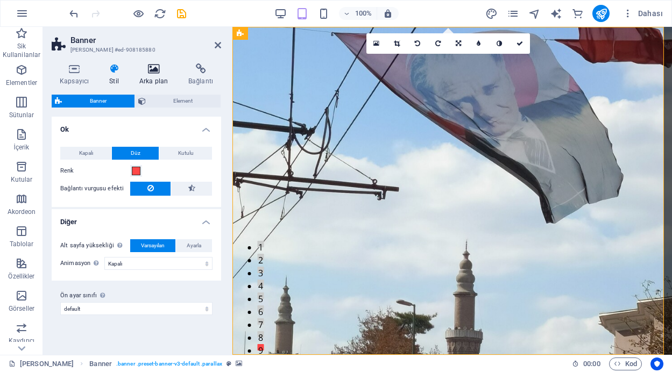
click at [152, 74] on icon at bounding box center [153, 69] width 45 height 11
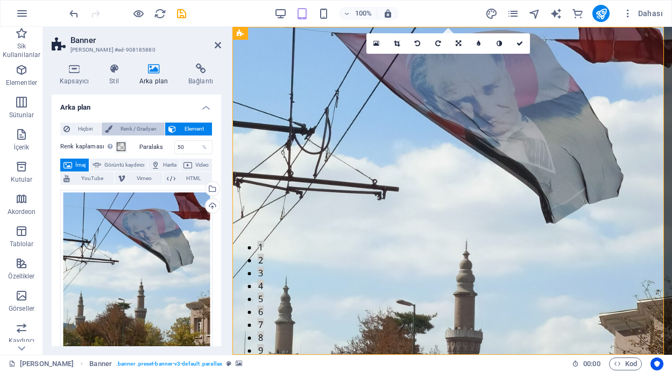
click at [143, 130] on span "Renk / Gradyan" at bounding box center [139, 129] width 46 height 13
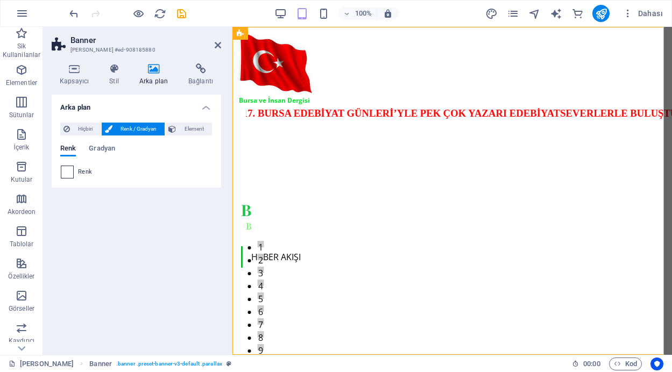
click at [68, 174] on span at bounding box center [67, 172] width 12 height 12
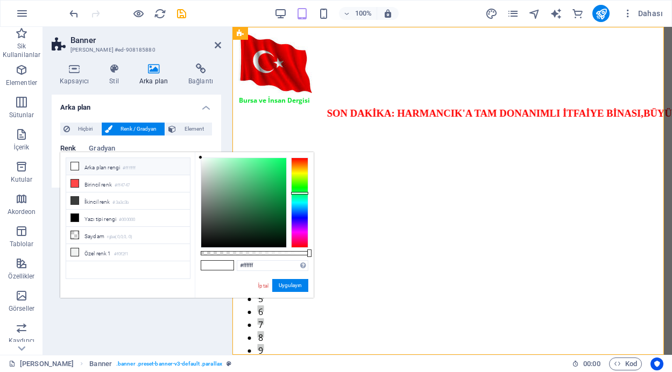
click at [299, 193] on div at bounding box center [299, 203] width 17 height 90
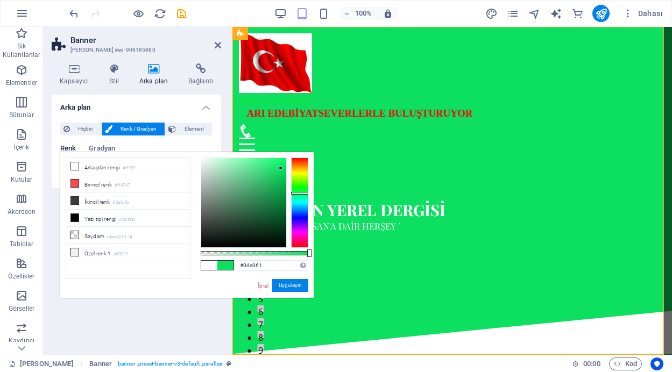
click at [281, 168] on div at bounding box center [243, 202] width 85 height 89
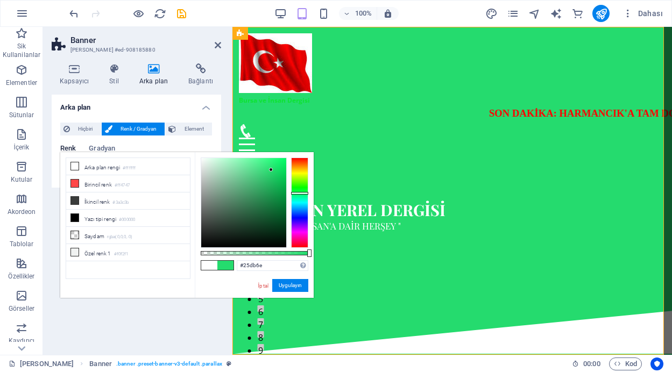
click at [271, 170] on div at bounding box center [243, 202] width 85 height 89
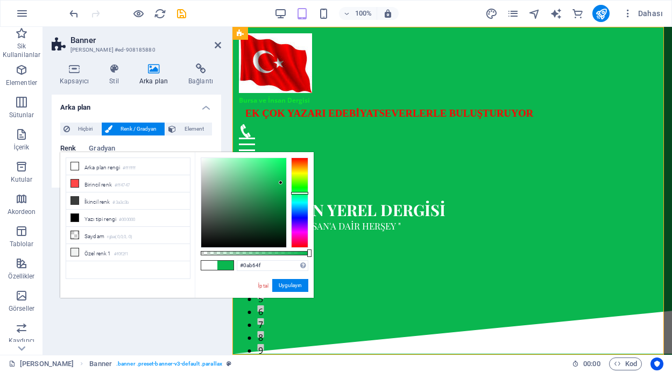
click at [281, 183] on div at bounding box center [243, 202] width 85 height 89
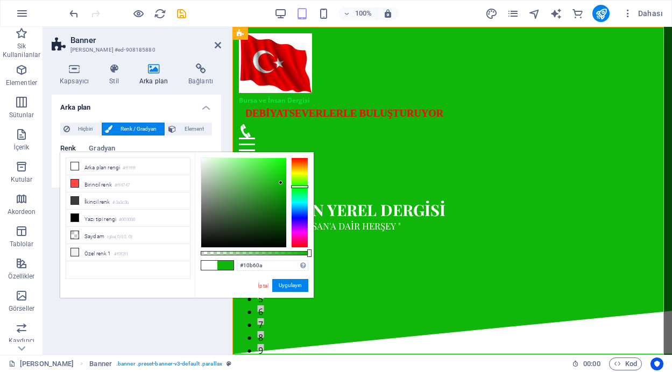
type input "#0ab60b"
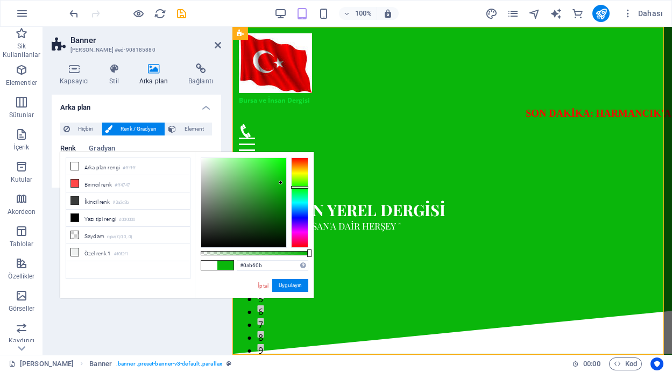
drag, startPoint x: 299, startPoint y: 195, endPoint x: 298, endPoint y: 187, distance: 7.6
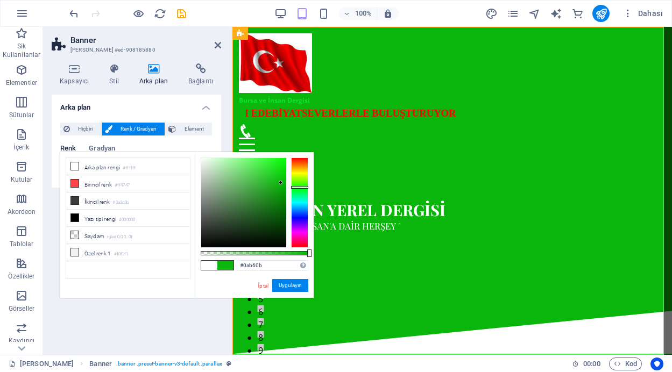
click at [298, 187] on div at bounding box center [299, 203] width 17 height 90
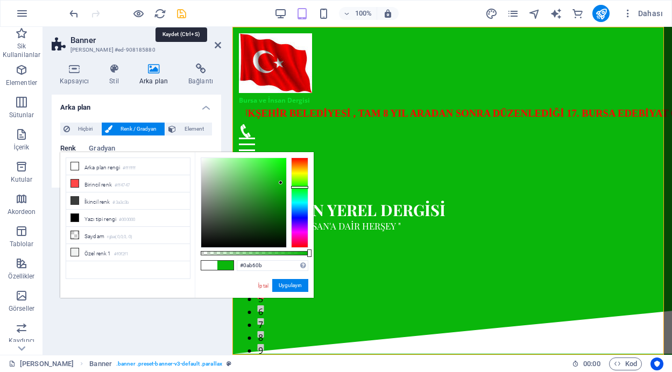
click at [182, 12] on icon "save" at bounding box center [181, 14] width 12 height 12
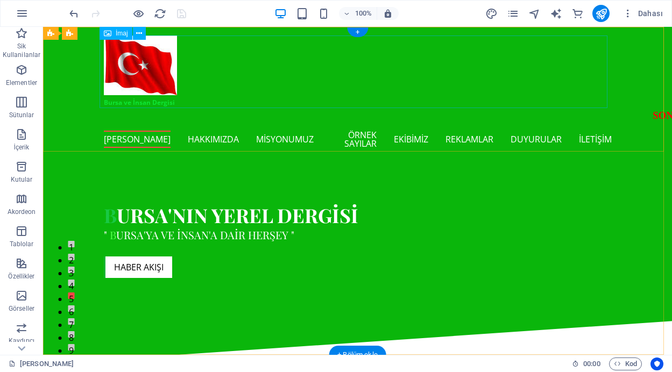
click at [142, 104] on figure "Bursa ve İnsan Dergisi" at bounding box center [358, 72] width 508 height 73
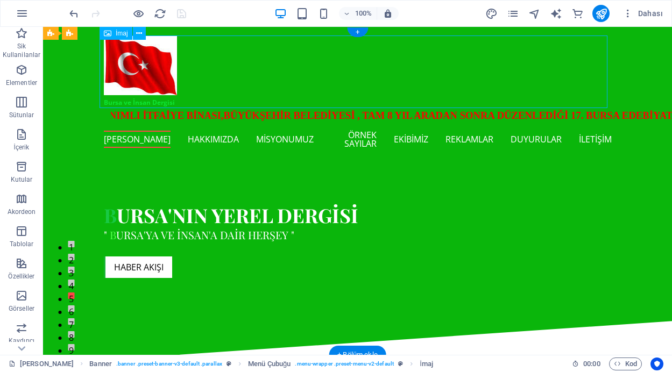
click at [142, 104] on figure "Bursa ve İnsan Dergisi" at bounding box center [358, 72] width 508 height 73
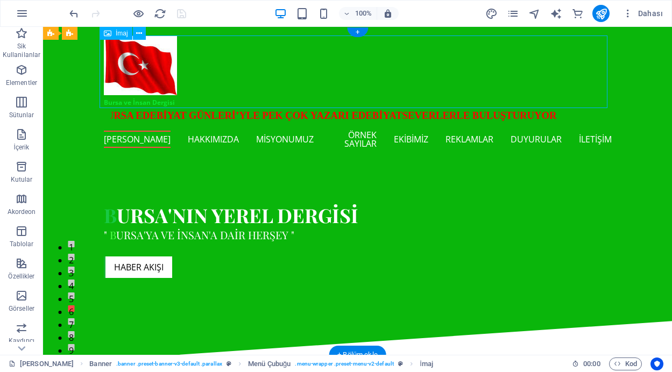
select select "px"
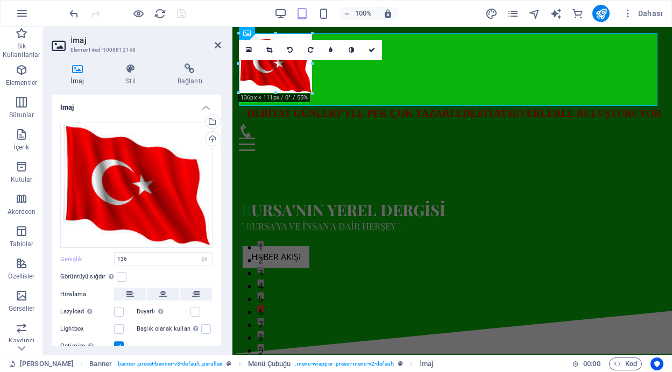
drag, startPoint x: 218, startPoint y: 140, endPoint x: 212, endPoint y: 206, distance: 65.9
click at [212, 206] on div "Dosyaları buraya sürükleyin, dosyaları seçmek için tıklayın veya Dosyalardan ya…" at bounding box center [137, 238] width 170 height 248
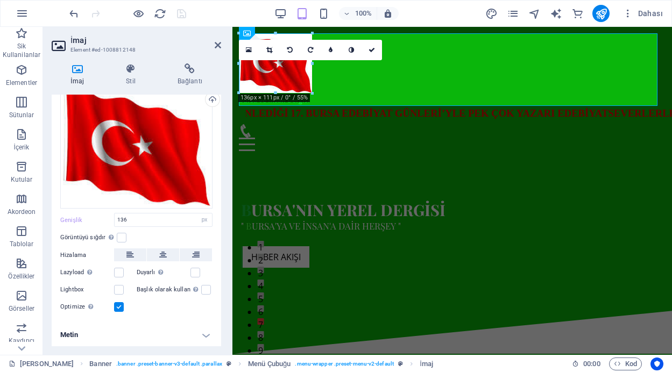
click at [203, 334] on h4 "Metin" at bounding box center [137, 335] width 170 height 26
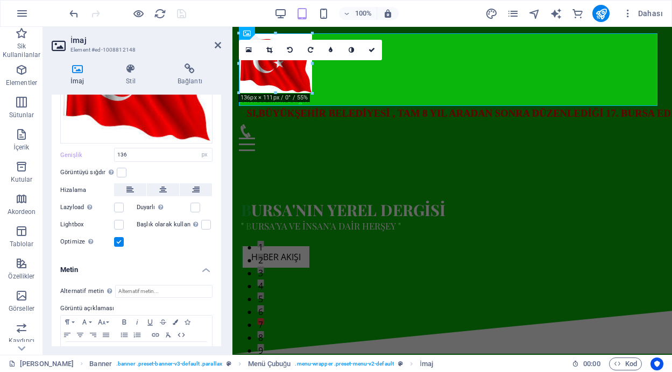
scroll to position [140, 0]
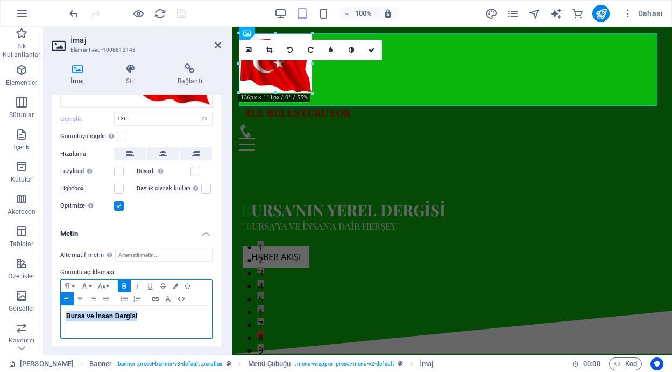
drag, startPoint x: 142, startPoint y: 315, endPoint x: 64, endPoint y: 313, distance: 78.6
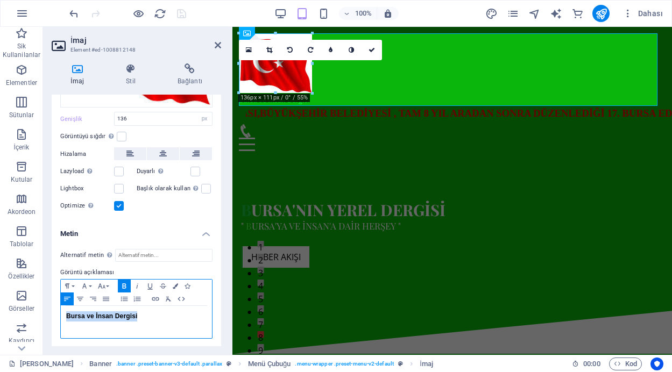
click at [64, 313] on div "Bursa ve İnsan Dergisi" at bounding box center [136, 322] width 151 height 32
click at [175, 285] on icon "button" at bounding box center [175, 286] width 5 height 5
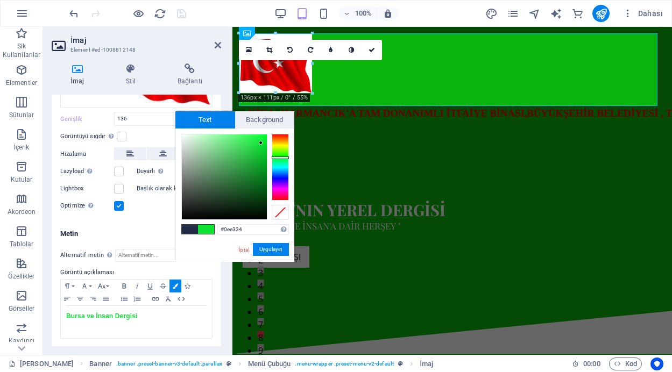
type input "#0d0e0d"
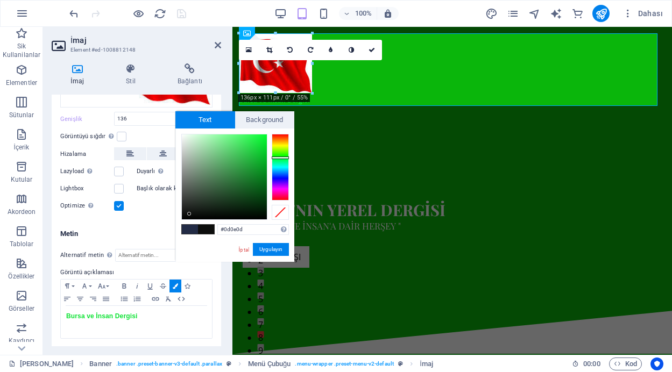
click at [189, 214] on div at bounding box center [224, 177] width 85 height 85
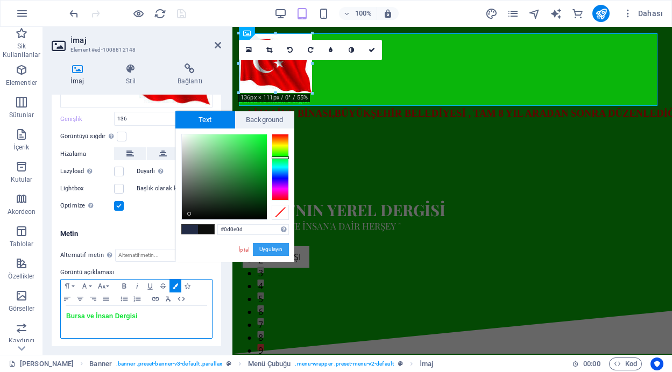
click at [270, 250] on button "Uygulayın" at bounding box center [271, 249] width 36 height 13
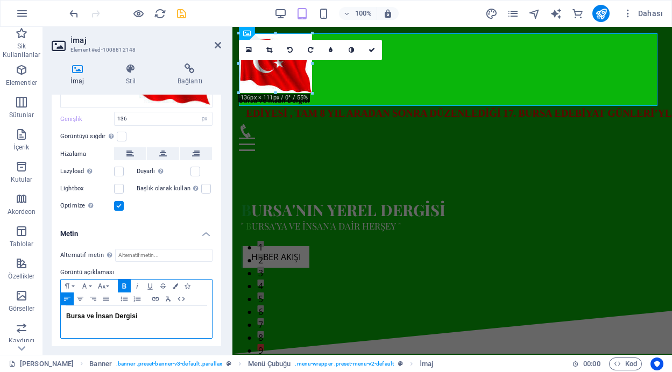
click at [149, 318] on p "Bursa ve İnsan Dergisi" at bounding box center [136, 317] width 140 height 10
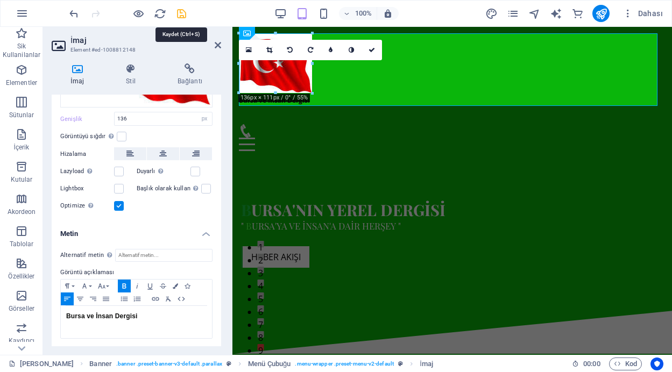
click at [179, 13] on icon "save" at bounding box center [181, 14] width 12 height 12
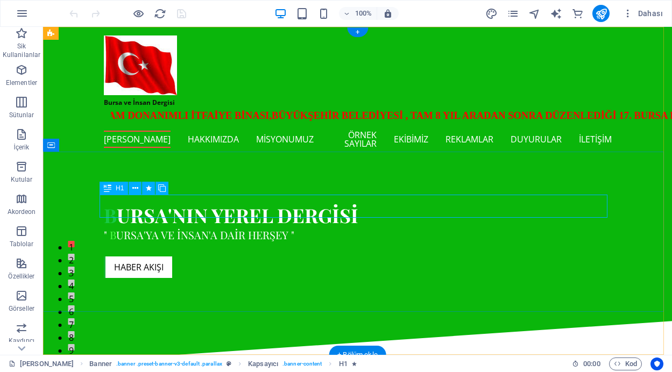
click at [124, 206] on div "B ursa'nın yerel dergisi" at bounding box center [358, 215] width 508 height 23
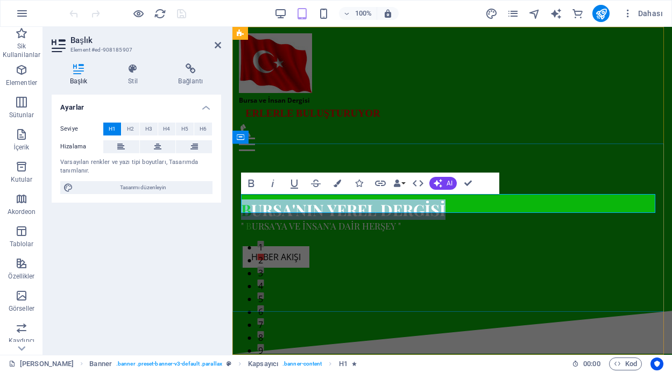
click at [251, 207] on span "B" at bounding box center [246, 210] width 10 height 20
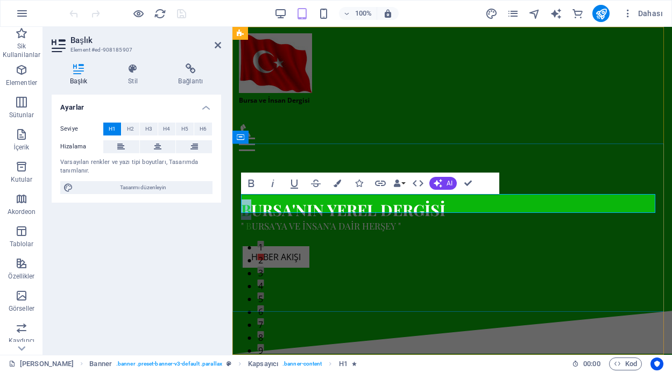
drag, startPoint x: 251, startPoint y: 207, endPoint x: 243, endPoint y: 205, distance: 8.5
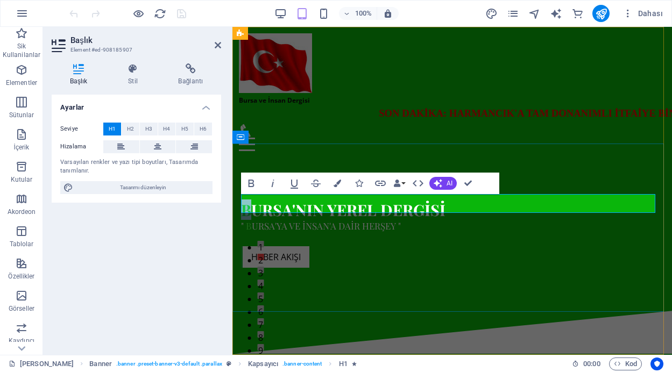
click at [243, 205] on span "B" at bounding box center [246, 210] width 10 height 20
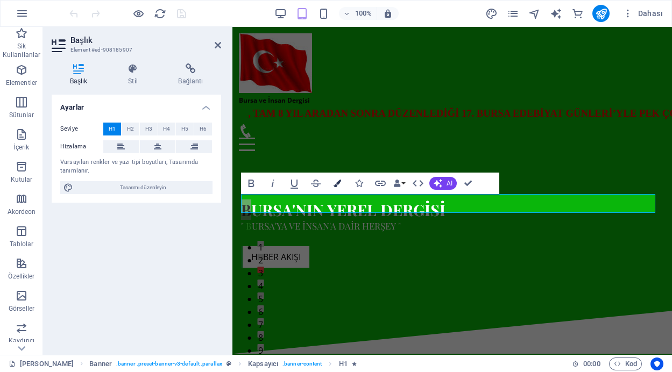
click at [338, 181] on icon "button" at bounding box center [338, 184] width 8 height 8
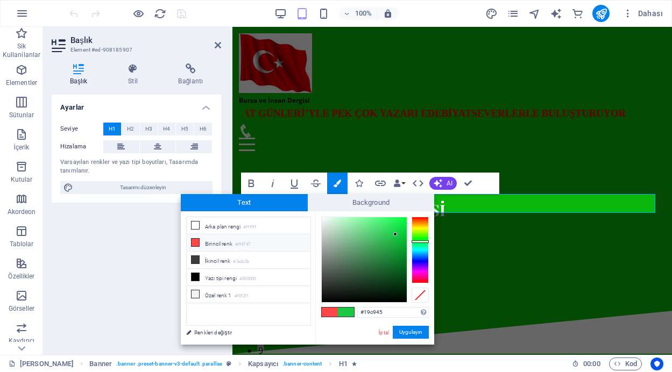
type input "#0a541c"
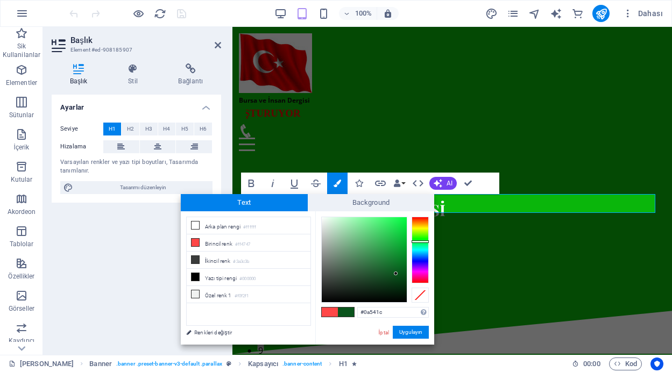
click at [396, 274] on div at bounding box center [364, 259] width 85 height 85
click at [406, 335] on button "Uygulayın" at bounding box center [411, 332] width 36 height 13
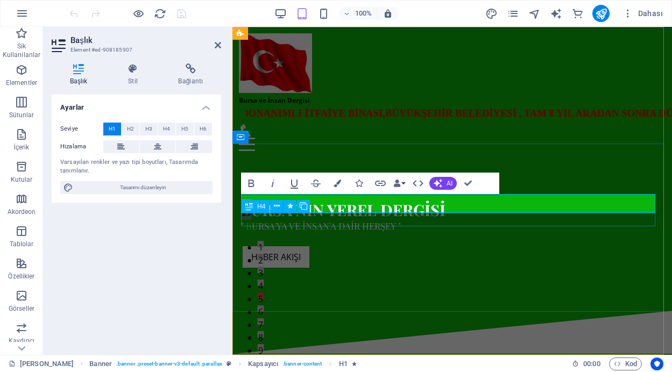
click at [307, 220] on div "" B ursa'ya ve insan'a dair herşey "" at bounding box center [452, 227] width 422 height 14
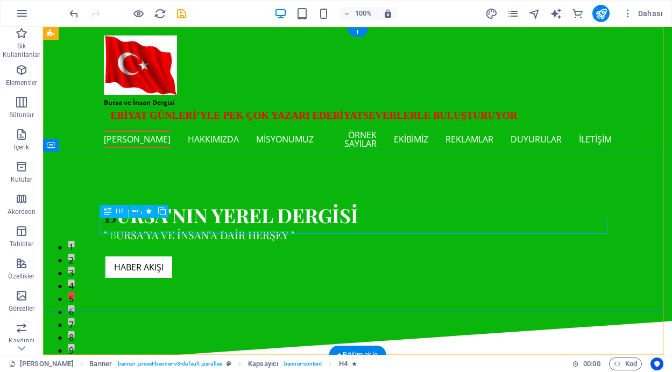
click at [207, 227] on div "" B ursa'ya ve insan'a dair herşey "" at bounding box center [358, 235] width 508 height 16
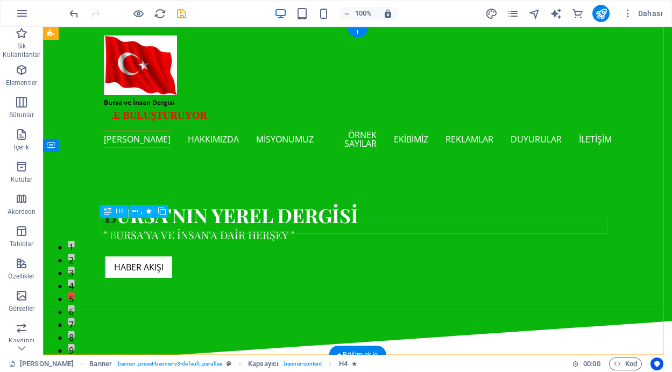
click at [195, 227] on div "" B ursa'ya ve insan'a dair herşey "" at bounding box center [358, 235] width 508 height 16
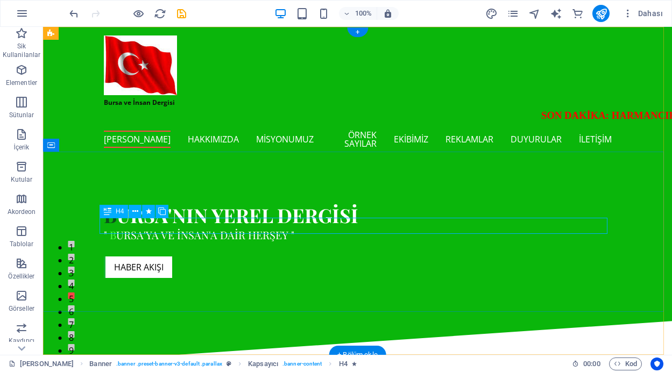
click at [195, 227] on div "" B ursa'ya ve insan'a dair herşey "" at bounding box center [358, 235] width 508 height 16
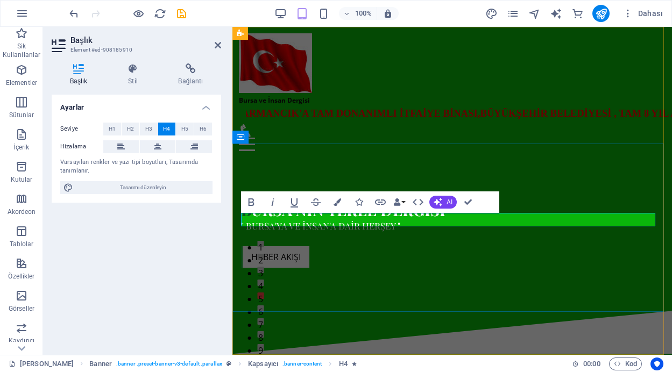
click at [252, 220] on span "" Bursa'ya ve insan'a dair herşey "" at bounding box center [320, 226] width 159 height 12
drag, startPoint x: 252, startPoint y: 220, endPoint x: 246, endPoint y: 219, distance: 6.0
click at [246, 220] on span "" Bursa'ya ve insan'a dair herşey "" at bounding box center [320, 226] width 159 height 12
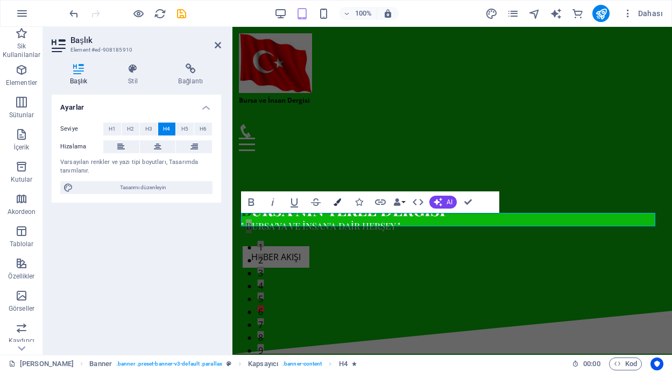
click at [335, 202] on icon "button" at bounding box center [338, 203] width 8 height 8
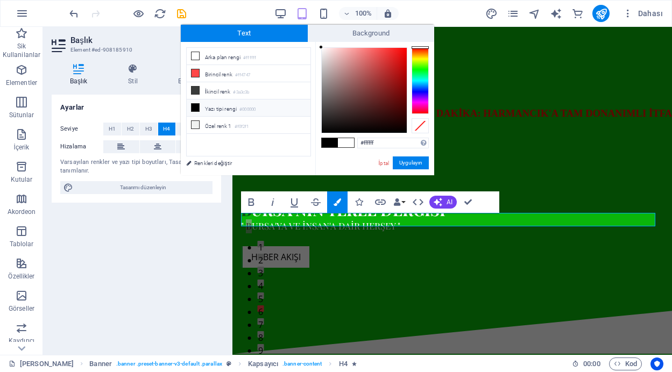
click at [419, 71] on div at bounding box center [420, 80] width 17 height 67
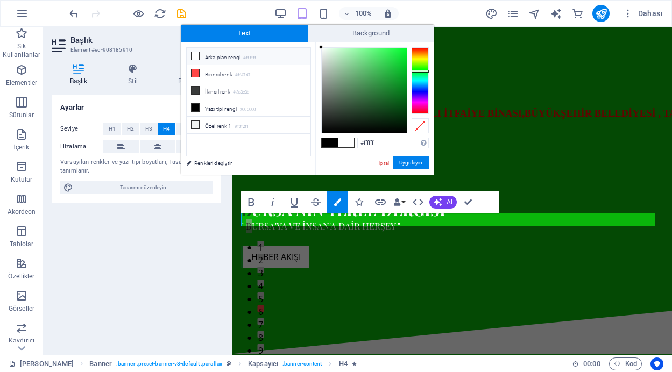
type input "#10631f"
click at [392, 99] on div at bounding box center [364, 90] width 85 height 85
click at [415, 165] on button "Uygulayın" at bounding box center [411, 163] width 36 height 13
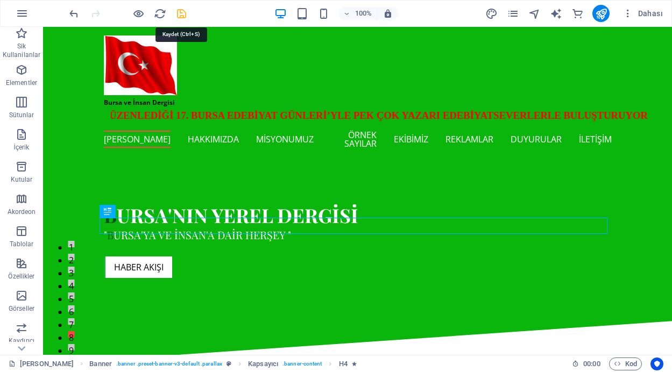
click at [185, 11] on icon "save" at bounding box center [181, 14] width 12 height 12
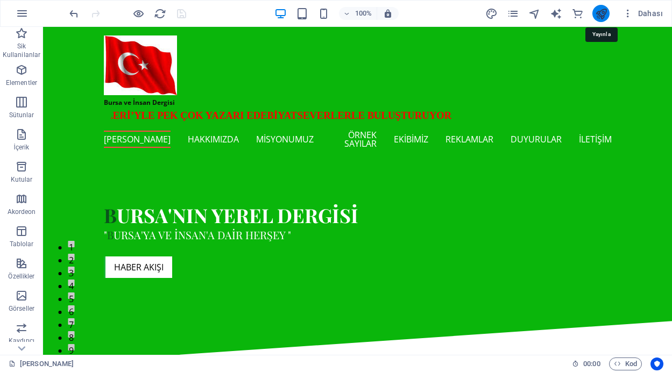
click at [605, 16] on icon "publish" at bounding box center [601, 14] width 12 height 12
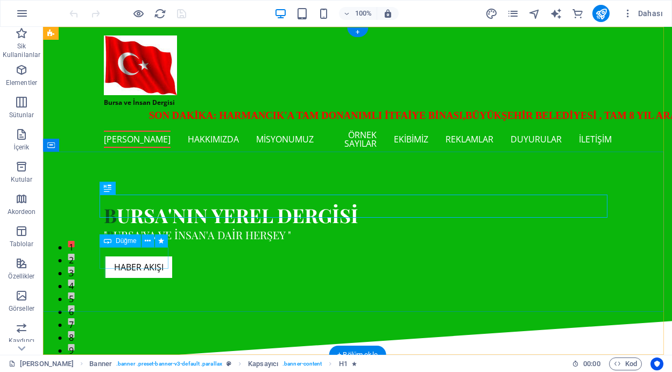
click at [135, 261] on div "haber akışı" at bounding box center [358, 268] width 508 height 22
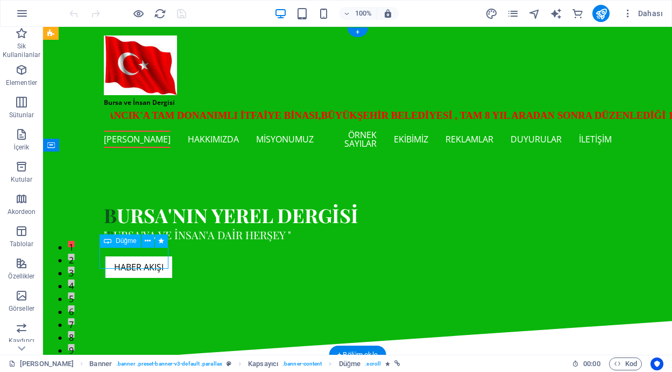
click at [135, 261] on div "haber akışı" at bounding box center [358, 268] width 508 height 22
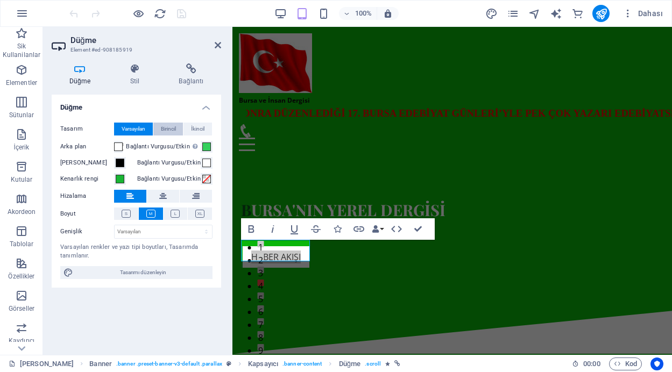
click at [166, 126] on span "Birincil" at bounding box center [168, 129] width 15 height 13
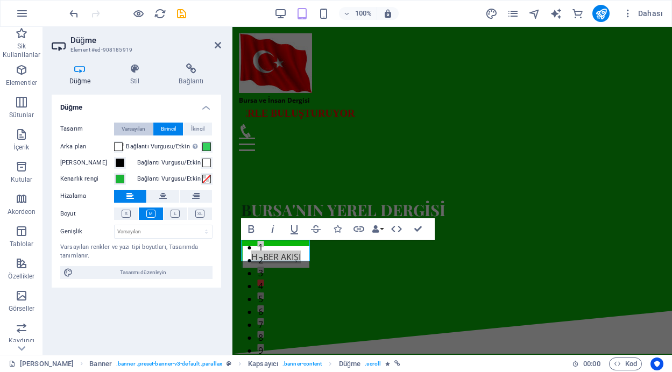
click at [141, 126] on span "Varsayılan" at bounding box center [134, 129] width 24 height 13
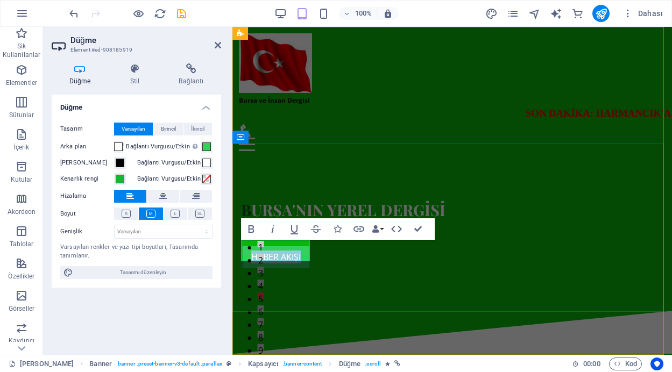
click at [292, 253] on link "haber akışı" at bounding box center [275, 257] width 68 height 22
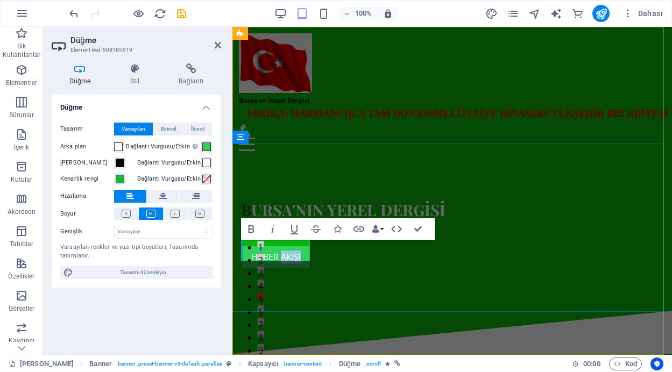
click at [292, 253] on link "haber akışı" at bounding box center [275, 257] width 68 height 22
click at [301, 250] on link "haber akışı" at bounding box center [275, 257] width 68 height 22
drag, startPoint x: 301, startPoint y: 251, endPoint x: 250, endPoint y: 250, distance: 51.7
click at [250, 250] on link "haber akışı" at bounding box center [275, 257] width 68 height 22
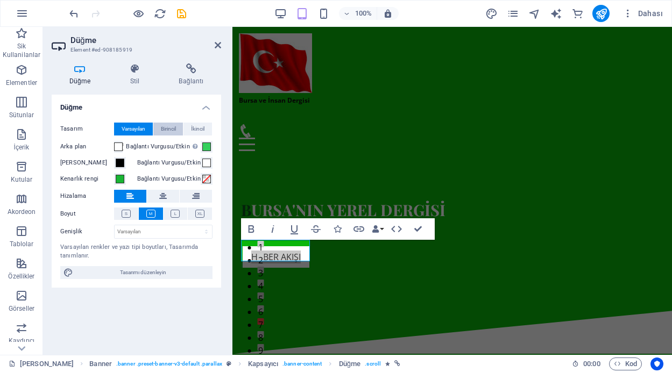
click at [166, 126] on span "Birincil" at bounding box center [168, 129] width 15 height 13
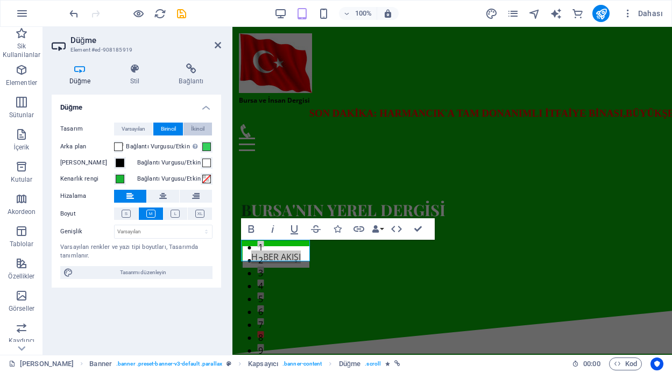
click at [198, 126] on span "İkincil" at bounding box center [197, 129] width 13 height 13
click at [141, 129] on span "Varsayılan" at bounding box center [134, 129] width 24 height 13
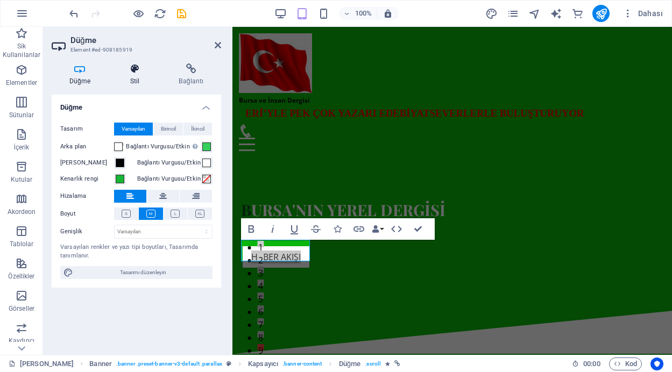
click at [136, 72] on icon at bounding box center [134, 69] width 45 height 11
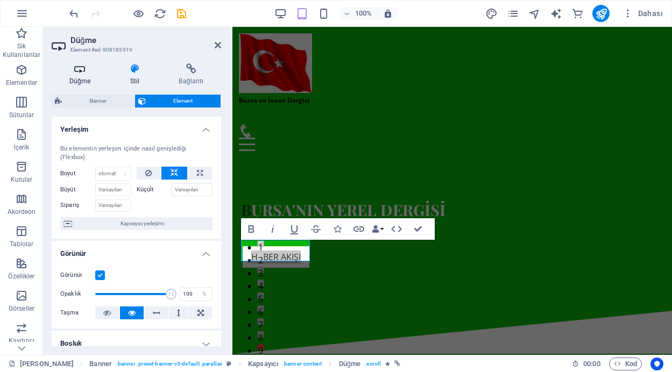
click at [82, 73] on icon at bounding box center [80, 69] width 57 height 11
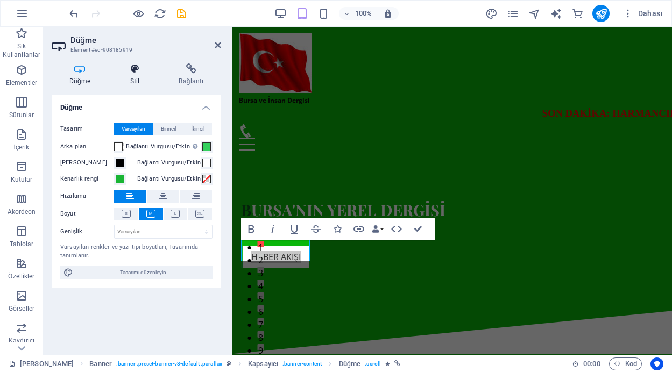
click at [128, 74] on h4 "Stil" at bounding box center [136, 75] width 49 height 23
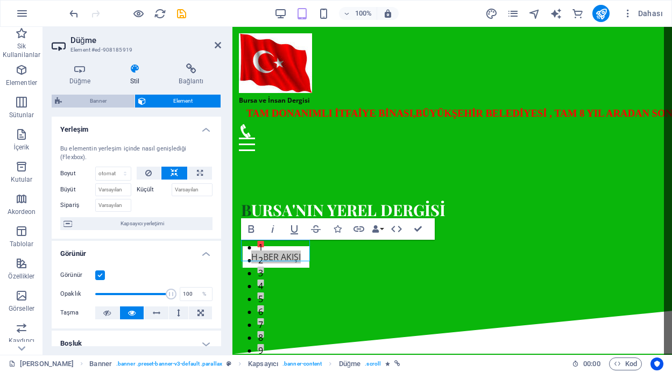
click at [90, 101] on span "Banner" at bounding box center [98, 101] width 66 height 13
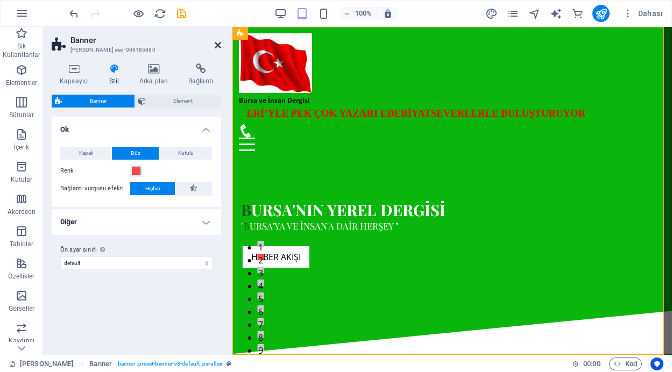
click at [218, 43] on icon at bounding box center [218, 45] width 6 height 9
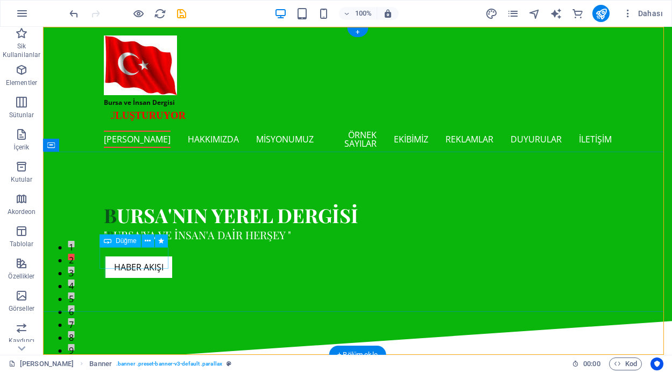
click at [147, 263] on div "haber akışı" at bounding box center [358, 268] width 508 height 22
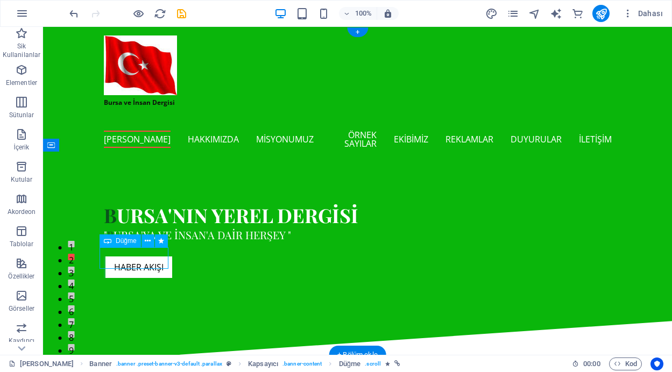
click at [147, 263] on div "haber akışı" at bounding box center [358, 268] width 508 height 22
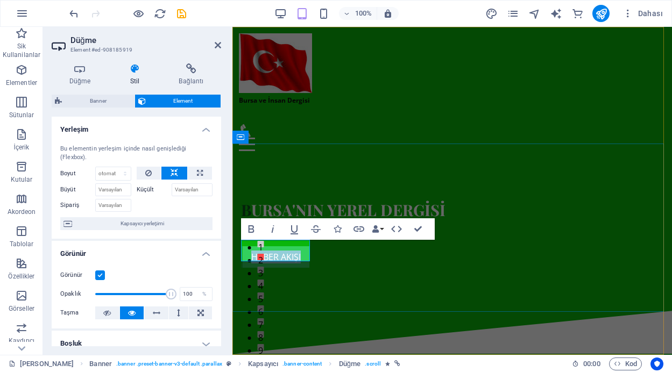
click at [273, 248] on link "haber akışı" at bounding box center [275, 257] width 68 height 22
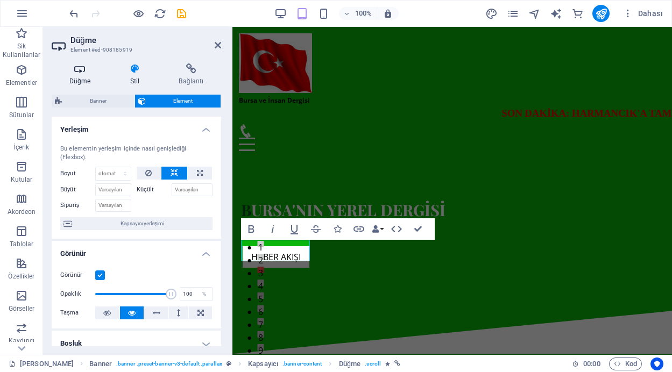
click at [76, 66] on icon at bounding box center [80, 69] width 57 height 11
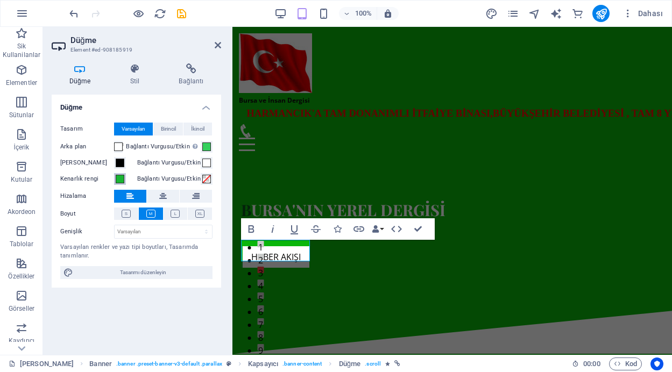
click at [119, 180] on span at bounding box center [120, 179] width 9 height 9
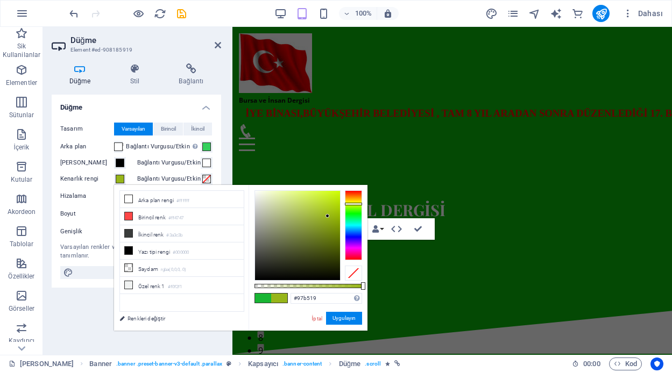
click at [355, 204] on div at bounding box center [353, 226] width 17 height 70
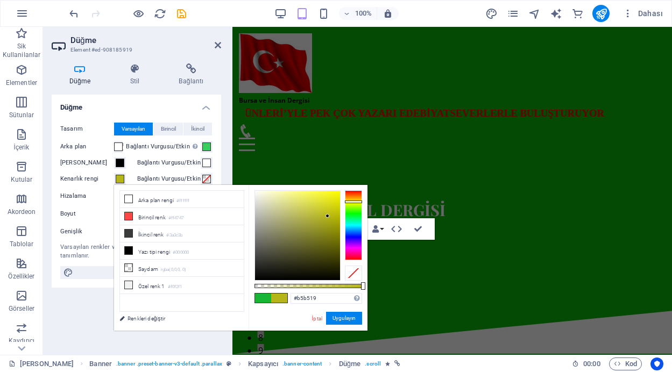
click at [352, 202] on div at bounding box center [353, 202] width 17 height 3
type input "#eded11"
click at [334, 196] on div at bounding box center [297, 235] width 85 height 89
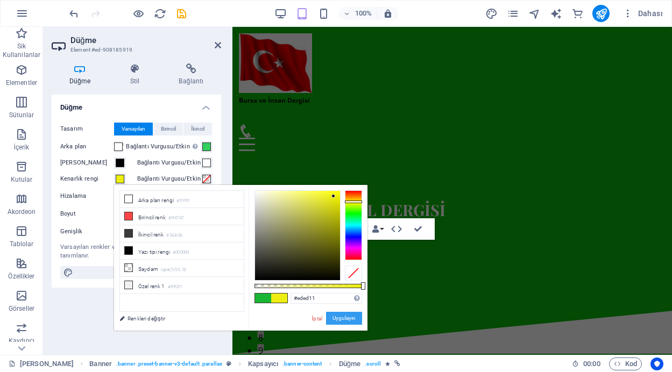
click at [335, 321] on button "Uygulayın" at bounding box center [344, 318] width 36 height 13
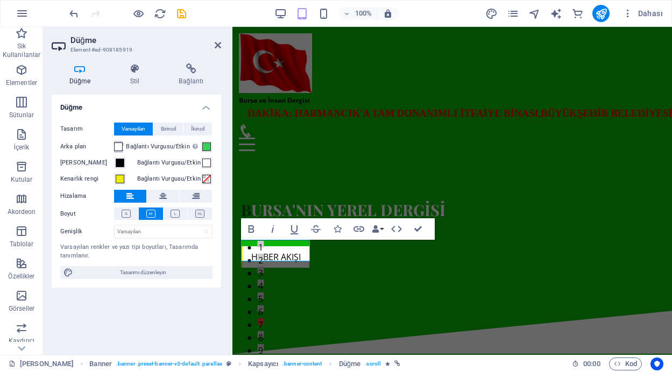
click at [121, 147] on span at bounding box center [118, 147] width 9 height 9
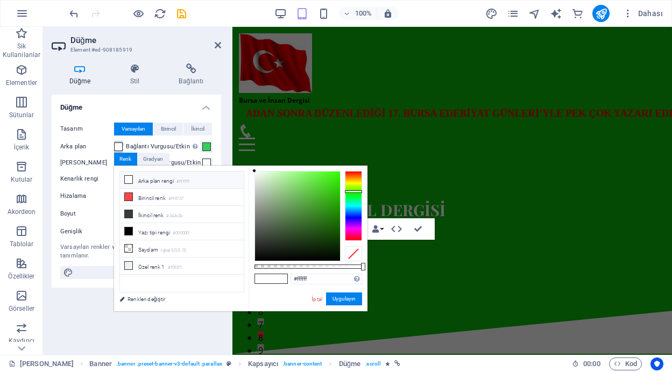
click at [356, 192] on div at bounding box center [353, 206] width 17 height 70
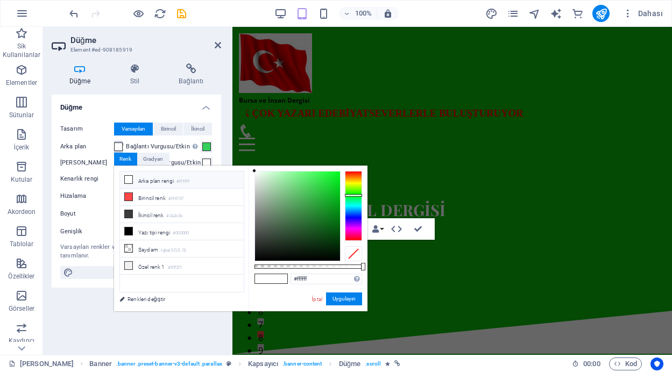
click at [356, 195] on div at bounding box center [353, 195] width 17 height 3
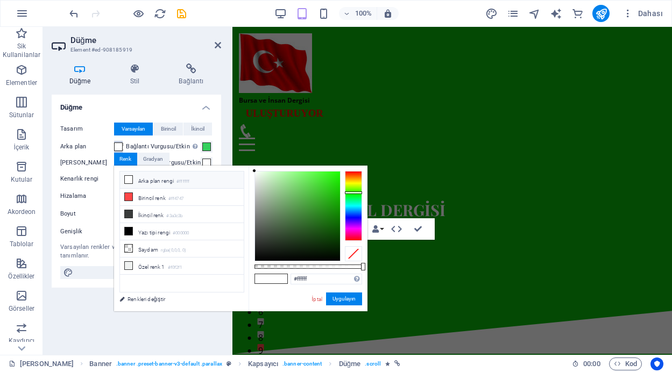
click at [348, 193] on div at bounding box center [353, 193] width 17 height 3
type input "#20c20c"
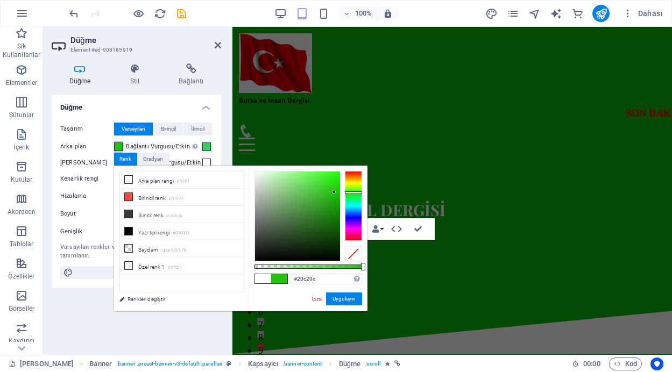
click at [334, 192] on div at bounding box center [297, 216] width 85 height 89
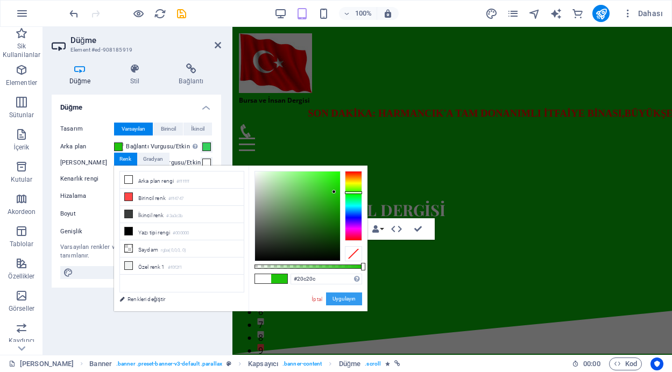
click at [342, 299] on button "Uygulayın" at bounding box center [344, 299] width 36 height 13
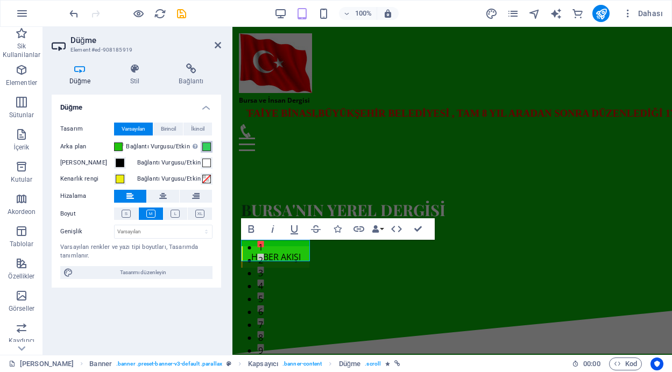
click at [210, 149] on span at bounding box center [206, 147] width 9 height 9
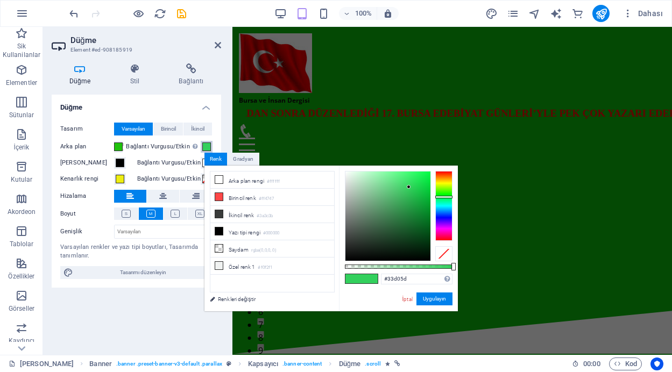
type input "#121513"
click at [356, 253] on div at bounding box center [388, 216] width 85 height 89
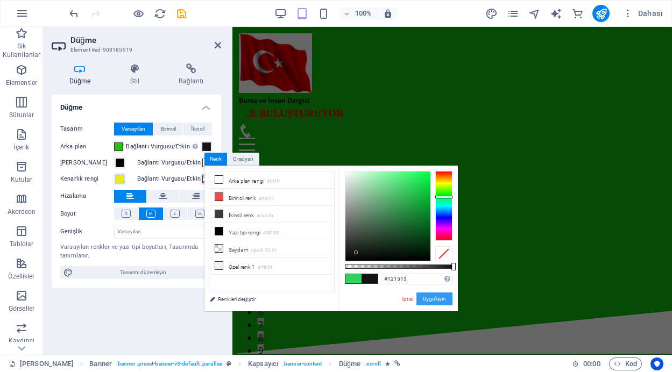
drag, startPoint x: 435, startPoint y: 299, endPoint x: 202, endPoint y: 272, distance: 234.1
click at [435, 299] on button "Uygulayın" at bounding box center [435, 299] width 36 height 13
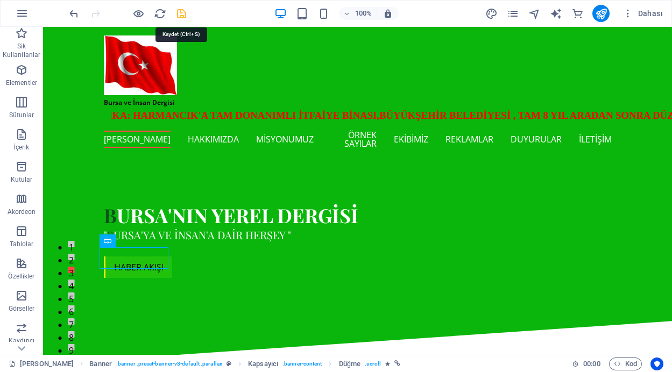
click at [179, 11] on icon "save" at bounding box center [181, 14] width 12 height 12
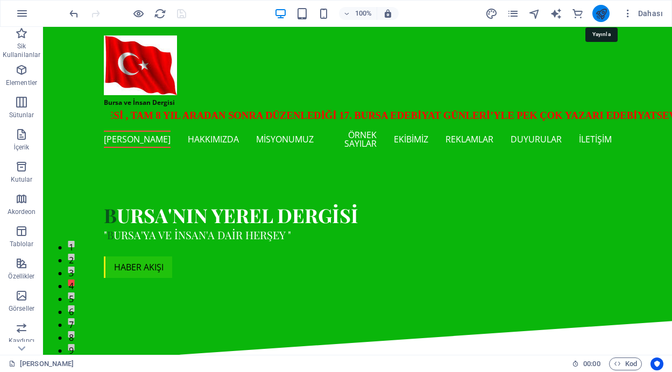
click at [604, 13] on icon "publish" at bounding box center [601, 14] width 12 height 12
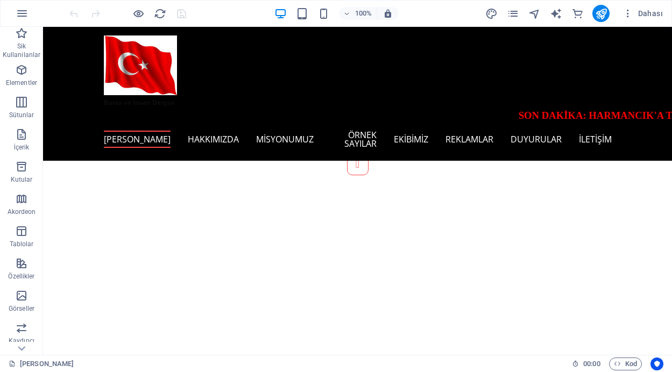
scroll to position [214, 0]
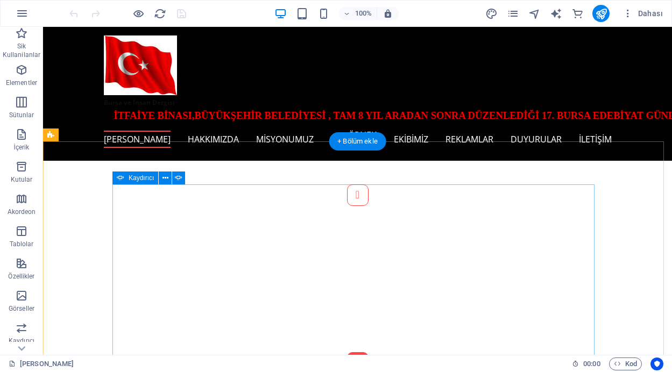
click at [369, 353] on button "Content Slider" at bounding box center [358, 364] width 22 height 22
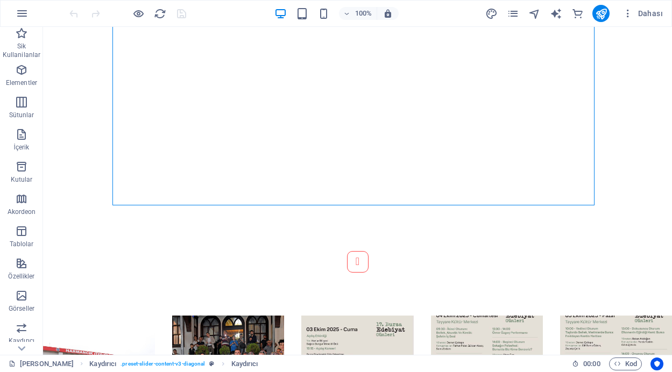
scroll to position [541, 0]
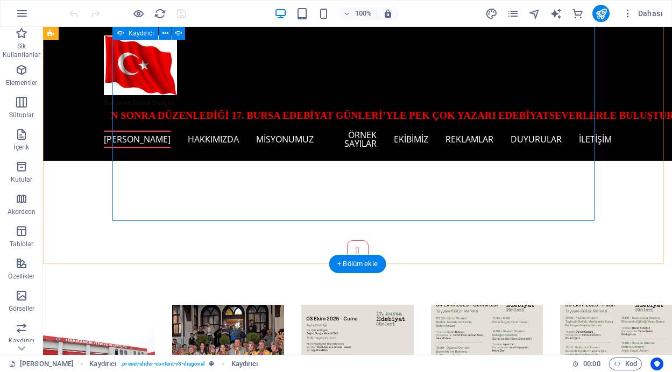
scroll to position [527, 0]
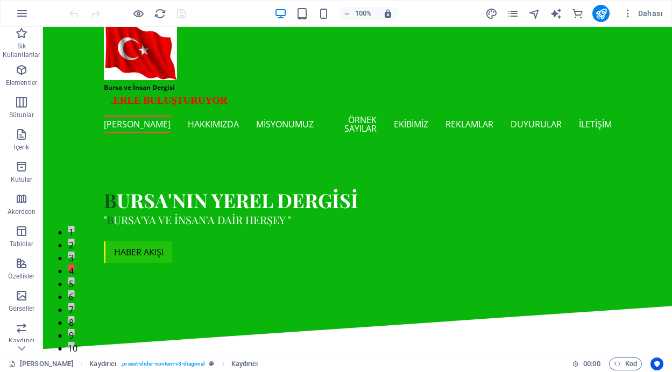
scroll to position [0, 0]
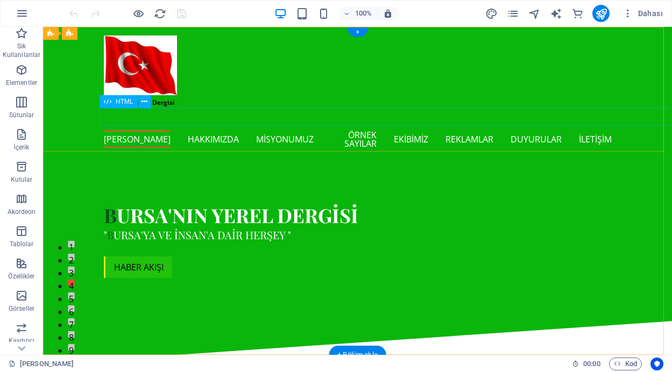
click at [182, 115] on div "SON DAKİKA: HARMANCIK'A TAM DONANIMLI İTFAİYE BİNASI,BÜYÜKŞEHİR BELEDİYESİ , TA…" at bounding box center [358, 117] width 508 height 18
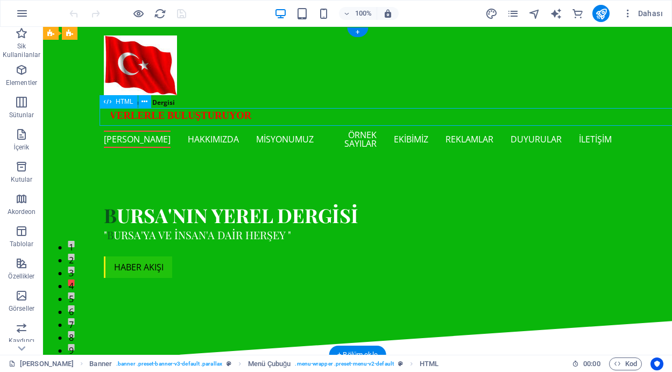
click at [182, 115] on div "SON DAKİKA: HARMANCIK'A TAM DONANIMLI İTFAİYE BİNASI,BÜYÜKŞEHİR BELEDİYESİ , TA…" at bounding box center [358, 117] width 508 height 18
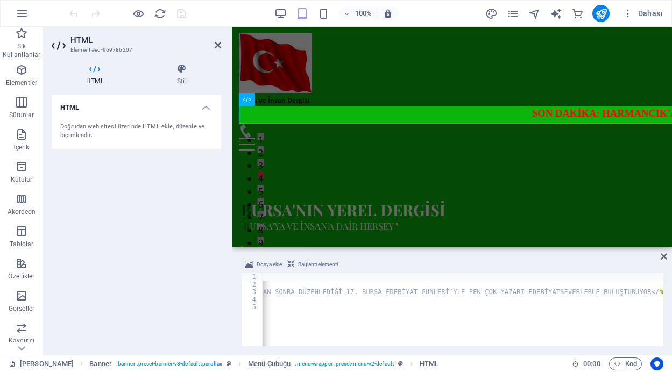
scroll to position [0, 814]
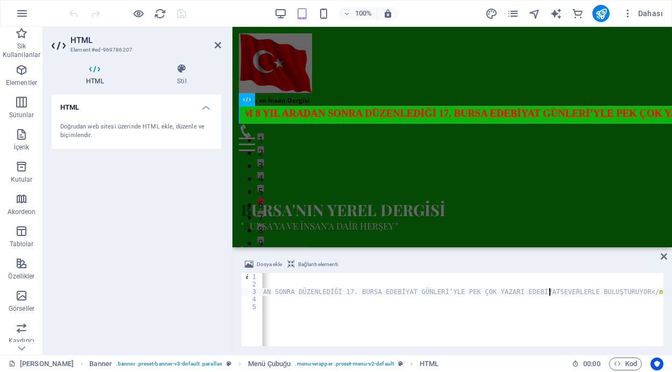
click at [550, 292] on div "< p class = "MsoNormal" style = "margin-left:10.0pt" > < b > < span style = "fo…" at bounding box center [117, 316] width 1339 height 86
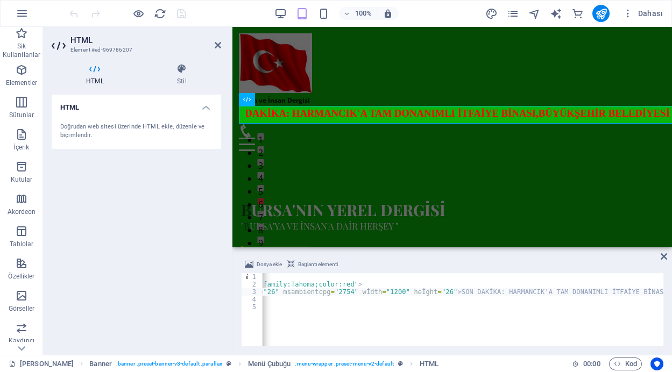
scroll to position [0, 250]
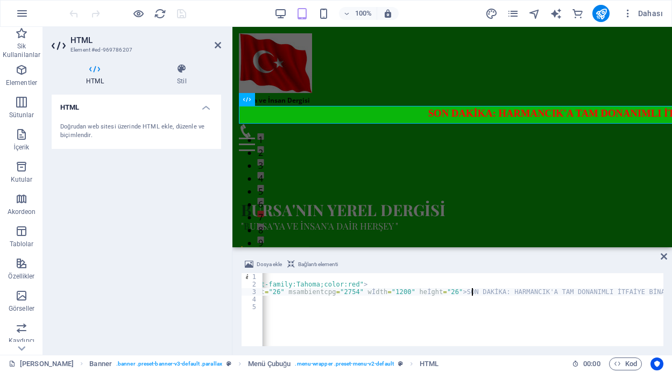
click at [471, 293] on div "< p class = "MsoNormal" style = "margin-left:10.0pt" > < b > < span style = "fo…" at bounding box center [682, 316] width 1339 height 86
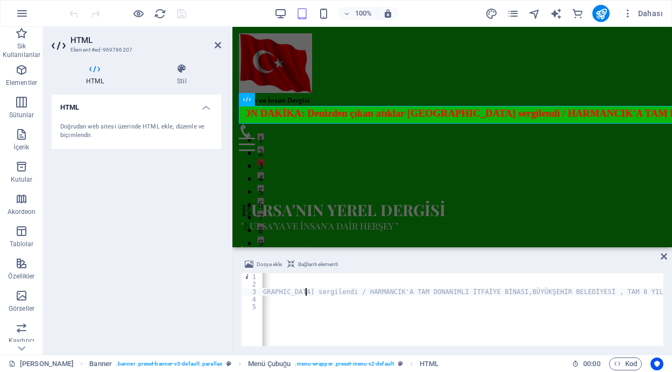
scroll to position [0, 604]
type textarea "<marquee scrolldelay="50" scrollamount="12" width="1200" height="26" msambientc…"
click at [664, 257] on icon at bounding box center [664, 256] width 6 height 9
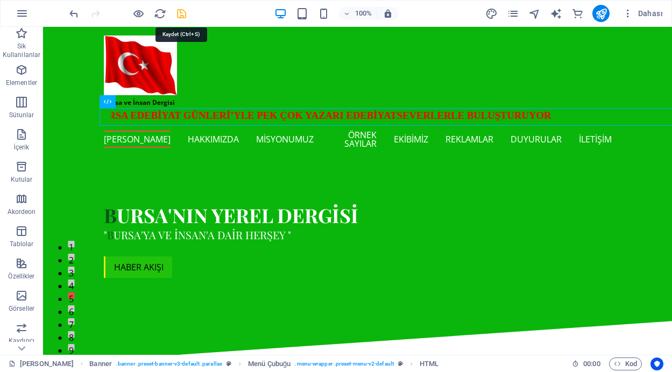
click at [179, 13] on icon "save" at bounding box center [181, 14] width 12 height 12
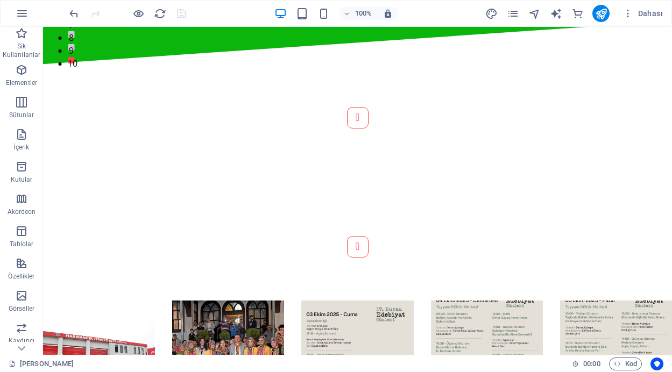
scroll to position [330, 0]
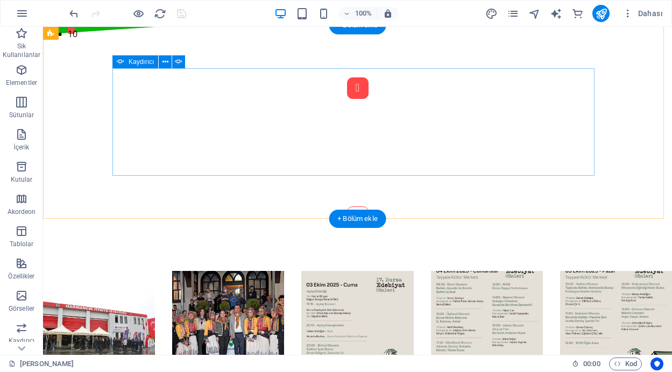
click at [347, 99] on button "Content Slider" at bounding box center [358, 89] width 22 height 22
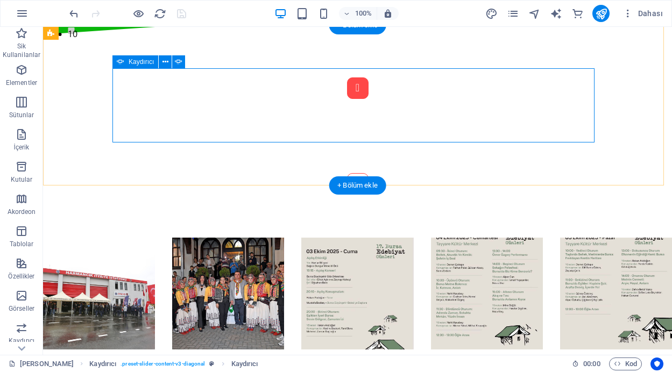
click at [347, 99] on button "Content Slider" at bounding box center [358, 89] width 22 height 22
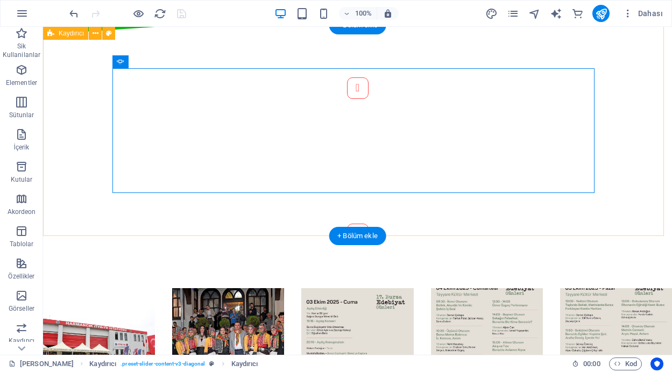
click at [96, 169] on div "Osmangazi’de [DATE] [PERSON_NAME] Günü etkinliği Osmangazi Belediyesi, çağımızı…" at bounding box center [357, 161] width 629 height 254
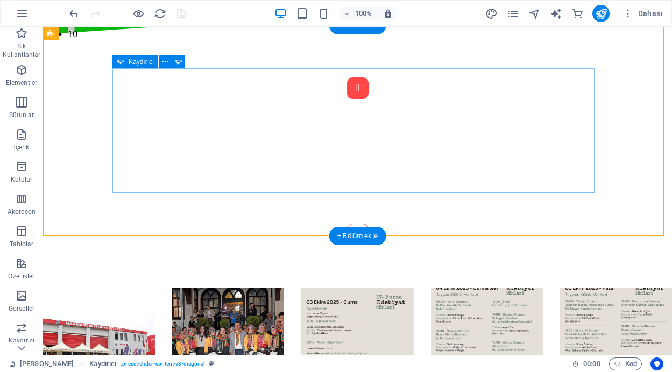
click at [347, 99] on button "Content Slider" at bounding box center [358, 89] width 22 height 22
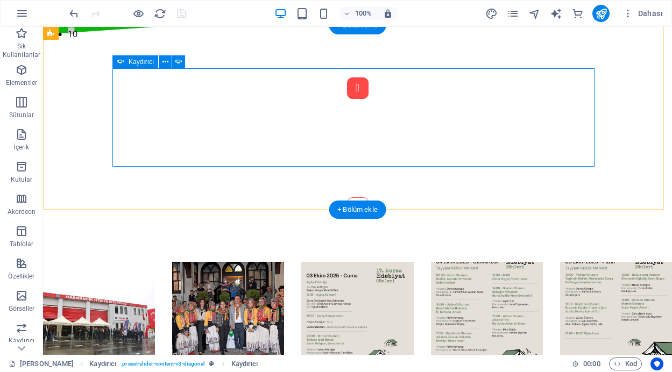
click at [347, 99] on button "Content Slider" at bounding box center [358, 89] width 22 height 22
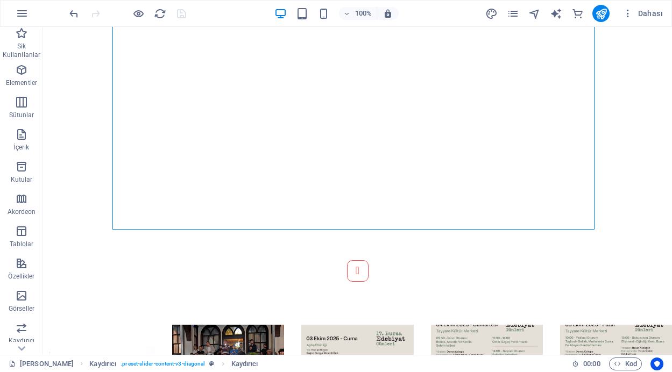
scroll to position [540, 0]
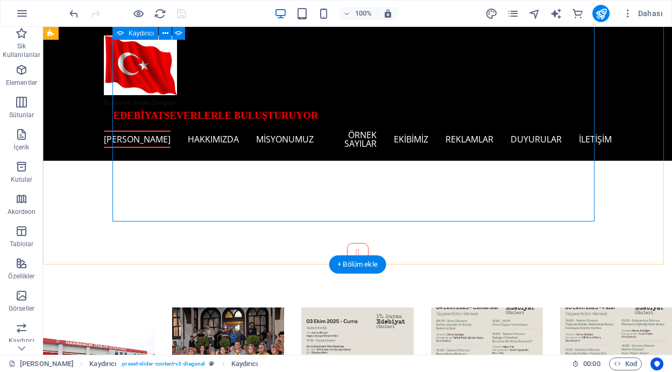
scroll to position [525, 0]
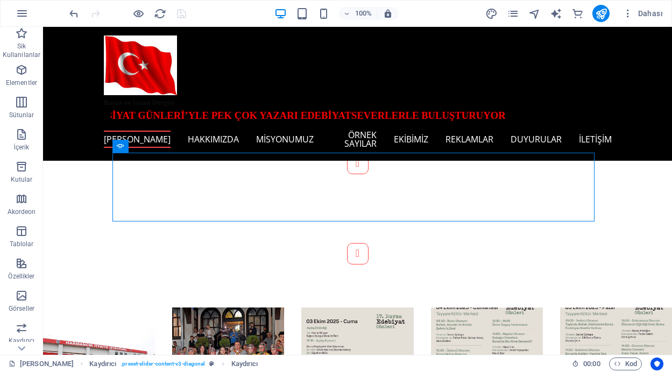
scroll to position [151, 0]
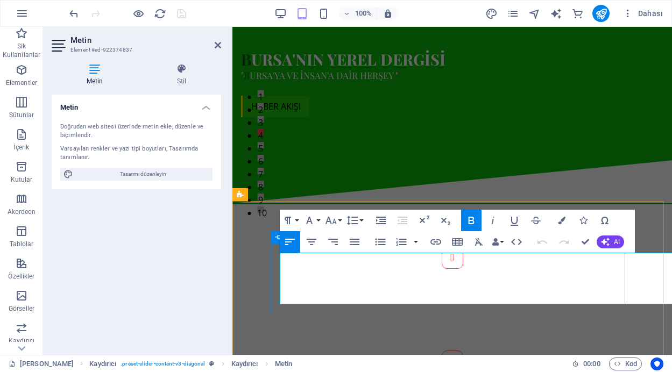
scroll to position [154, 0]
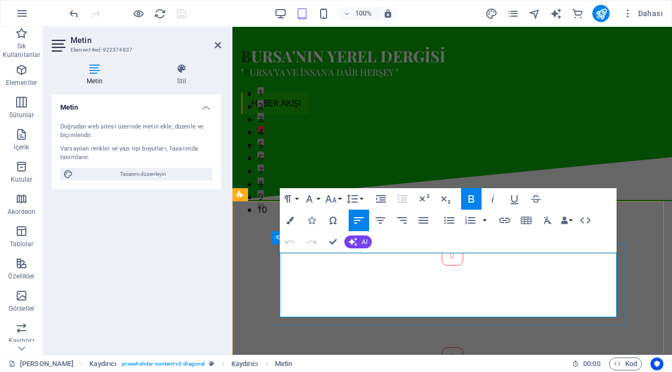
drag, startPoint x: 534, startPoint y: 286, endPoint x: 282, endPoint y: 259, distance: 253.8
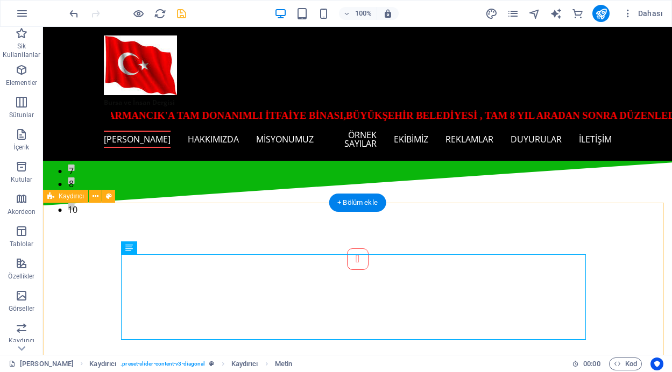
scroll to position [152, 0]
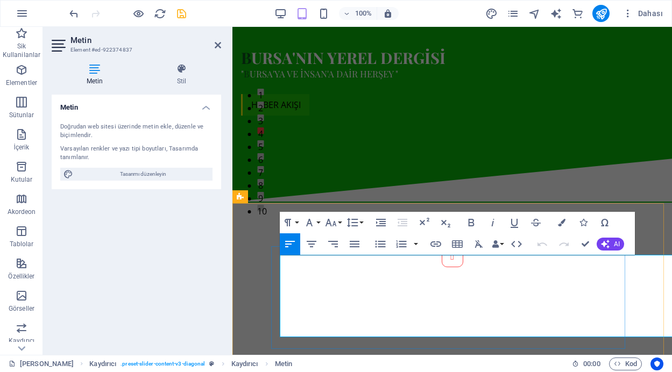
scroll to position [152, 0]
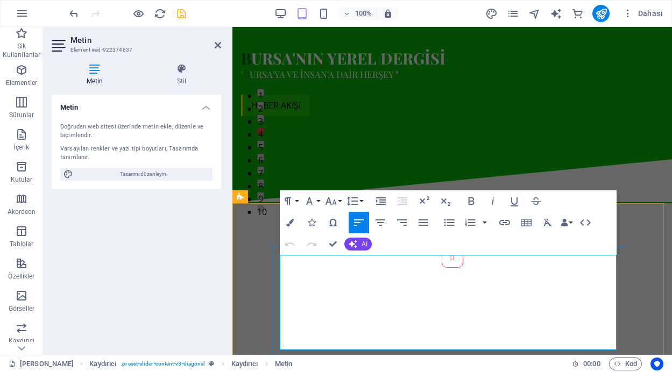
drag, startPoint x: 614, startPoint y: 263, endPoint x: 283, endPoint y: 263, distance: 330.5
click at [337, 202] on icon "button" at bounding box center [331, 201] width 13 height 13
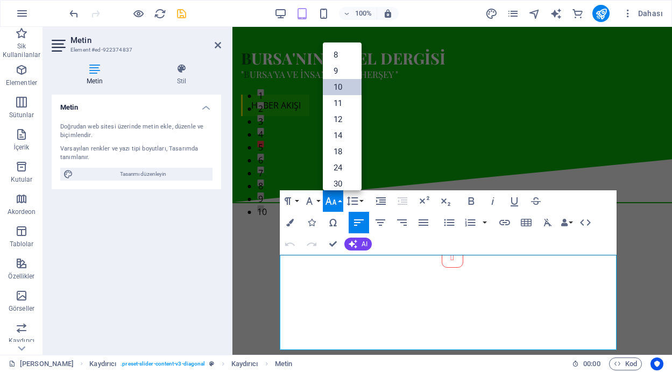
click at [339, 83] on link "10" at bounding box center [342, 87] width 39 height 16
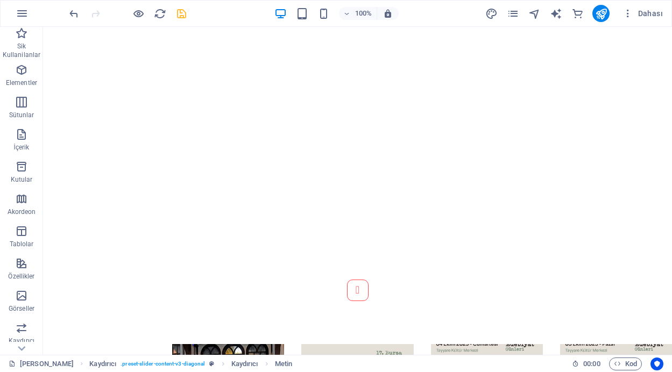
scroll to position [505, 0]
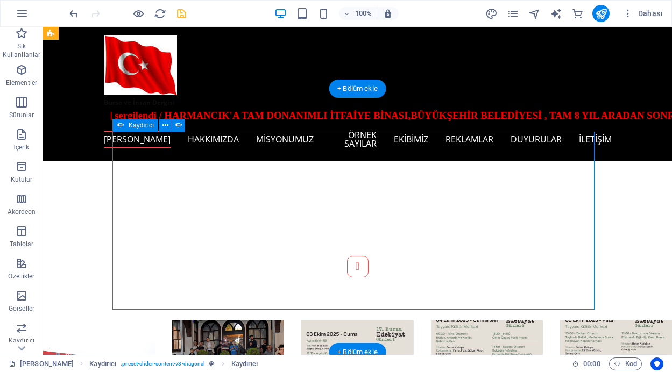
scroll to position [259, 0]
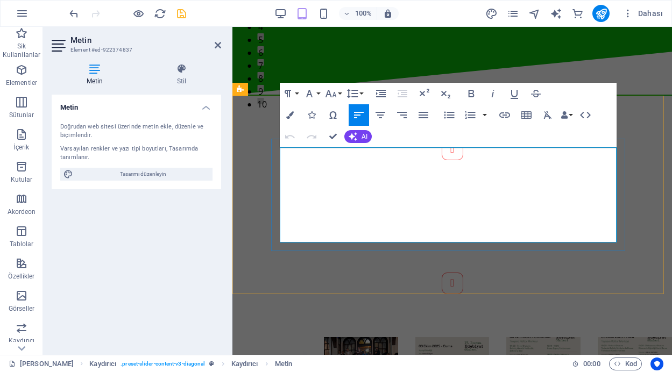
drag, startPoint x: 424, startPoint y: 157, endPoint x: 281, endPoint y: 157, distance: 142.6
click at [338, 90] on button "Font Size" at bounding box center [333, 94] width 20 height 22
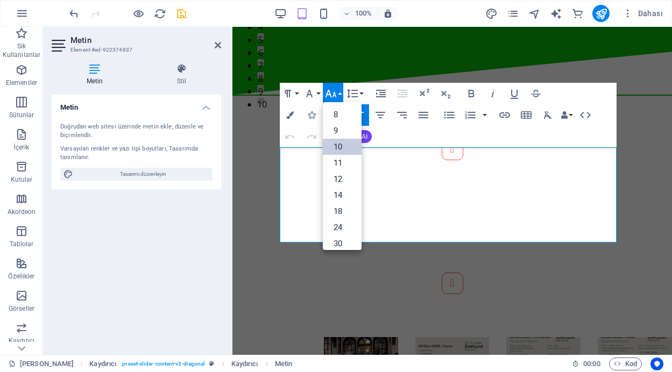
scroll to position [45, 0]
click at [340, 151] on link "14" at bounding box center [342, 151] width 39 height 16
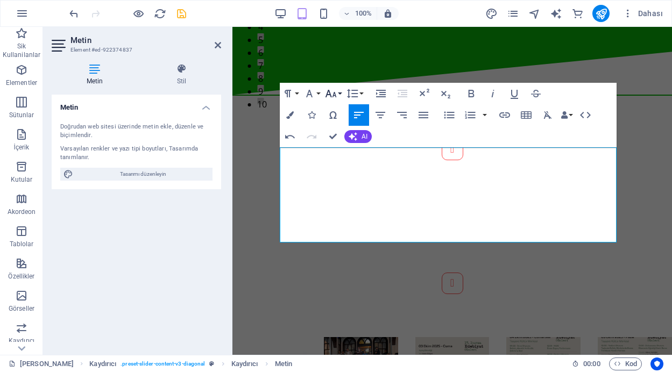
click at [336, 94] on icon "button" at bounding box center [331, 93] width 13 height 13
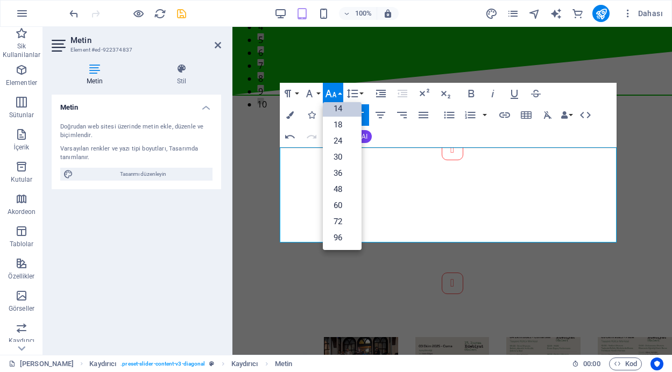
scroll to position [87, 0]
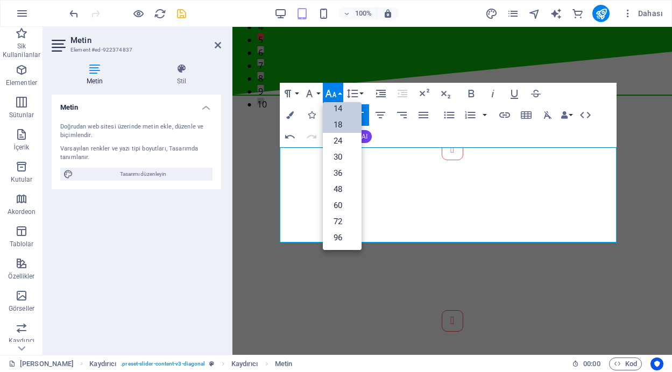
click at [342, 123] on link "18" at bounding box center [342, 125] width 39 height 16
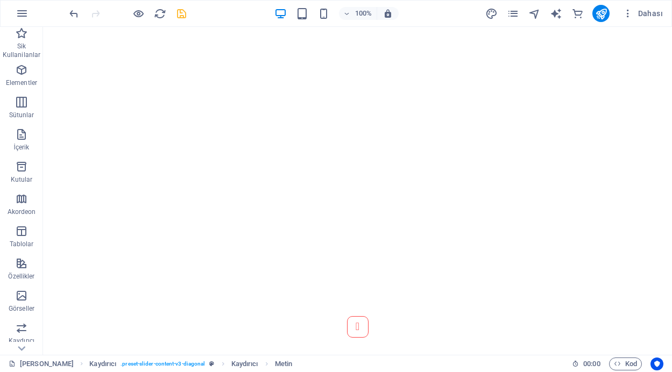
scroll to position [508, 0]
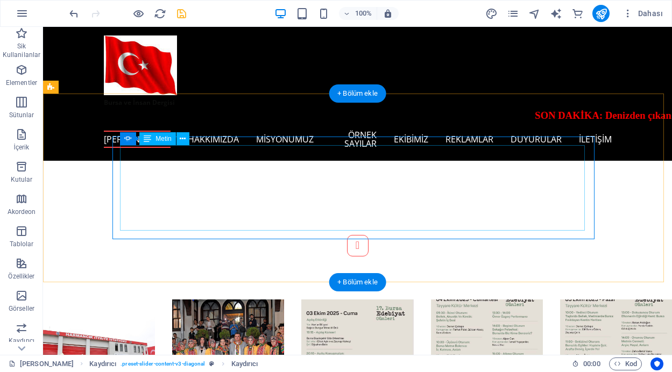
scroll to position [262, 0]
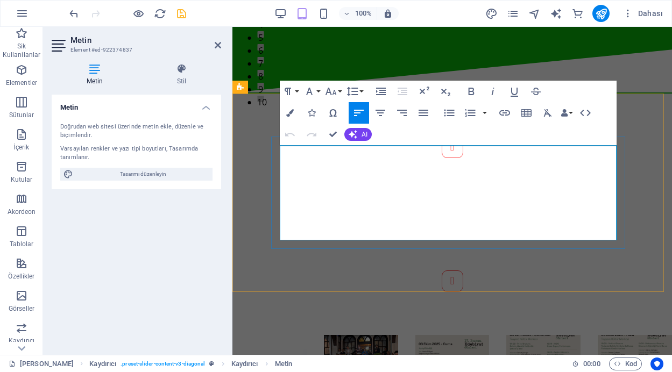
drag, startPoint x: 523, startPoint y: 156, endPoint x: 281, endPoint y: 153, distance: 241.7
click at [290, 111] on icon "button" at bounding box center [290, 113] width 8 height 8
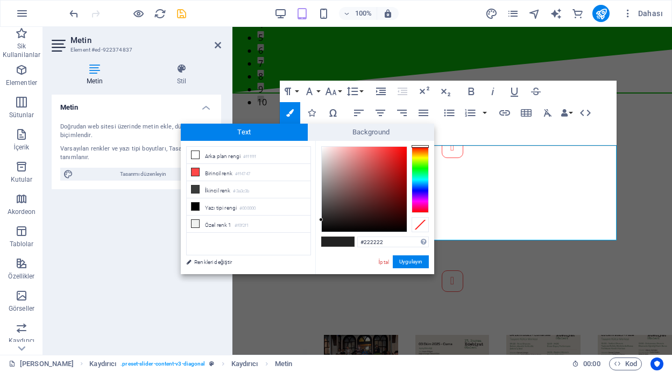
click at [419, 191] on div at bounding box center [420, 179] width 17 height 67
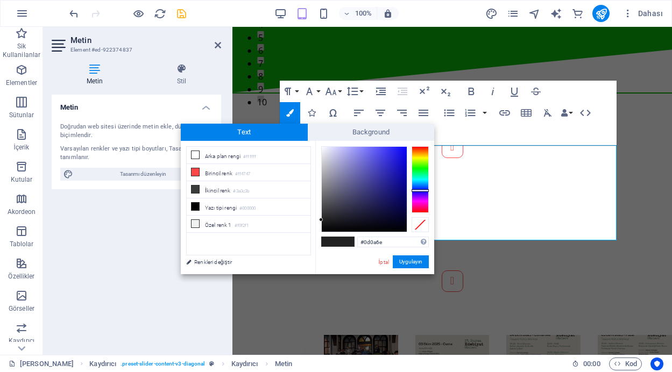
type input "#0c096e"
click at [399, 195] on div at bounding box center [364, 189] width 85 height 85
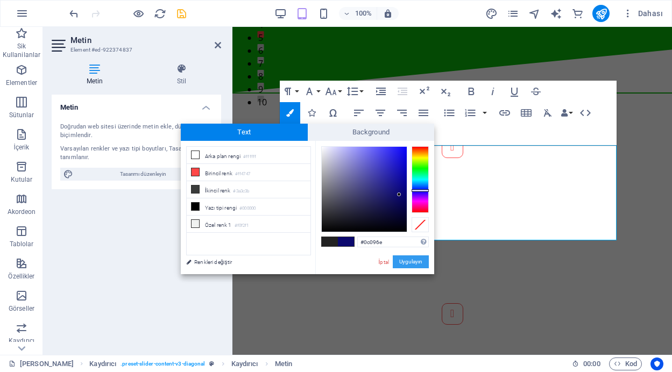
click at [403, 260] on button "Uygulayın" at bounding box center [411, 262] width 36 height 13
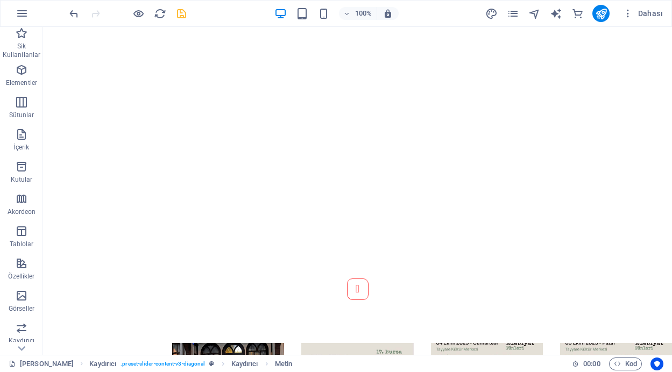
scroll to position [530, 0]
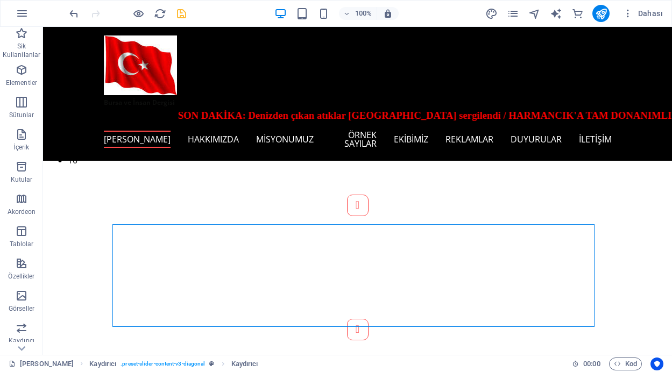
scroll to position [174, 0]
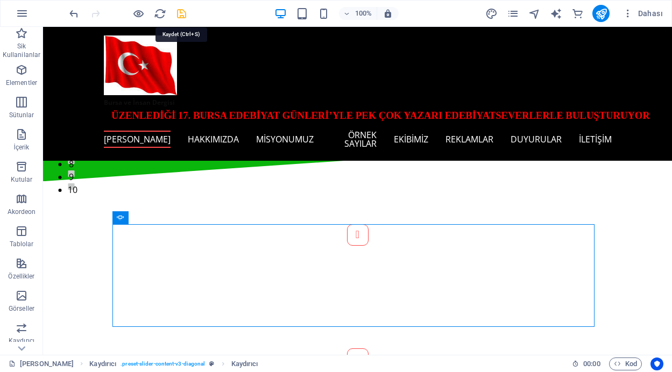
click at [181, 11] on icon "save" at bounding box center [181, 14] width 12 height 12
